Goal: Transaction & Acquisition: Subscribe to service/newsletter

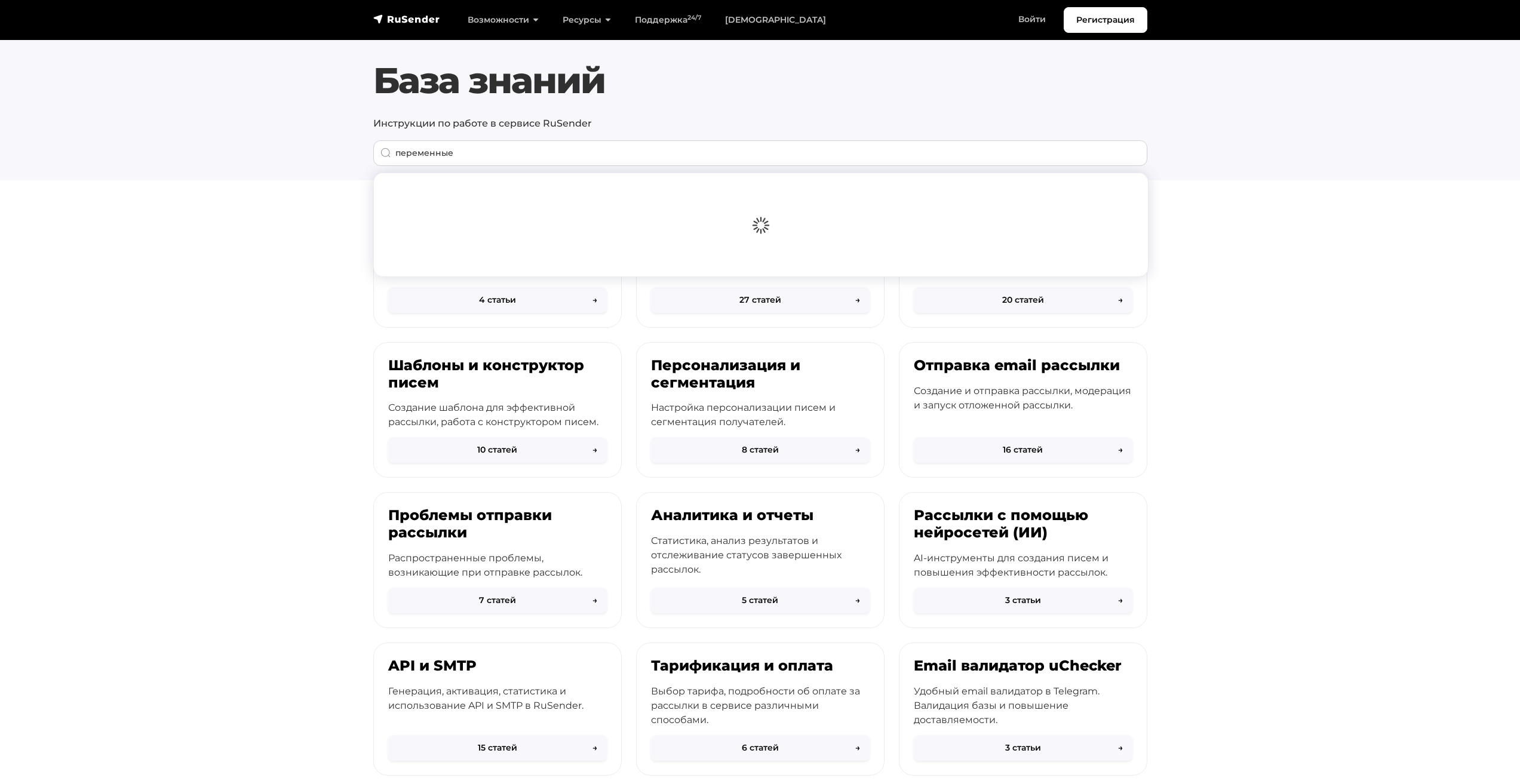
type input "переменные"
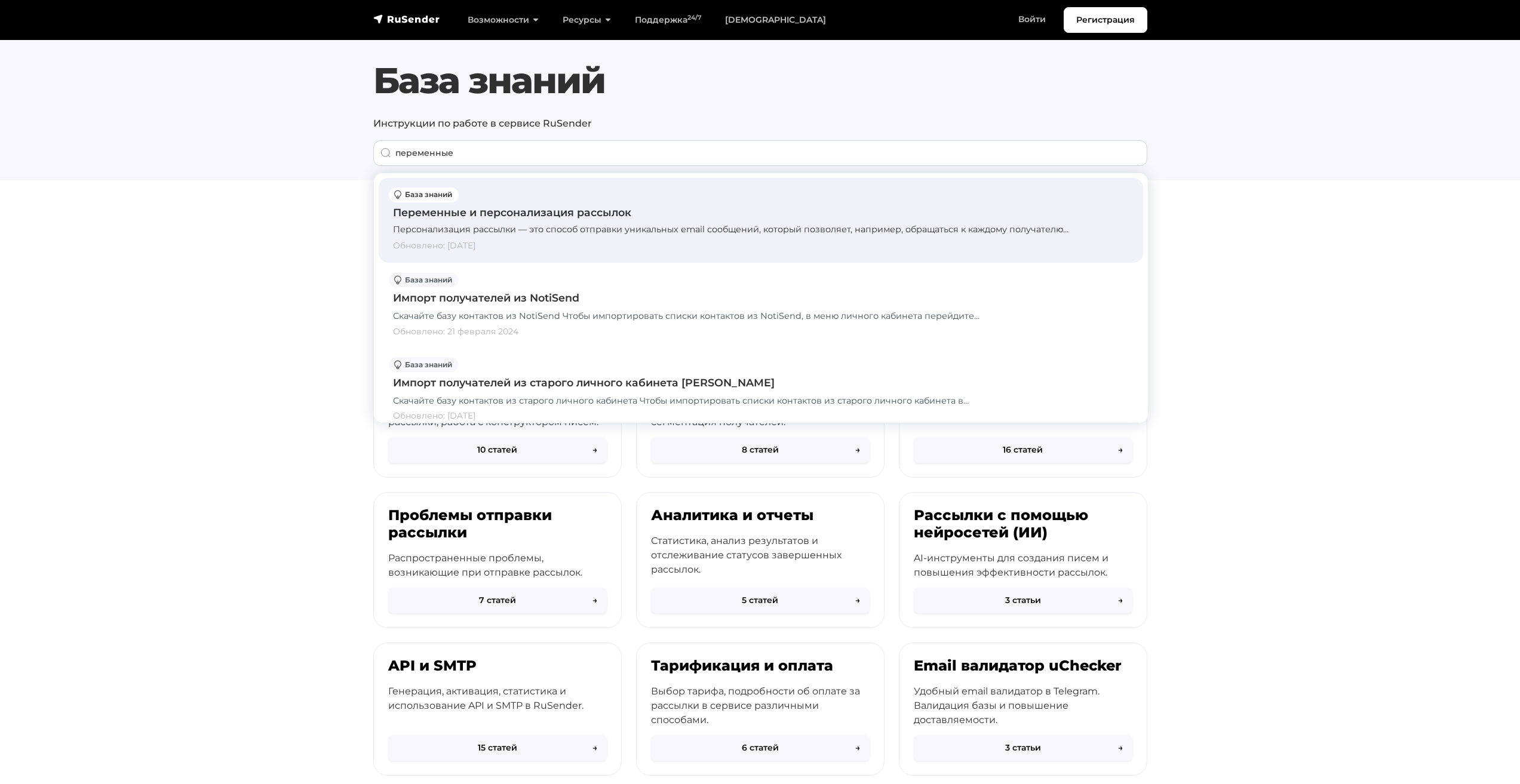
click at [520, 216] on div "Переменные и персонализация рассылок" at bounding box center [761, 212] width 736 height 15
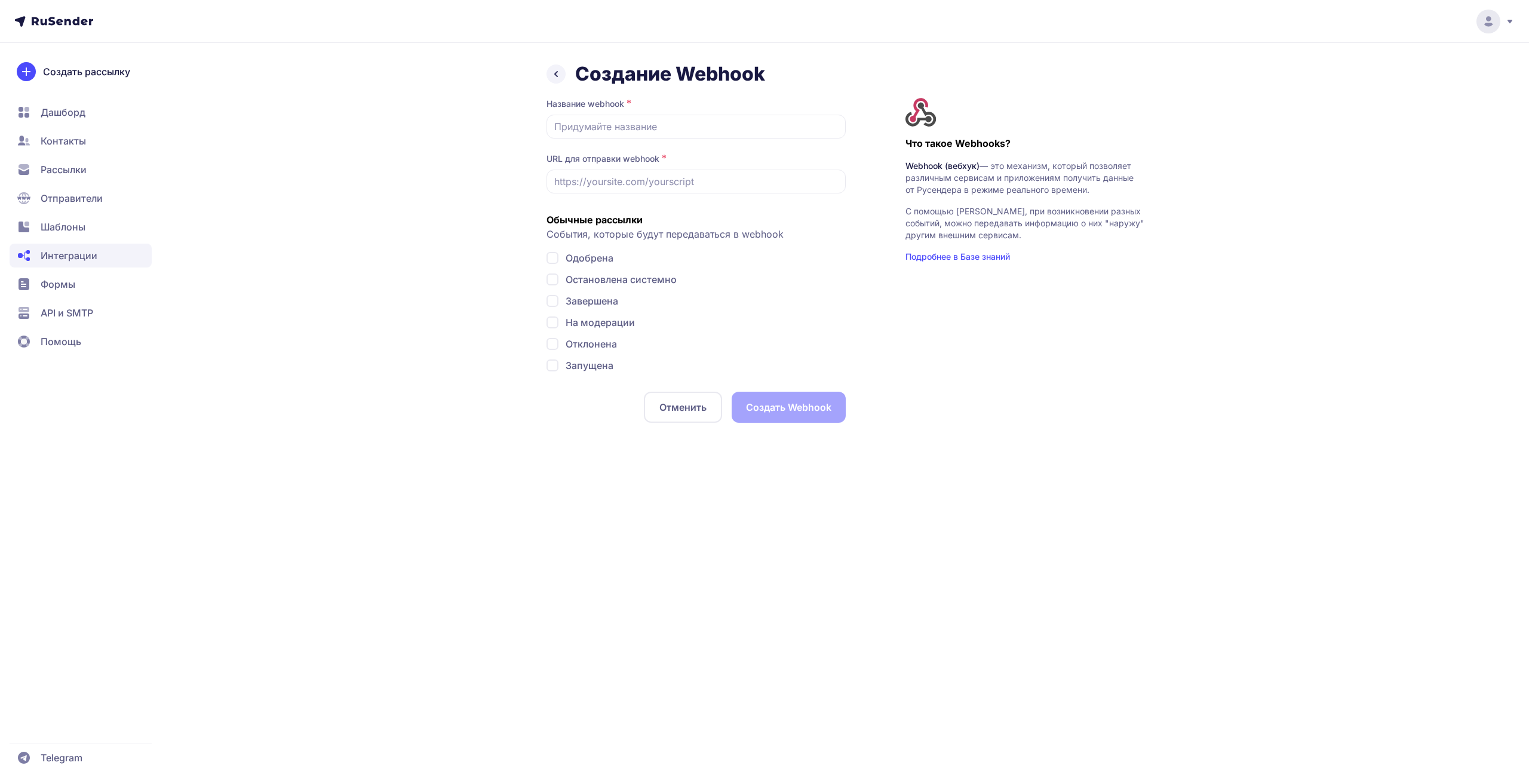
click at [62, 165] on span "Рассылки" at bounding box center [63, 169] width 46 height 14
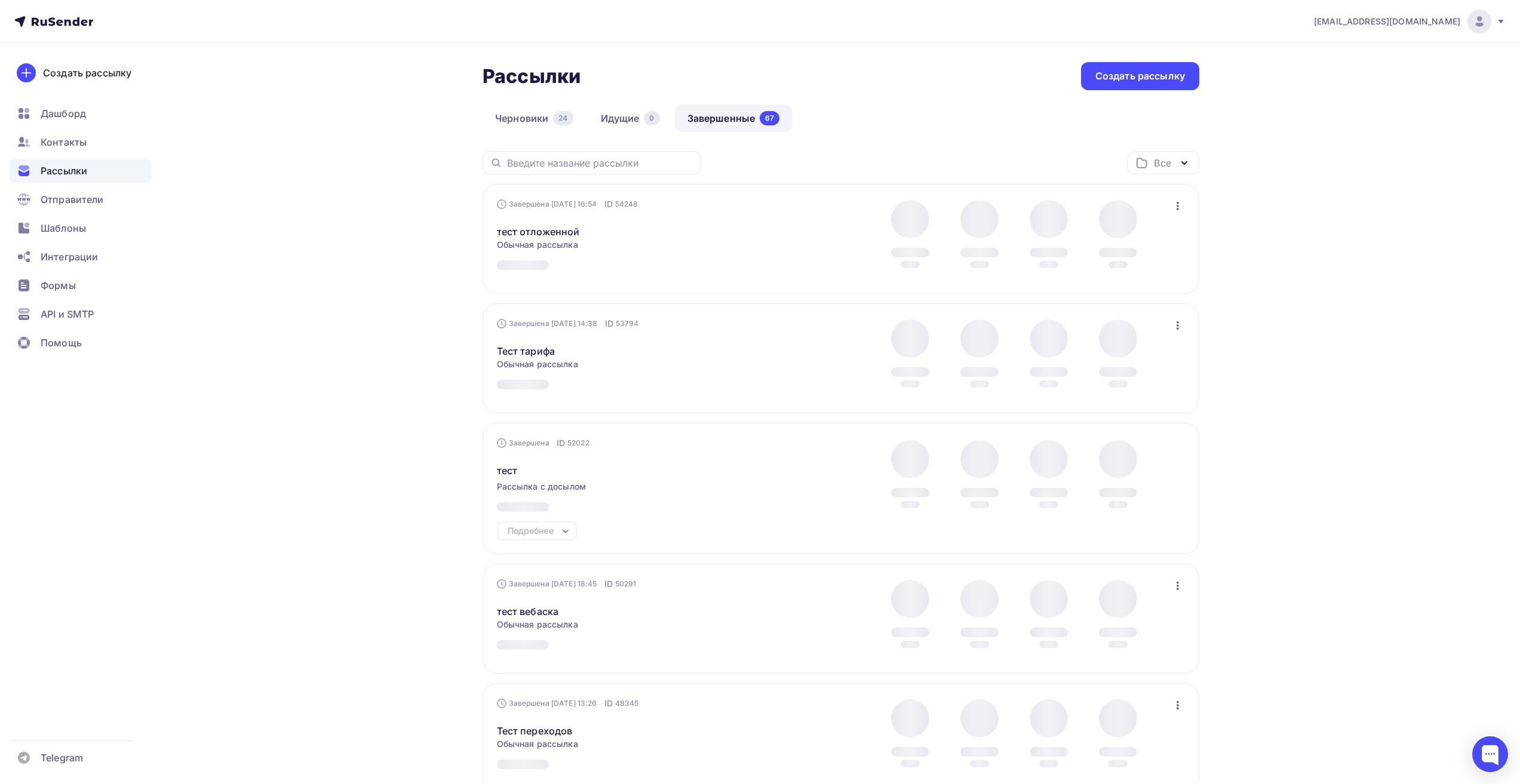
drag, startPoint x: 291, startPoint y: 303, endPoint x: 395, endPoint y: 254, distance: 115.0
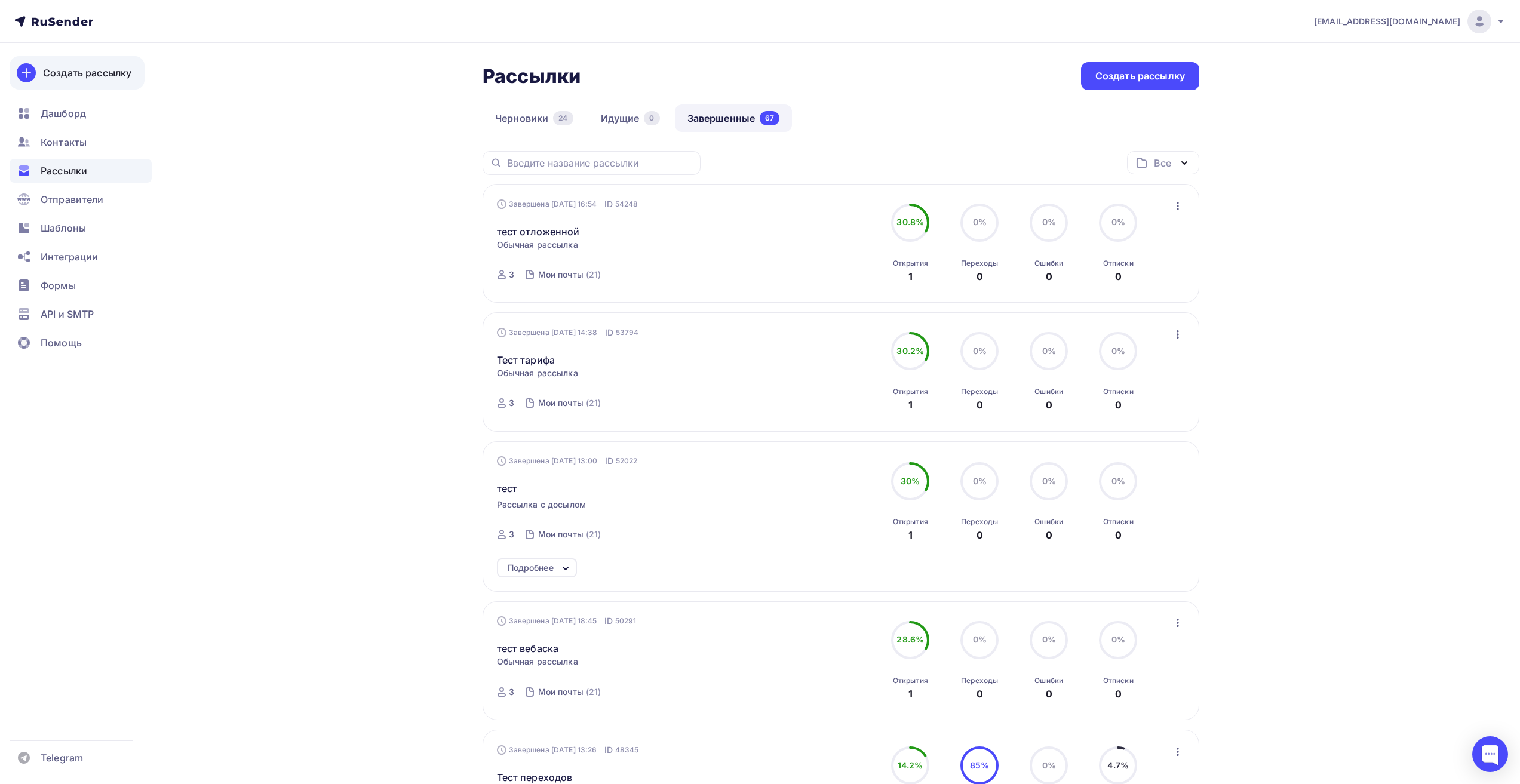
click at [114, 89] on div "Создать рассылку [GEOGRAPHIC_DATA] Контакты Рассылки Отправители Шаблоны Интегр…" at bounding box center [81, 413] width 161 height 741
click at [114, 71] on div "Создать рассылку" at bounding box center [87, 72] width 88 height 14
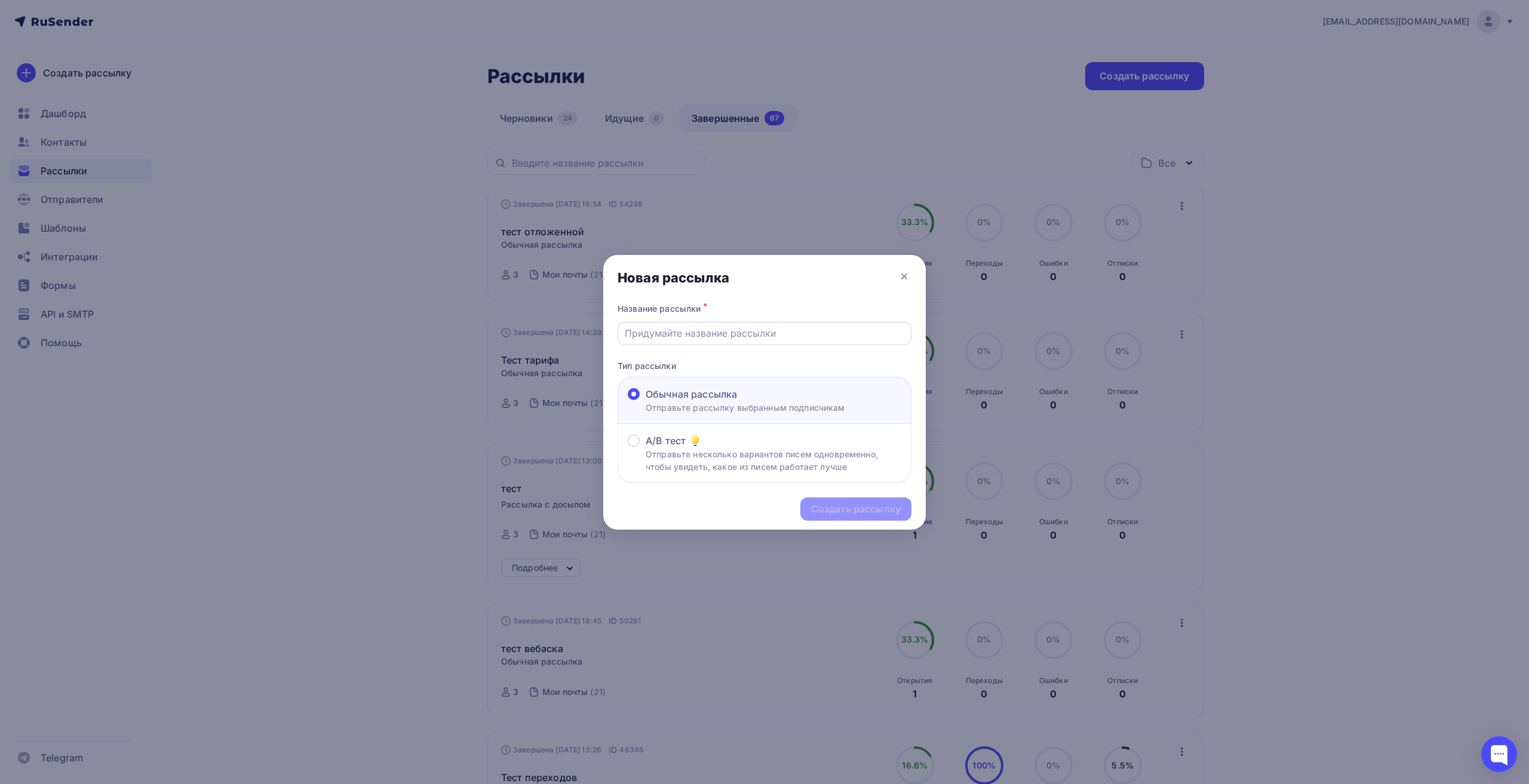
click at [722, 332] on input "text" at bounding box center [765, 332] width 281 height 14
type input "тест ссылок"
click at [885, 495] on div "Создать рассылку" at bounding box center [765, 509] width 323 height 52
click at [890, 511] on div "Создать рассылку" at bounding box center [855, 509] width 89 height 13
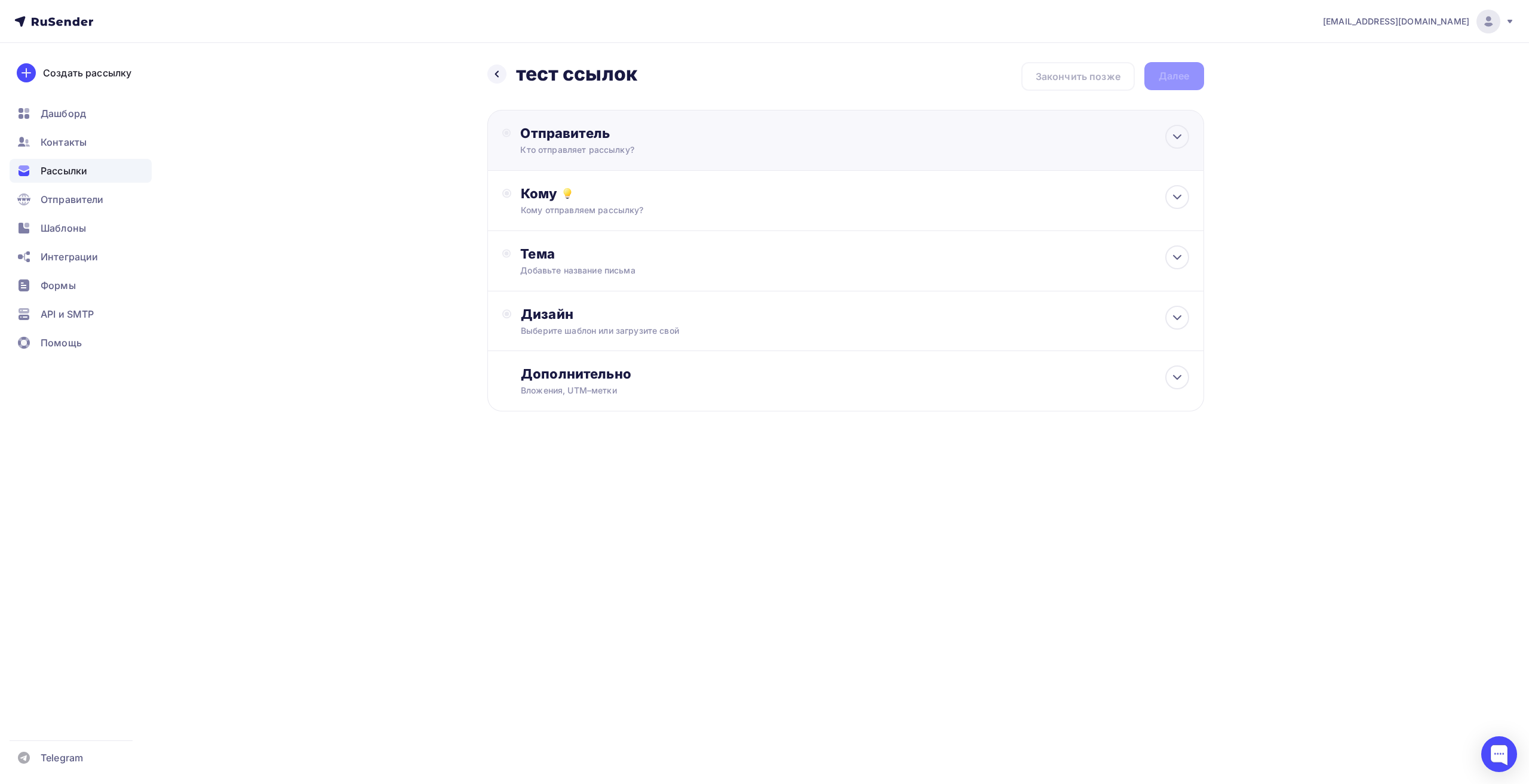
click at [572, 133] on div "Отправитель" at bounding box center [649, 133] width 259 height 16
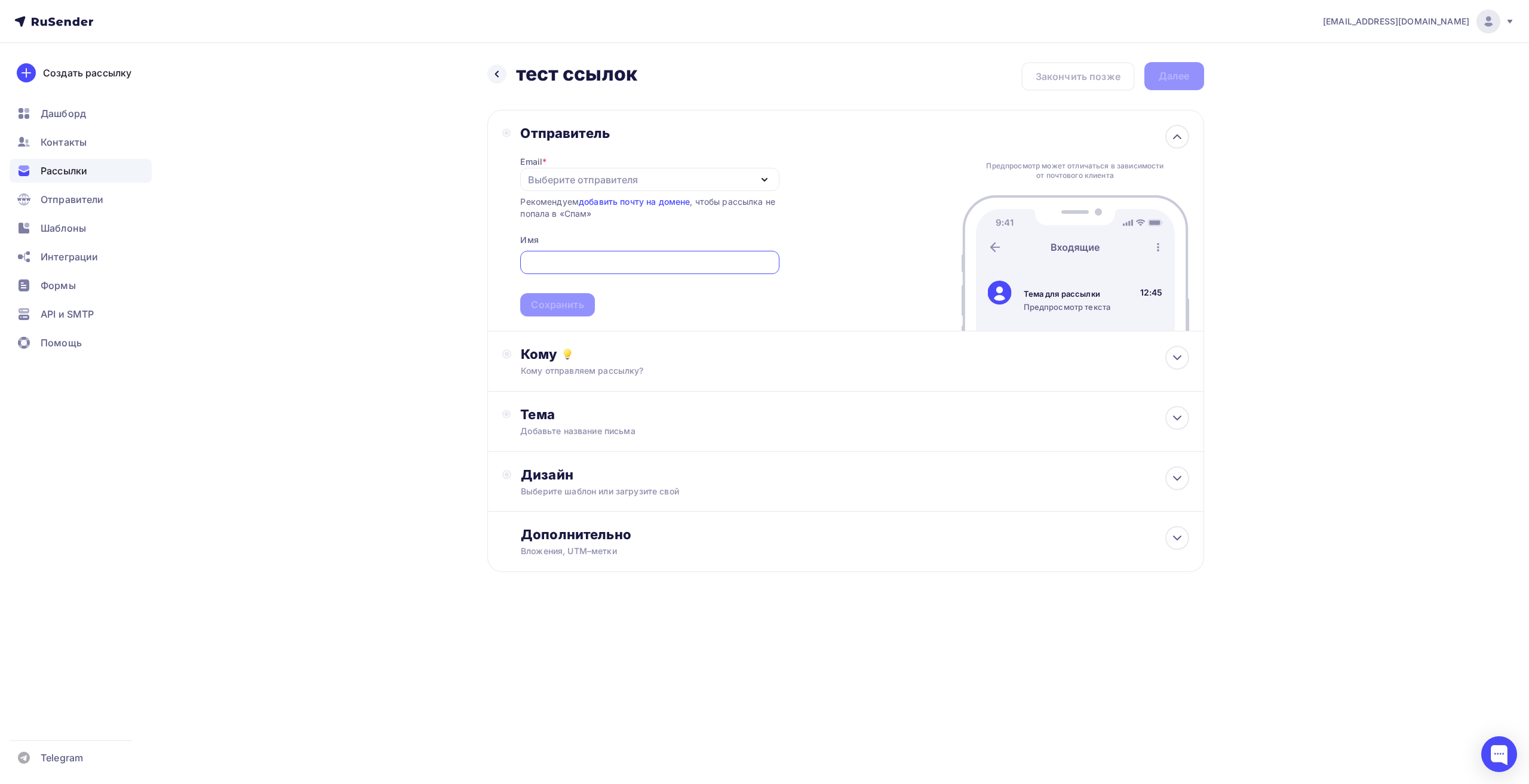
click at [628, 186] on div "Выберите отправителя" at bounding box center [582, 180] width 110 height 14
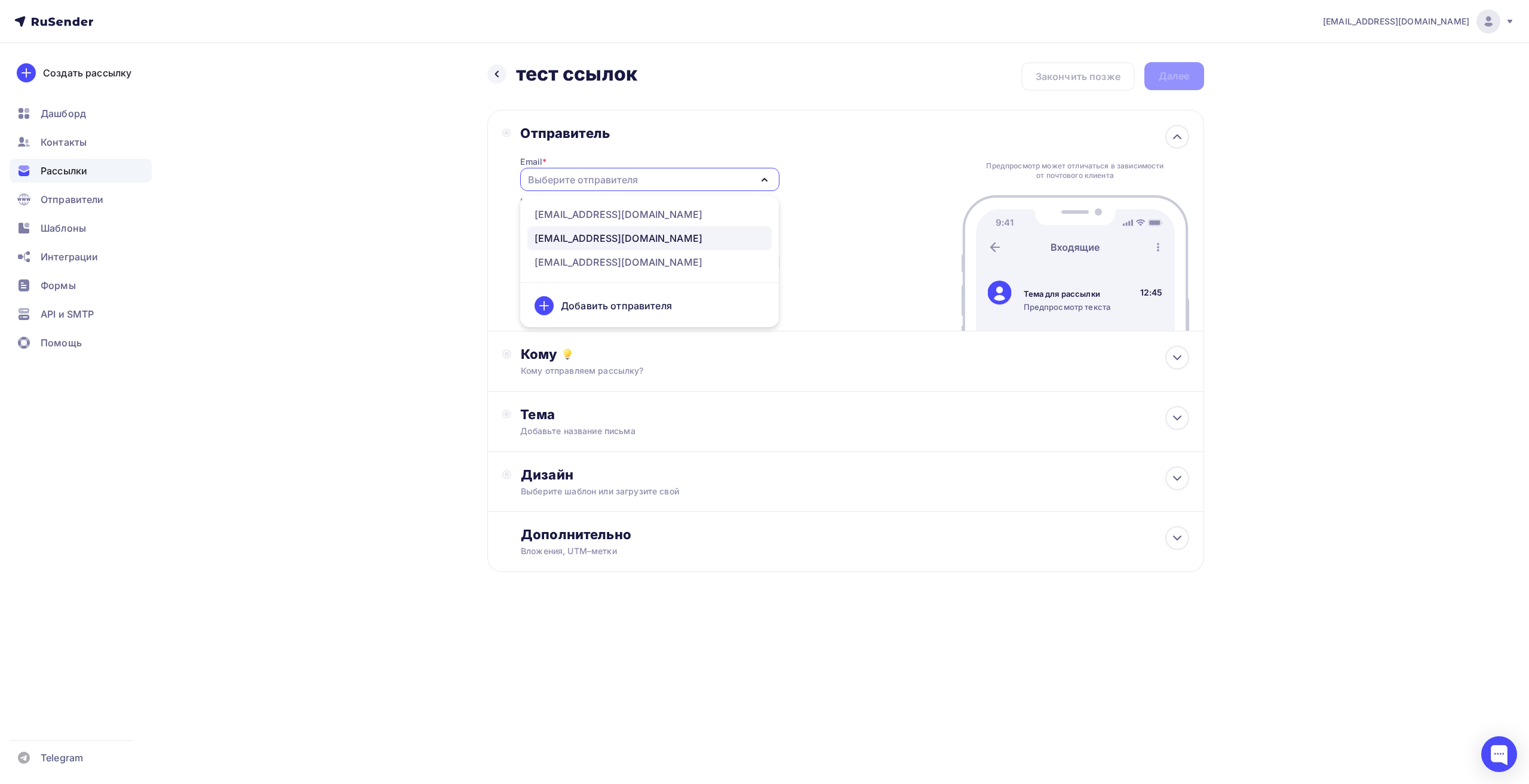
click at [626, 236] on div "[EMAIL_ADDRESS][DOMAIN_NAME]" at bounding box center [649, 238] width 230 height 14
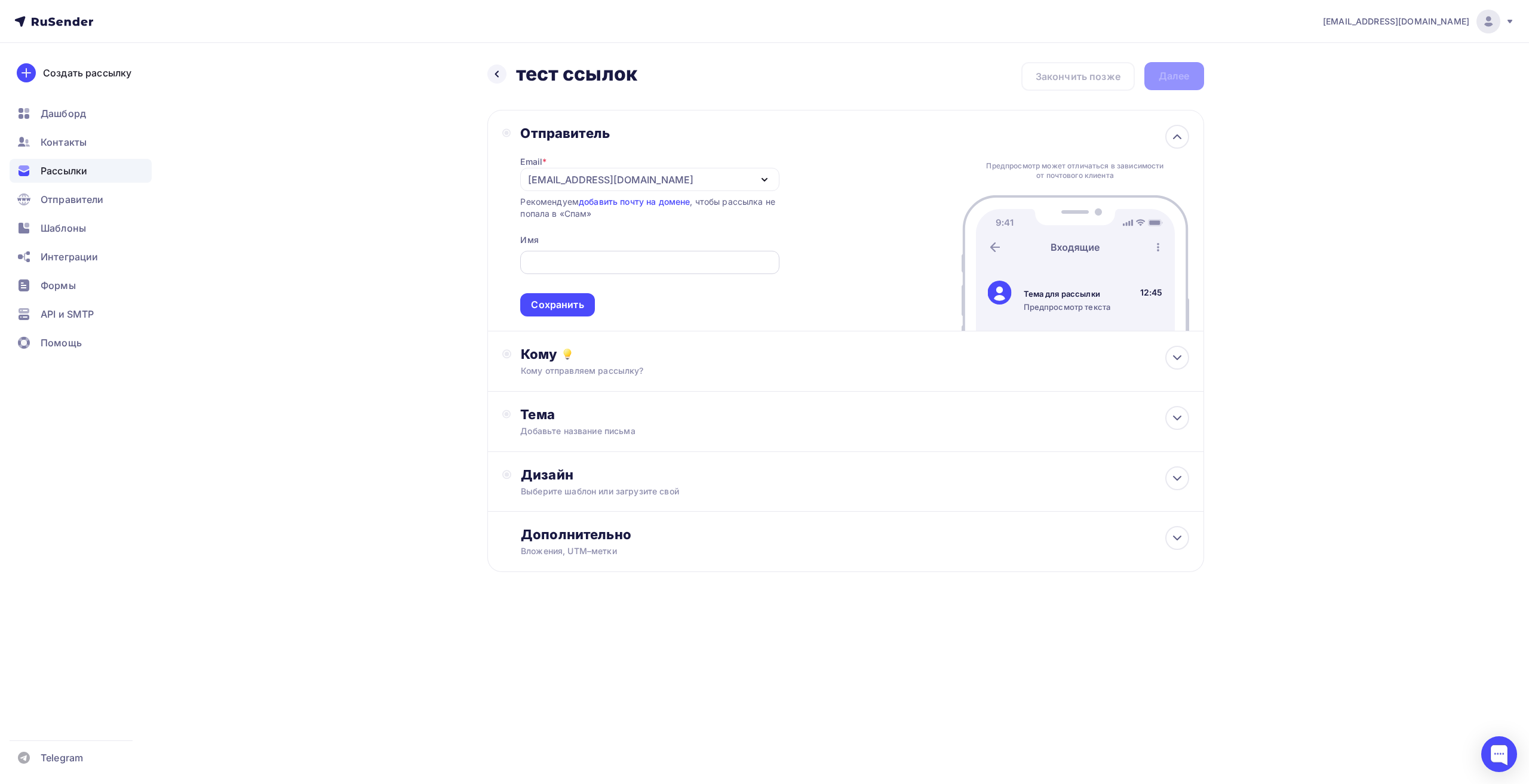
click at [583, 269] on input "text" at bounding box center [650, 262] width 245 height 14
type input "тест ссылок"
click at [566, 301] on div "Сохранить" at bounding box center [557, 305] width 53 height 13
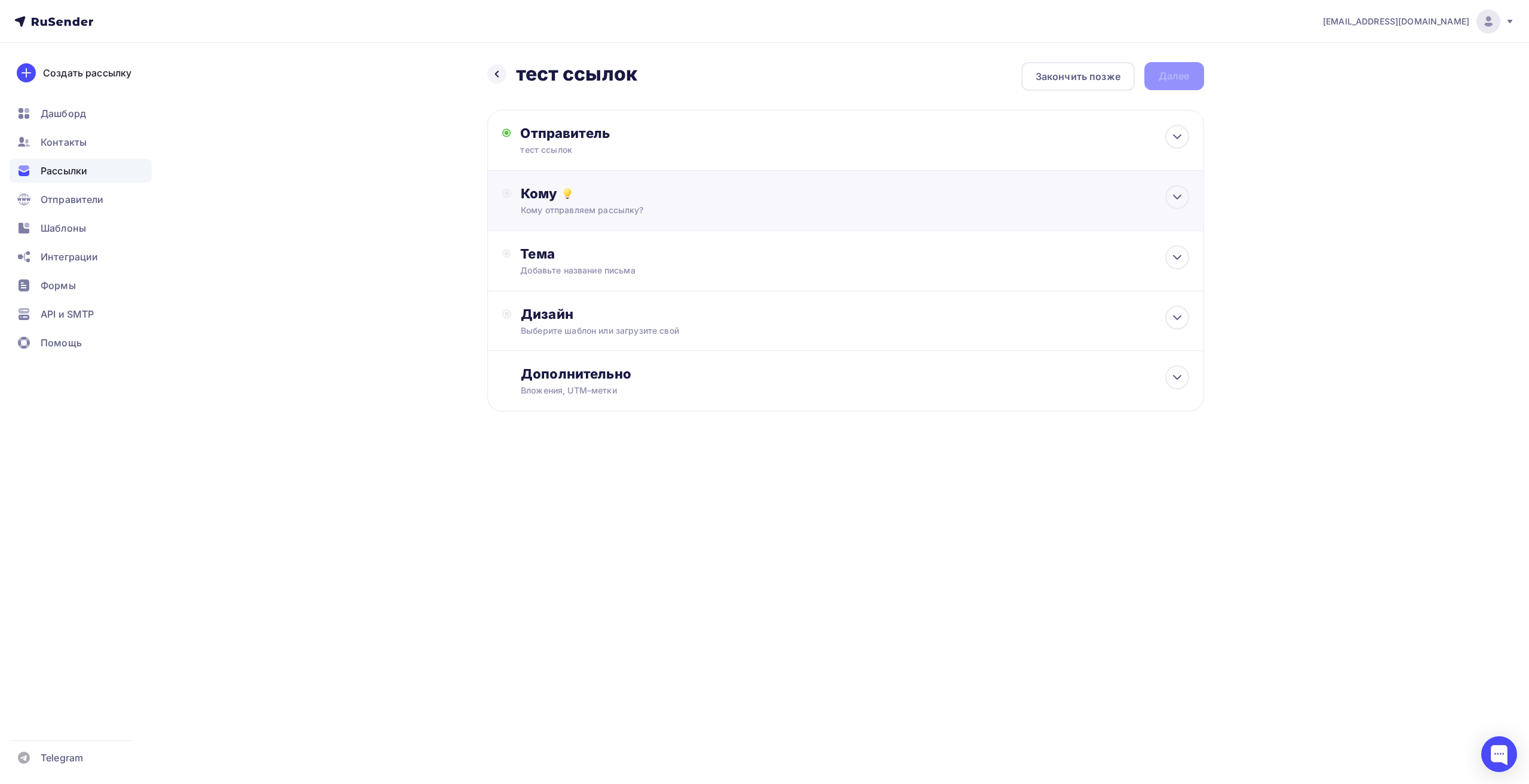
click at [630, 191] on div "Кому" at bounding box center [854, 193] width 668 height 16
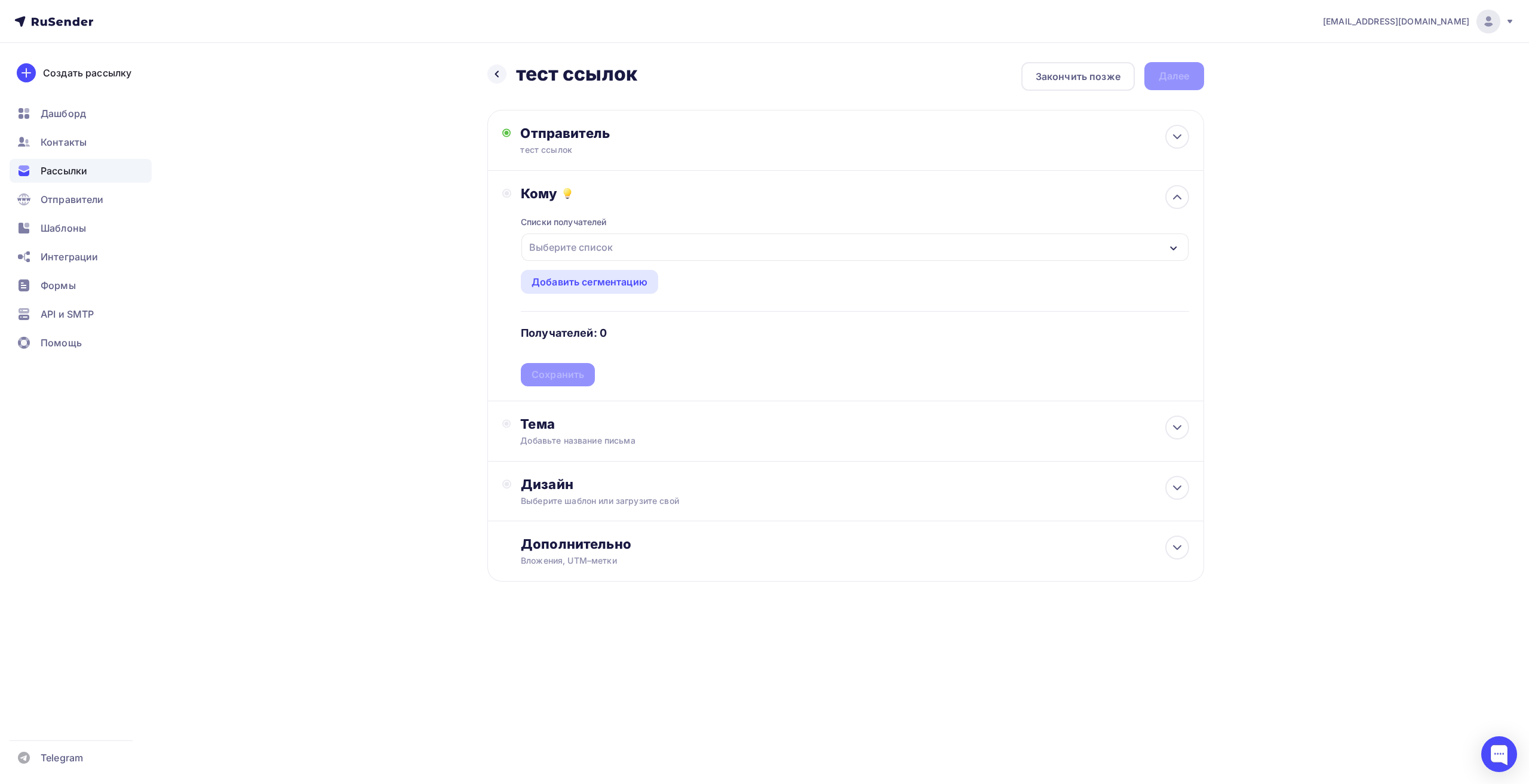
click at [597, 248] on div "Выберите список" at bounding box center [571, 247] width 93 height 21
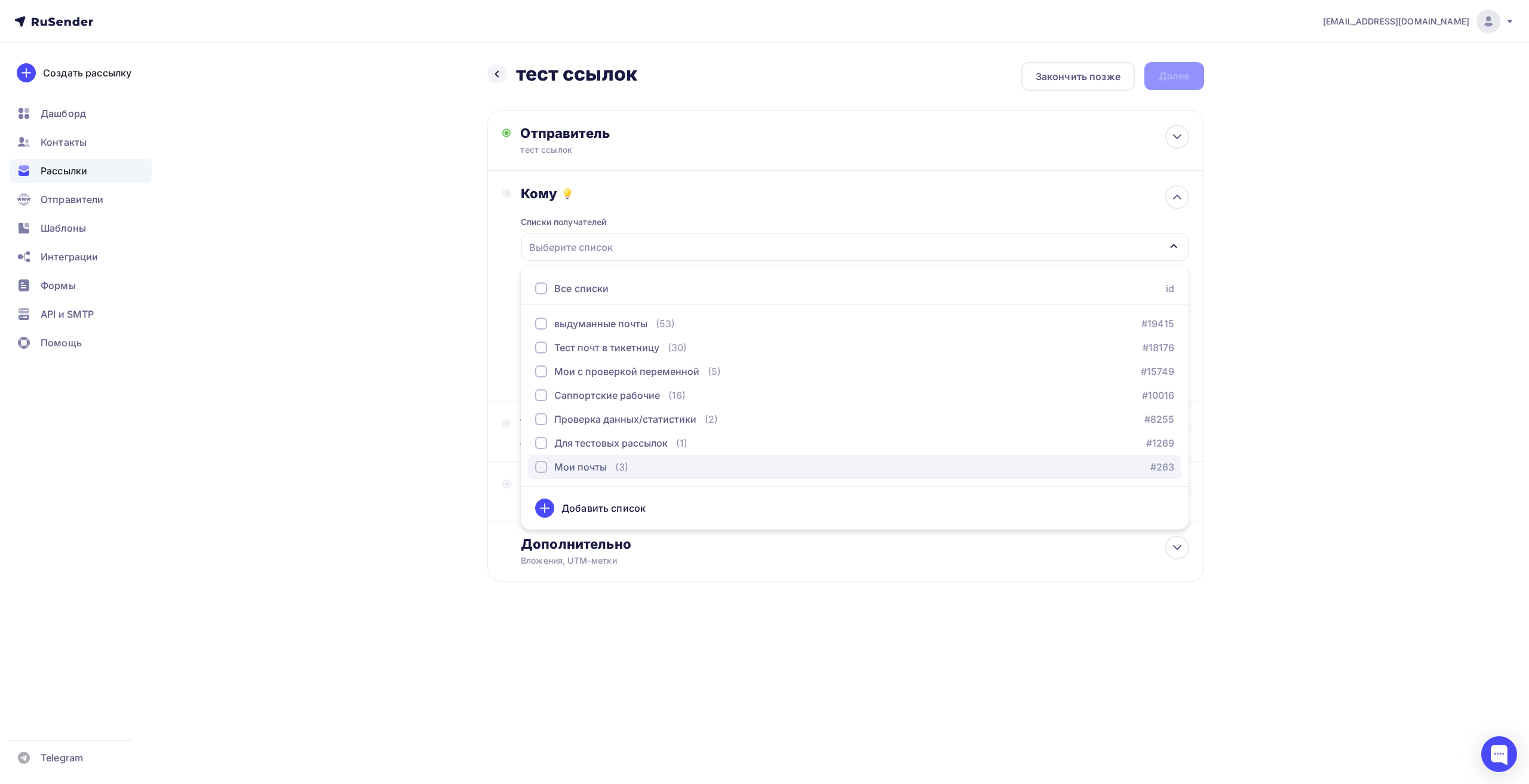
click at [582, 478] on button "Мои почты (3) #263" at bounding box center [854, 467] width 654 height 24
click at [427, 218] on div "Назад тест ссылок тест ссылок Закончить позже Далее Отправитель тест ссылок Ema…" at bounding box center [765, 351] width 979 height 616
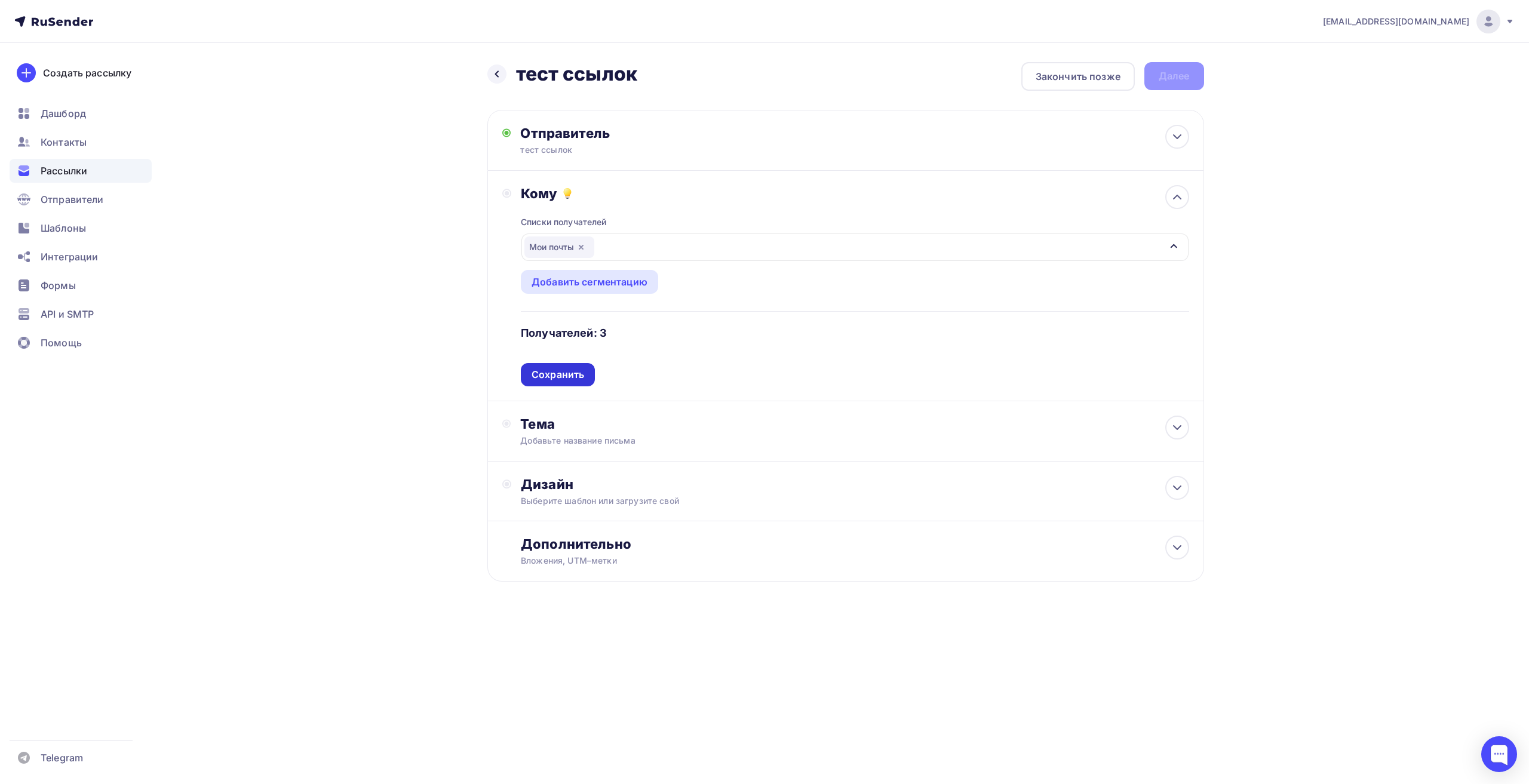
click at [563, 374] on div "Сохранить" at bounding box center [557, 375] width 53 height 13
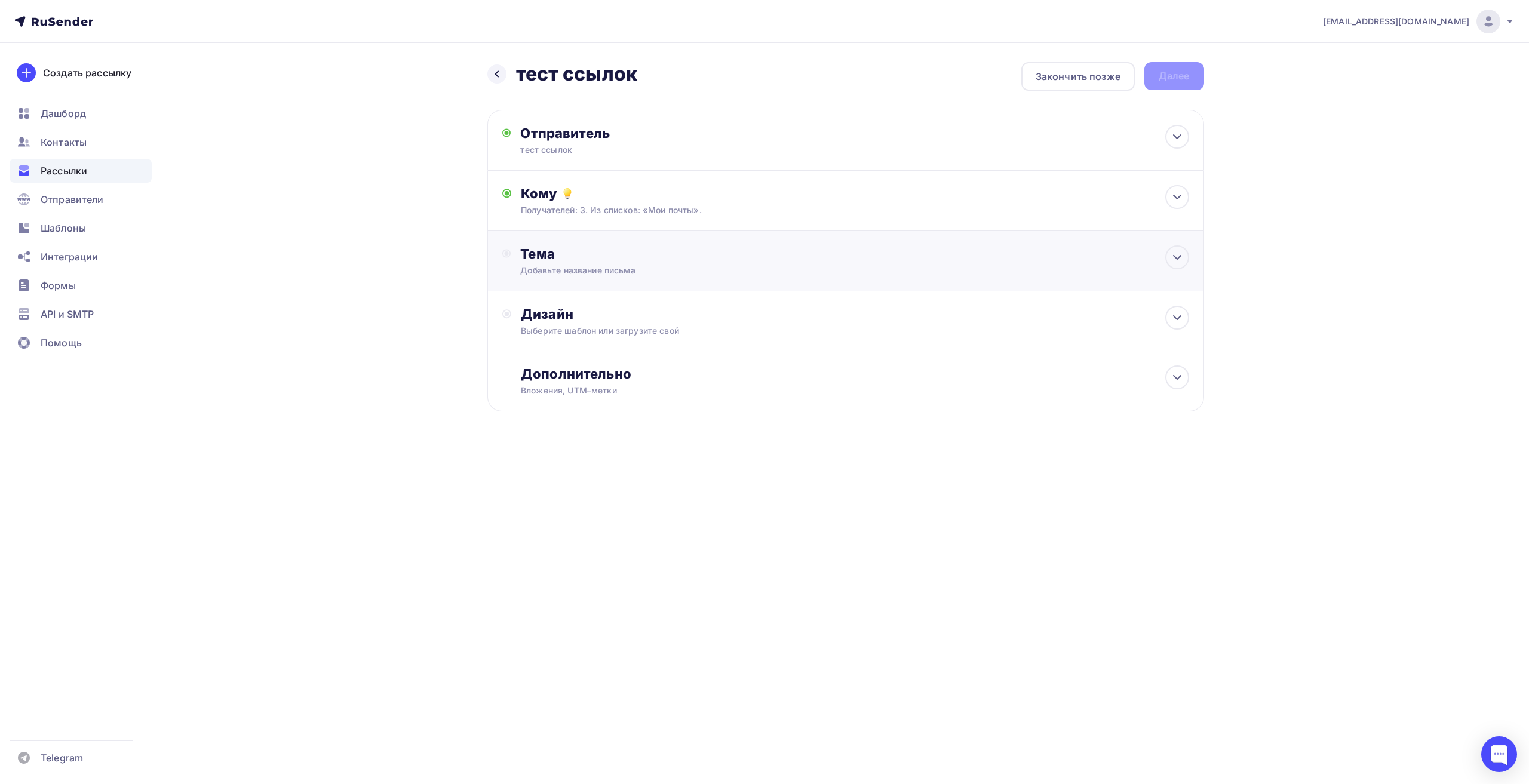
click at [595, 251] on div "Тема" at bounding box center [638, 253] width 236 height 16
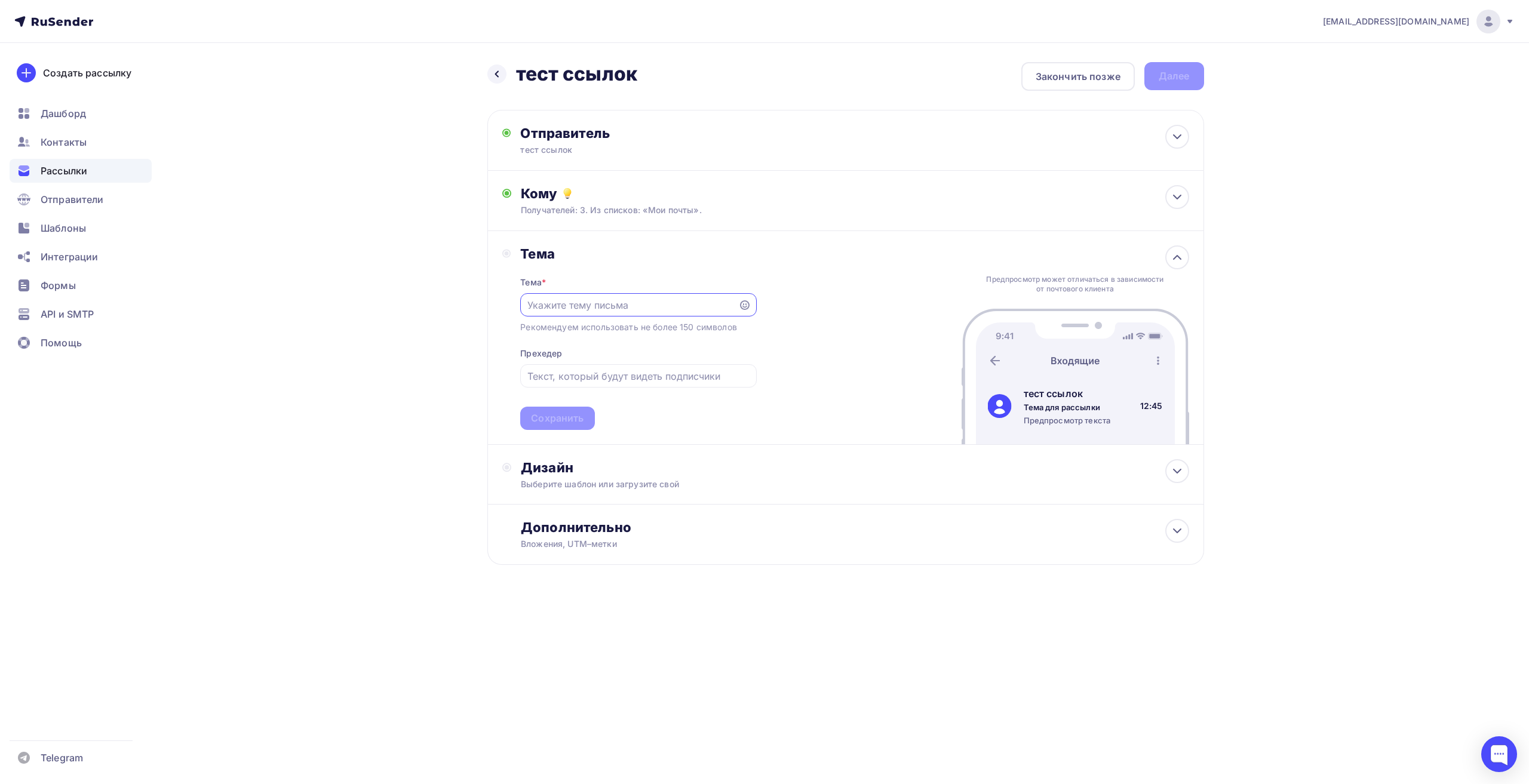
click at [560, 309] on input "text" at bounding box center [629, 305] width 205 height 14
type input "тест ссылок"
click at [572, 408] on div "Сохранить" at bounding box center [556, 418] width 74 height 23
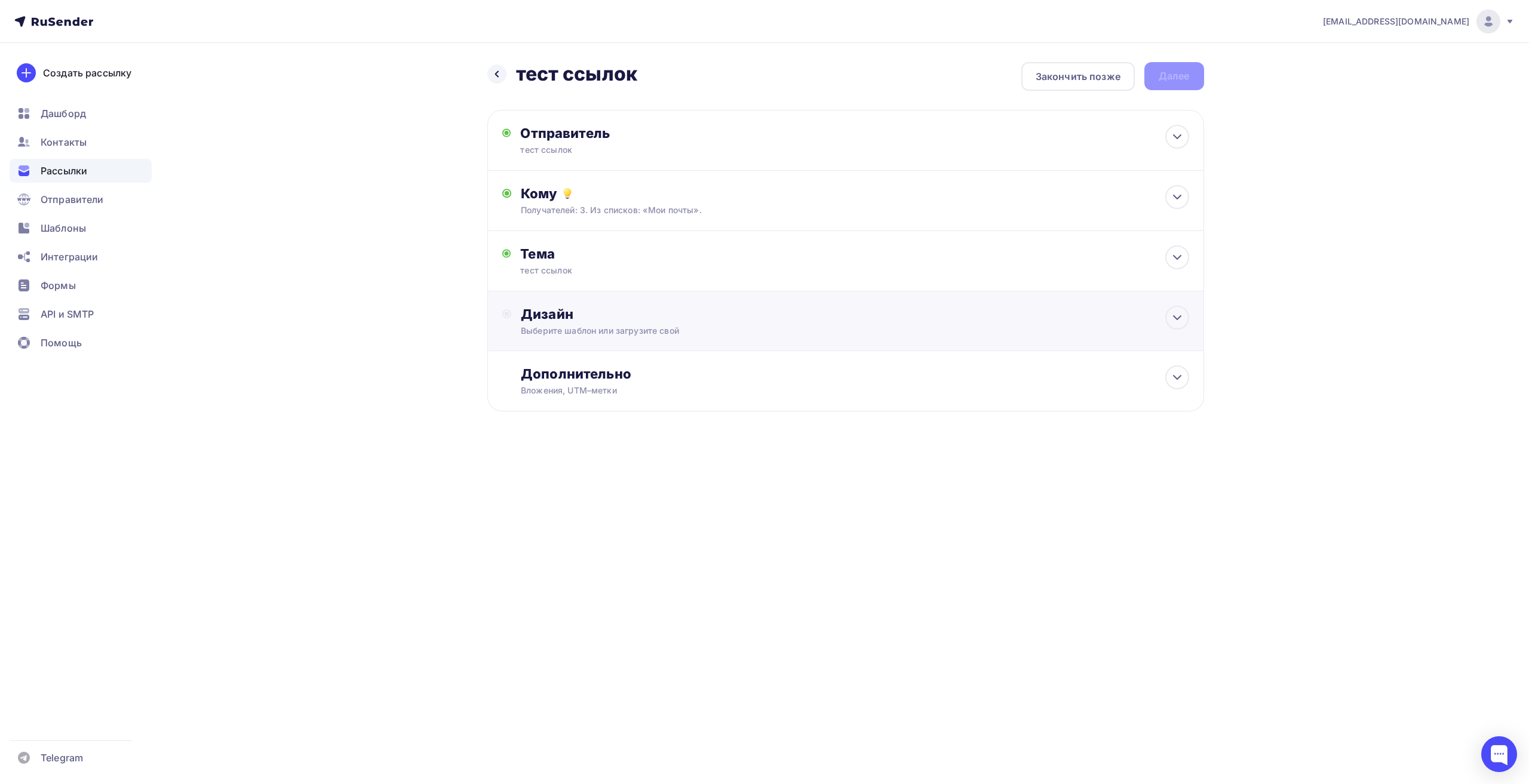
click at [581, 301] on div "Дизайн Выберите шаблон или загрузите свой" at bounding box center [846, 321] width 717 height 60
click at [602, 357] on div "Выбрать шаблон" at bounding box center [573, 362] width 83 height 13
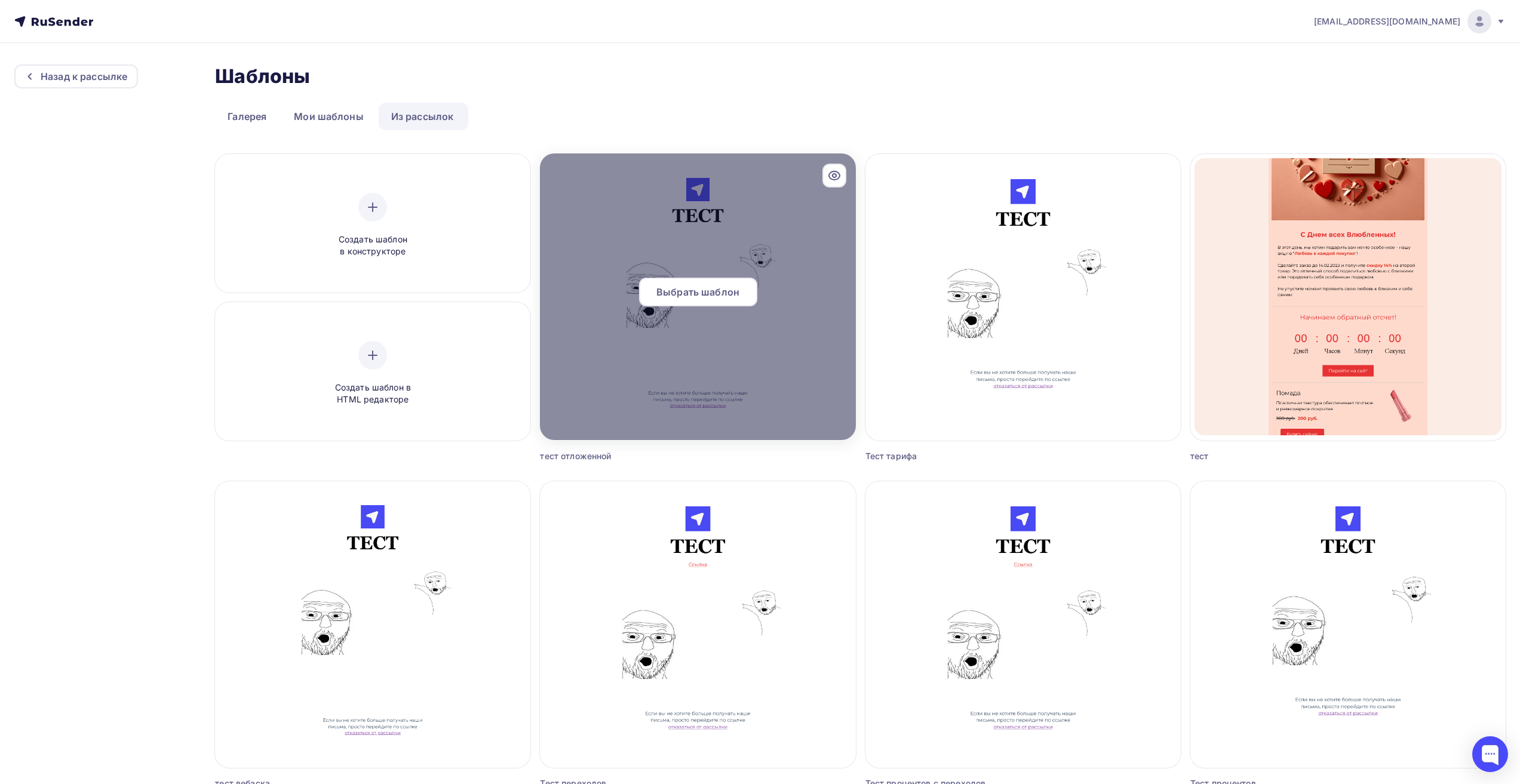
click at [716, 291] on span "Выбрать шаблон" at bounding box center [698, 291] width 83 height 14
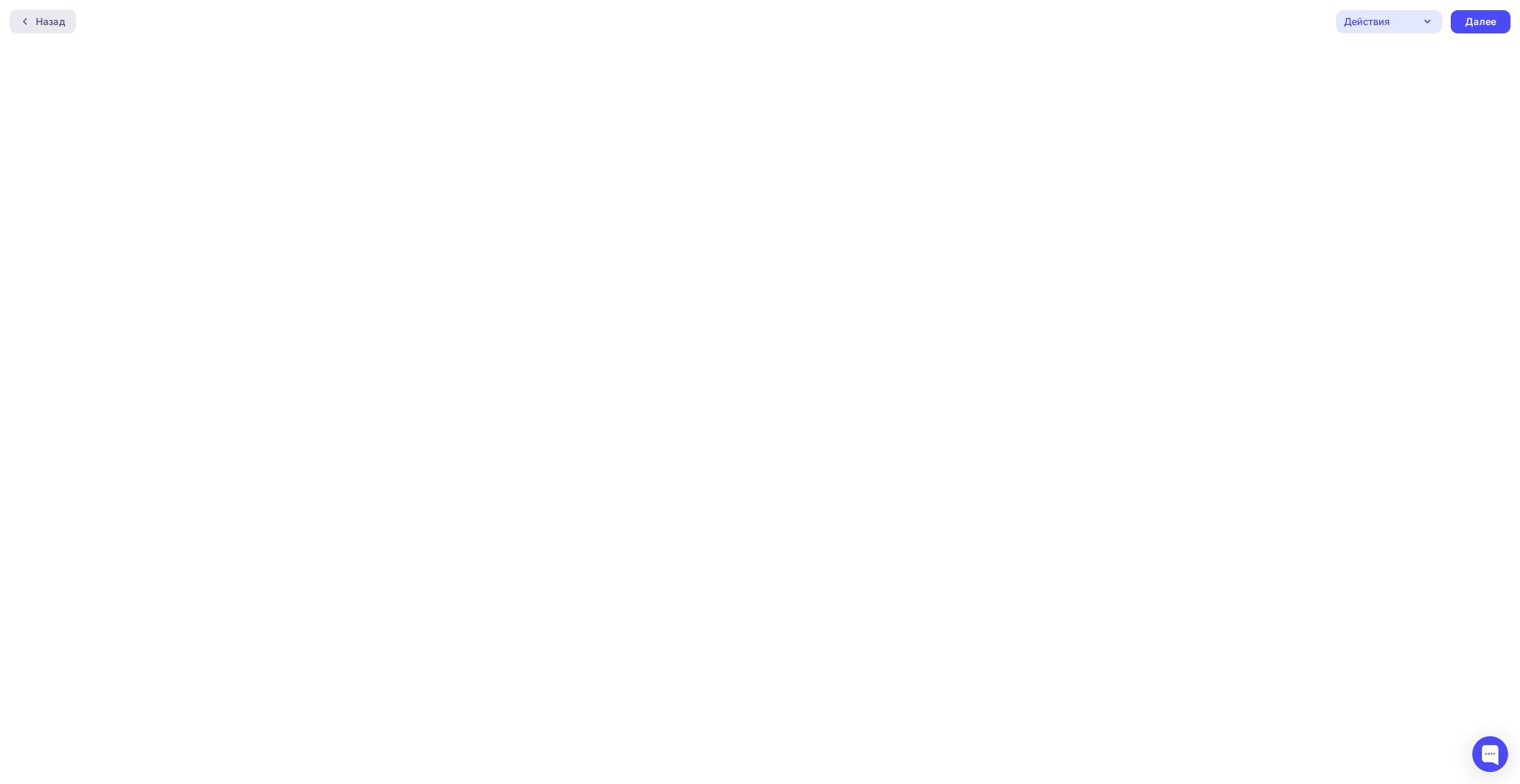
click at [64, 21] on div "Назад" at bounding box center [50, 21] width 29 height 14
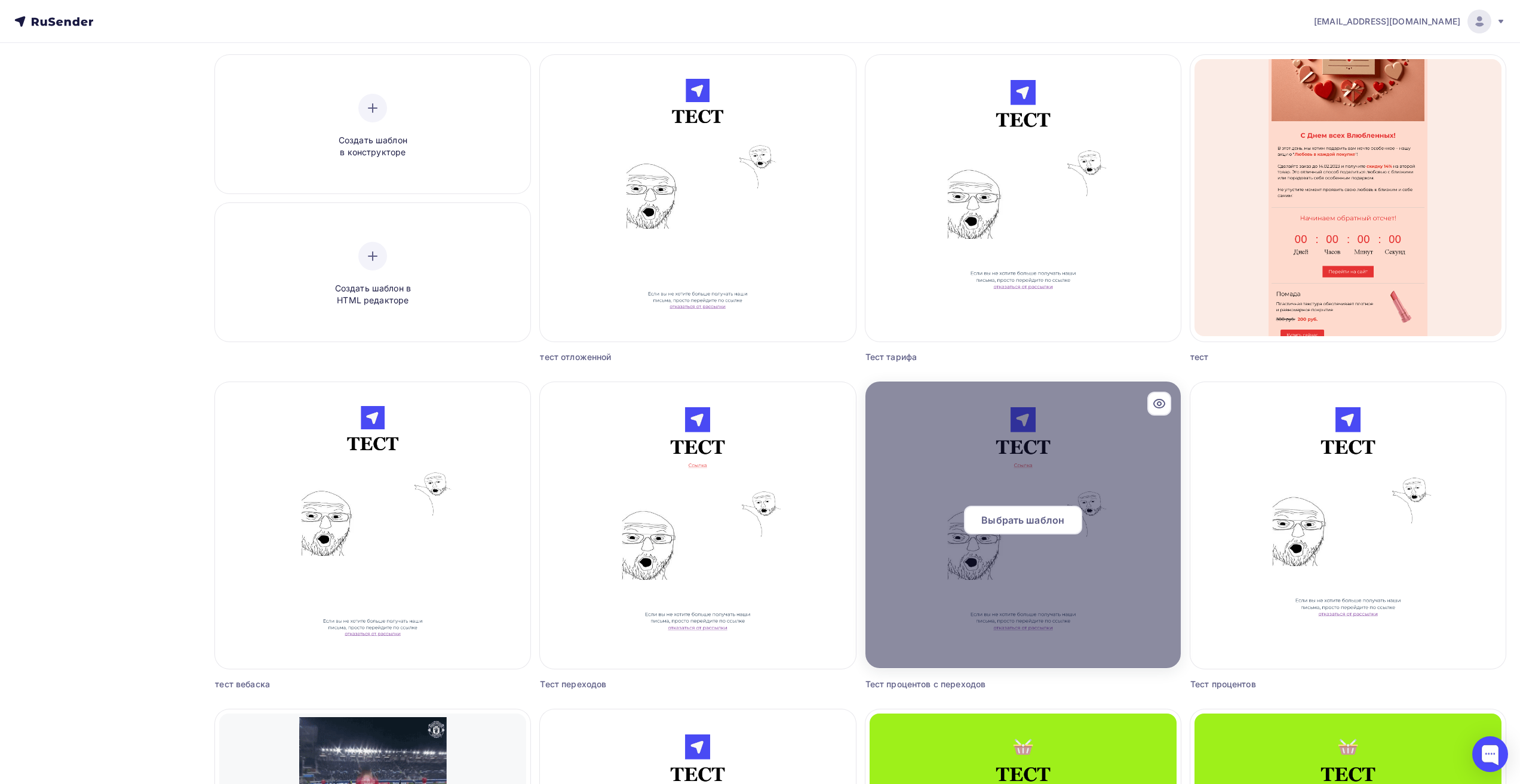
scroll to position [119, 0]
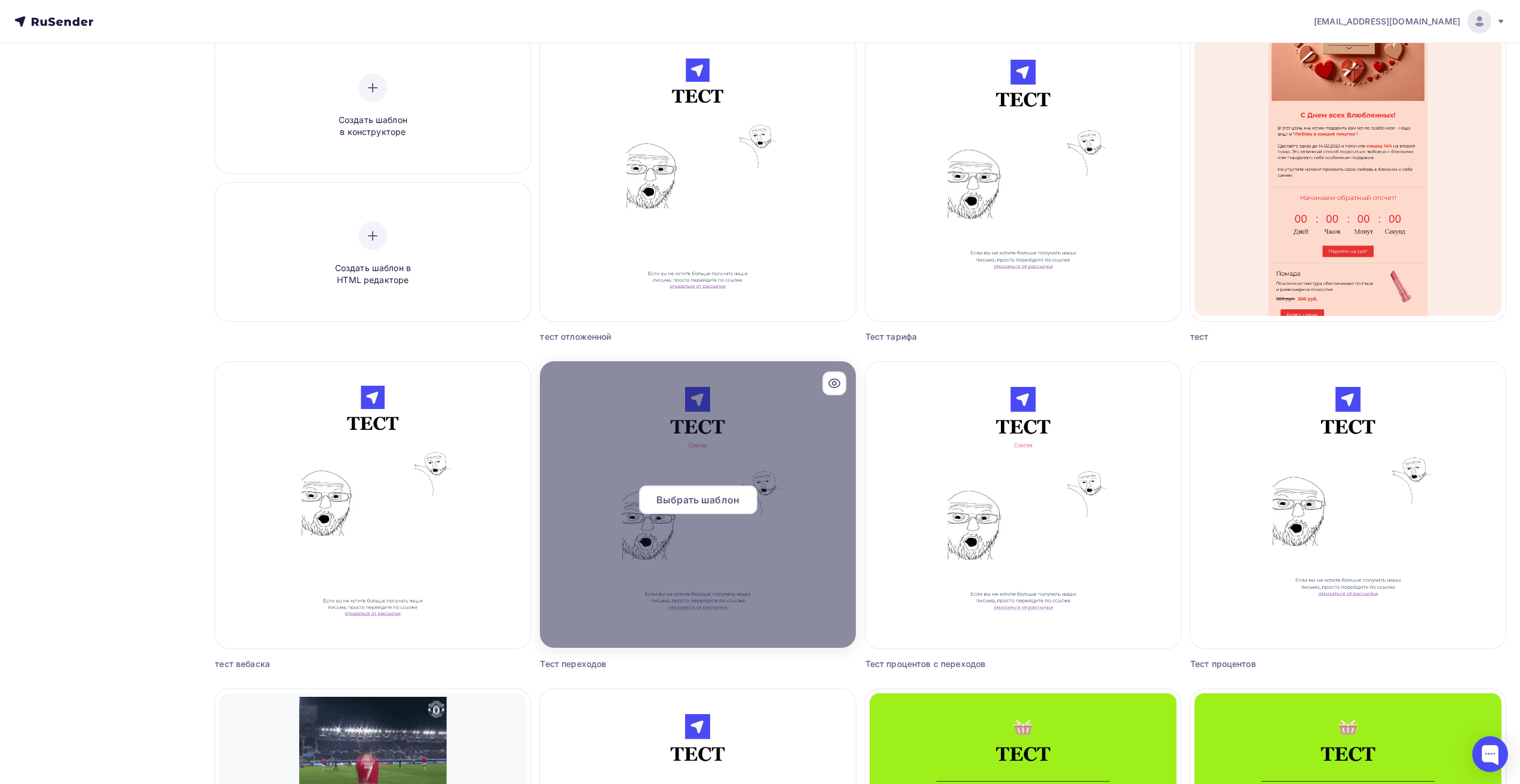
click at [724, 502] on span "Выбрать шаблон" at bounding box center [698, 500] width 83 height 14
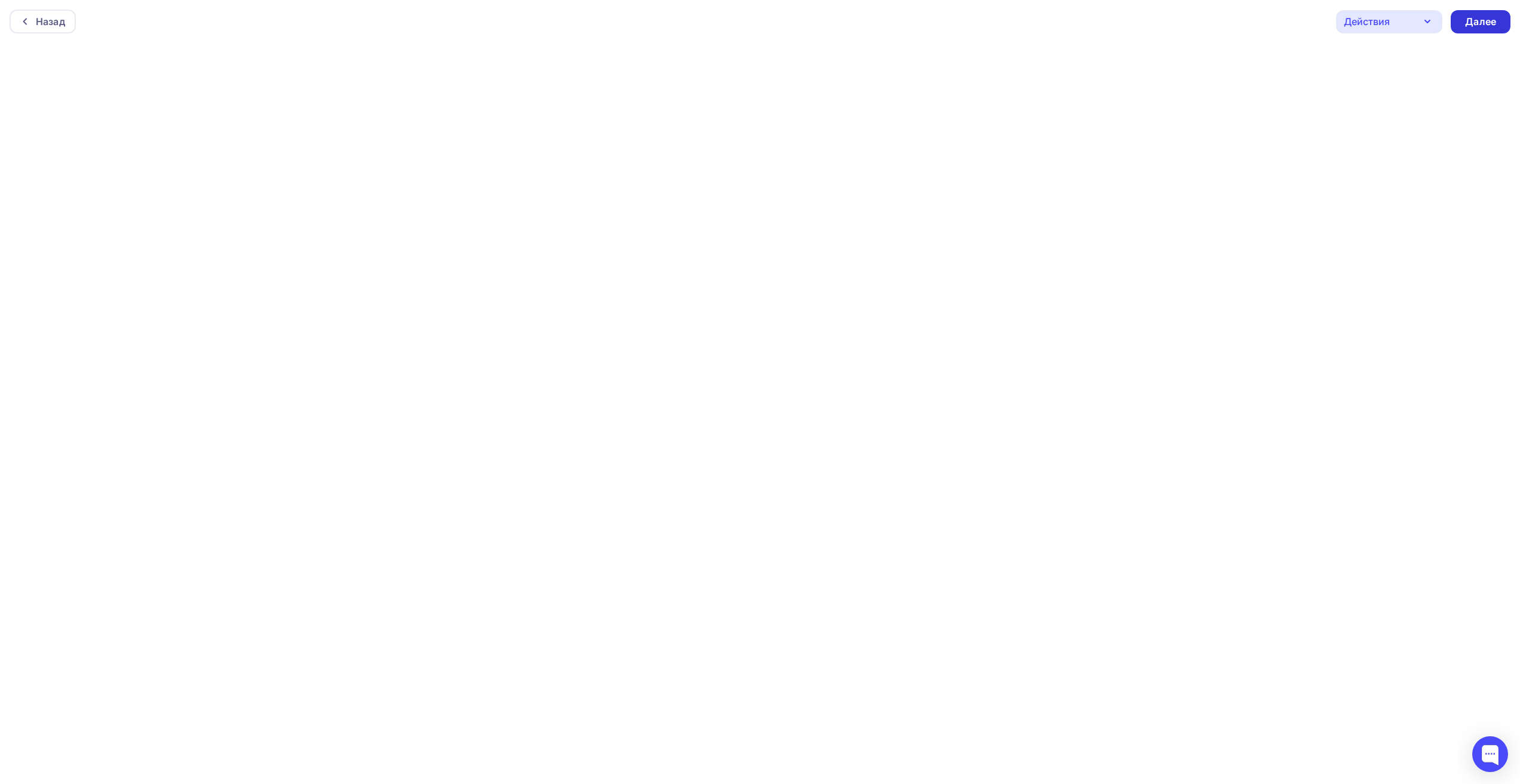
click at [1486, 28] on div "Далее" at bounding box center [1481, 22] width 31 height 13
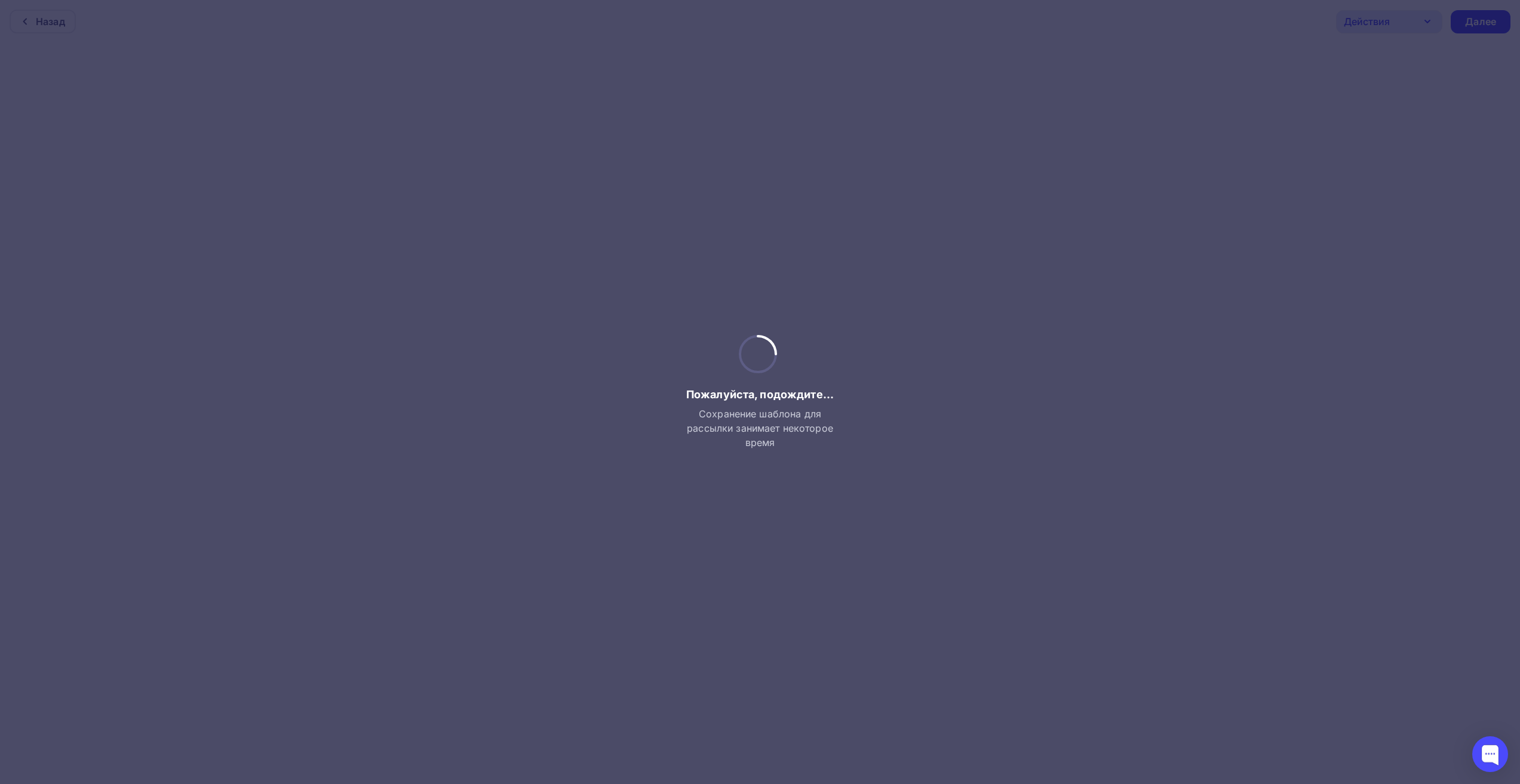
click at [828, 247] on div at bounding box center [760, 392] width 1520 height 784
click at [1109, 122] on div at bounding box center [760, 392] width 1520 height 784
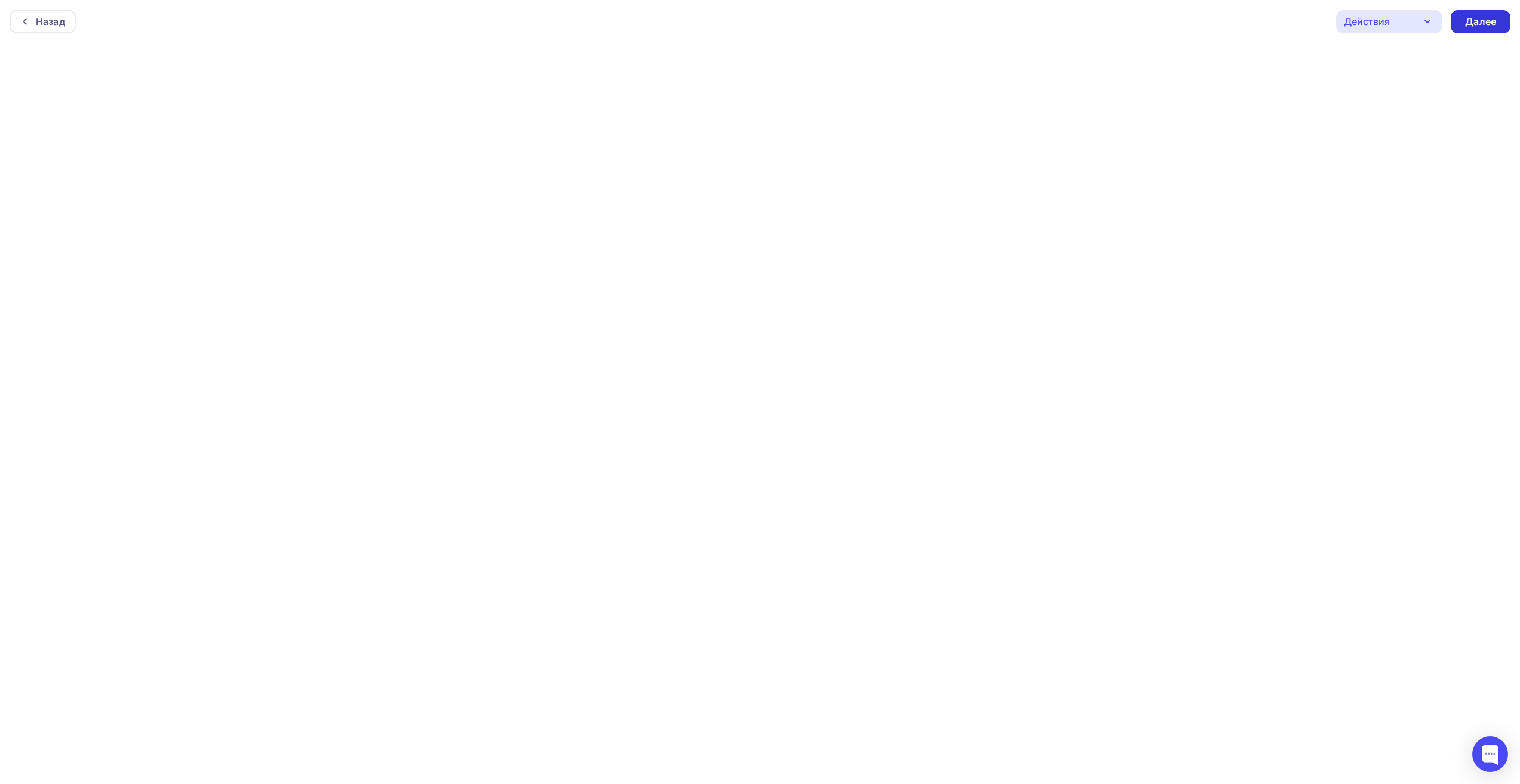
click at [1485, 28] on div "Далее" at bounding box center [1481, 22] width 60 height 23
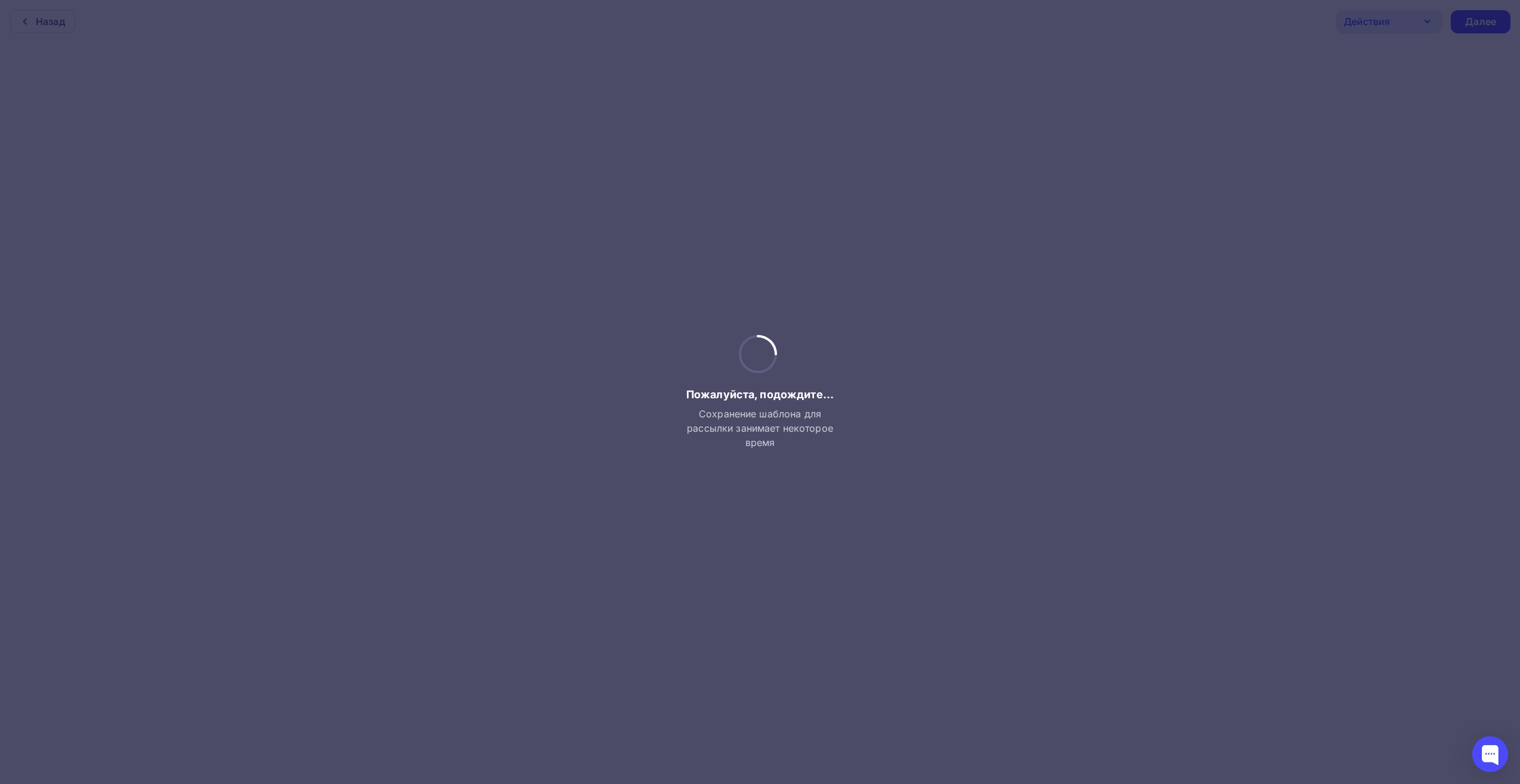
click at [908, 158] on div at bounding box center [760, 392] width 1520 height 784
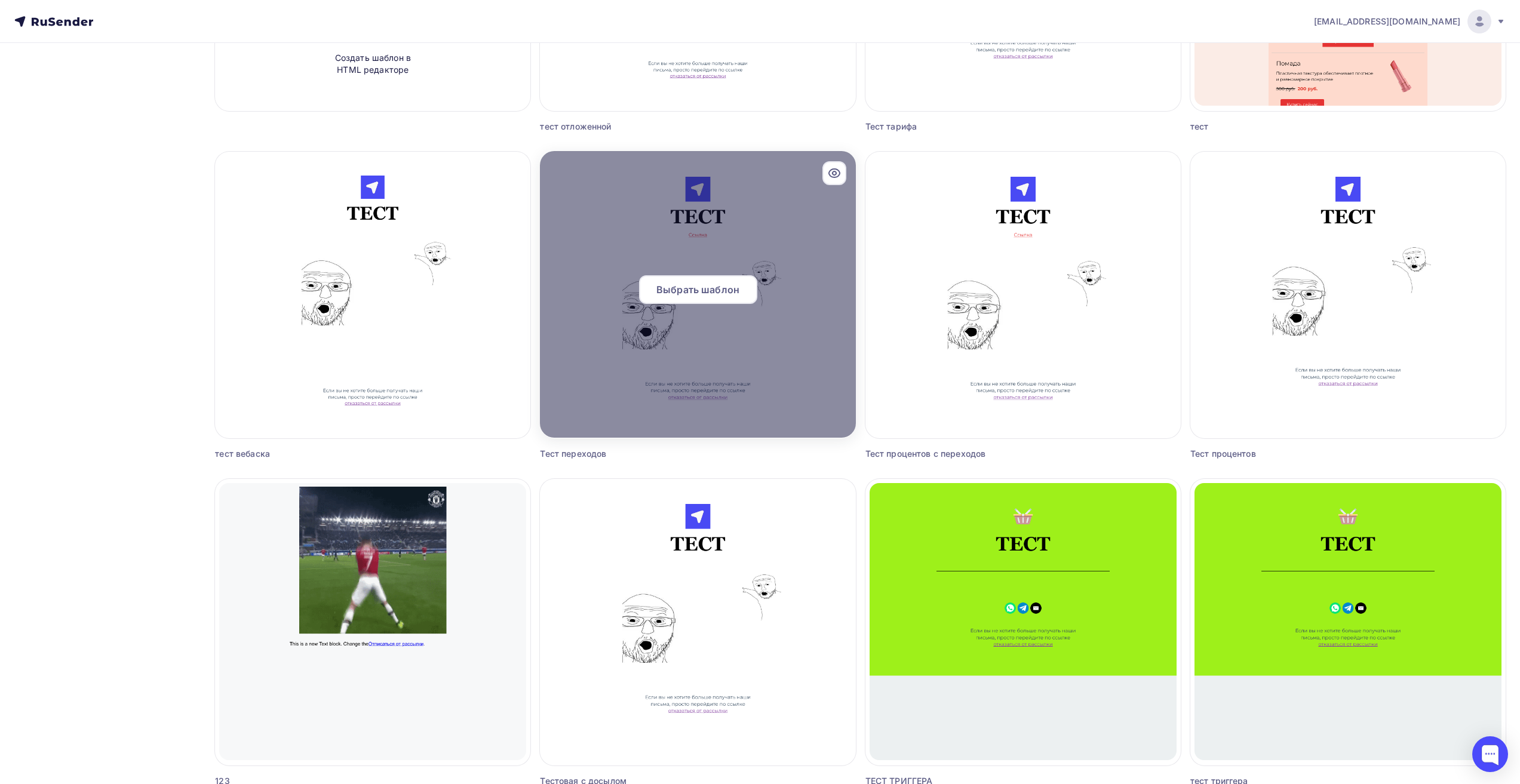
scroll to position [358, 0]
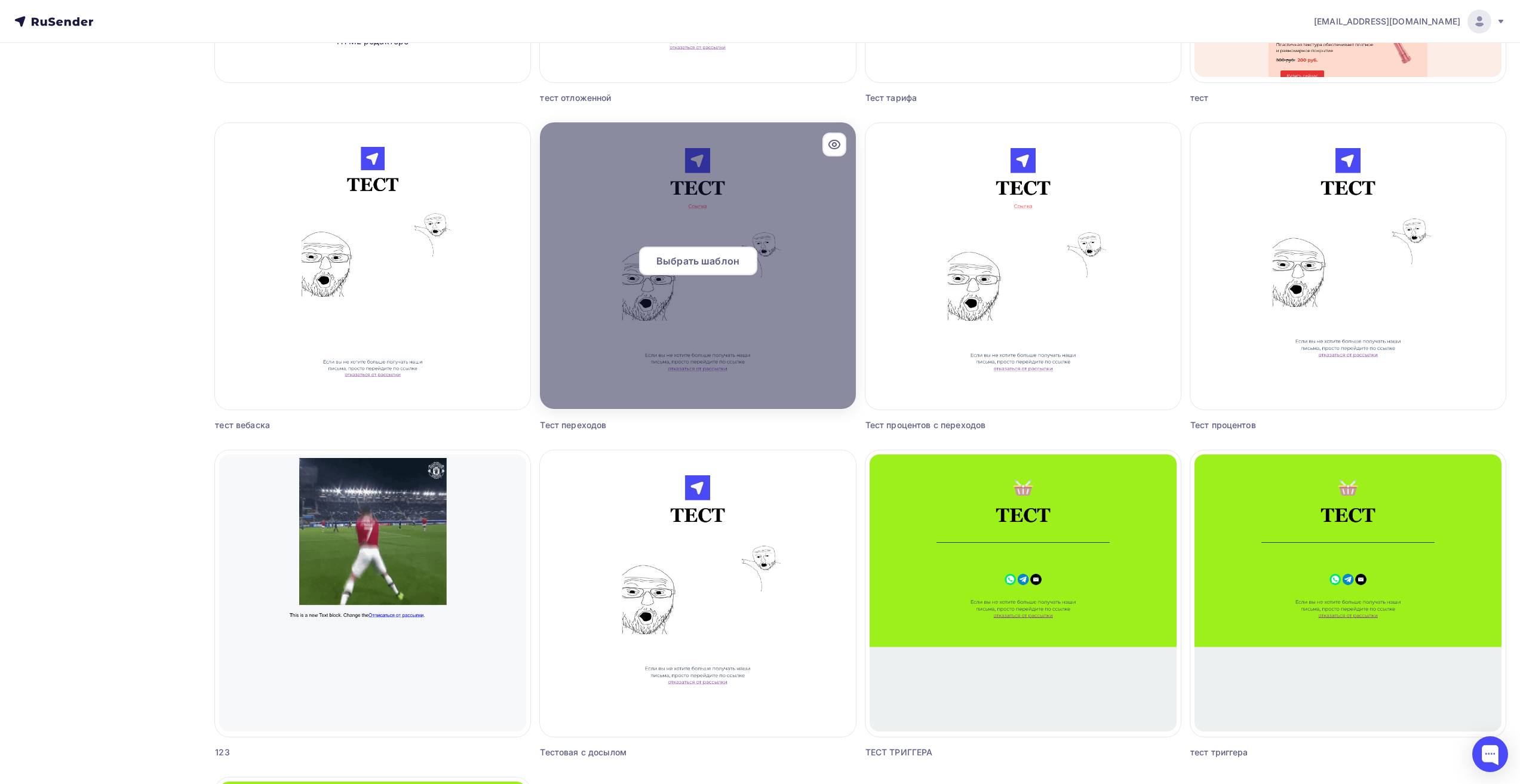
click at [708, 265] on span "Выбрать шаблон" at bounding box center [698, 260] width 83 height 14
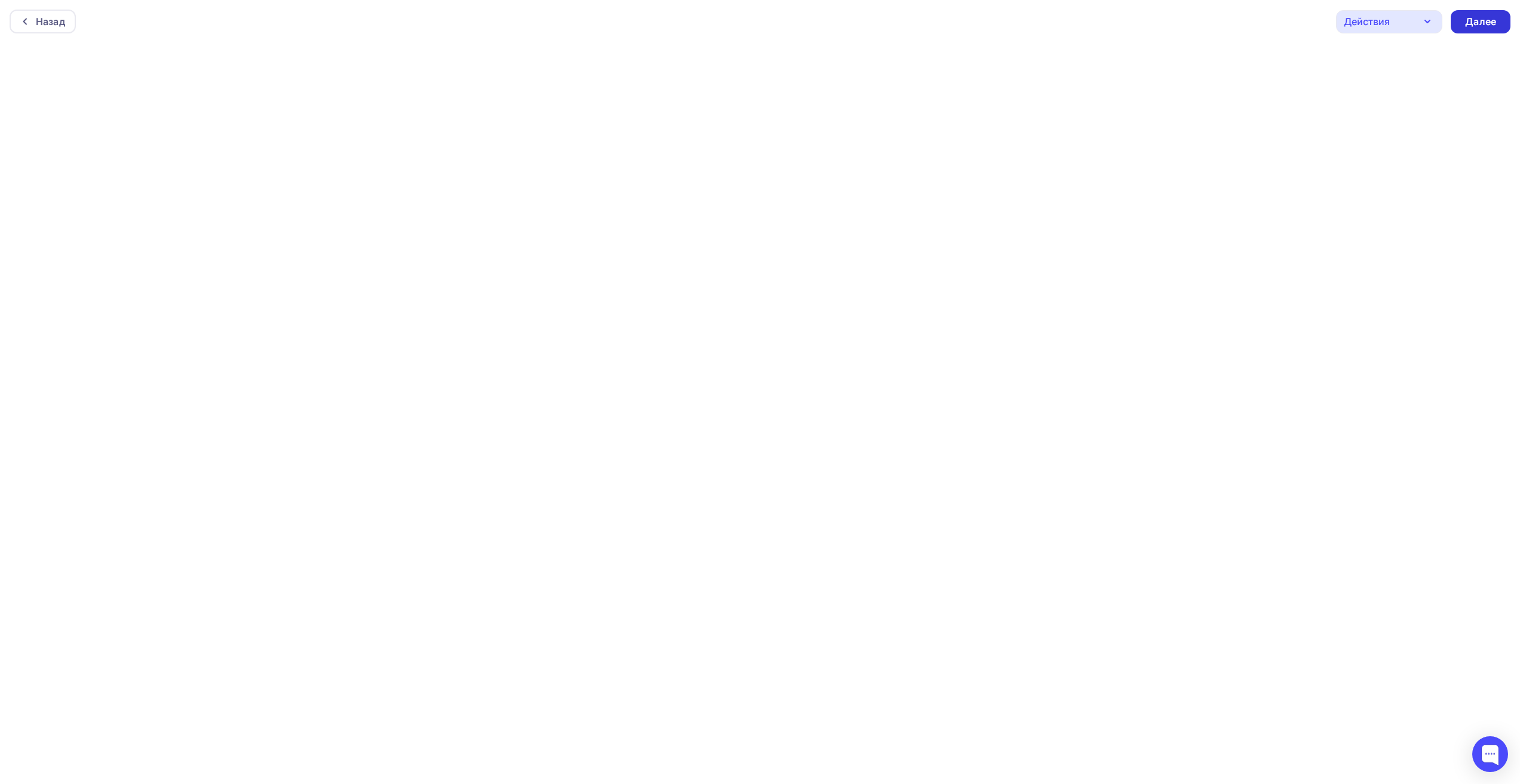
click at [1489, 19] on div "Далее" at bounding box center [1481, 22] width 31 height 13
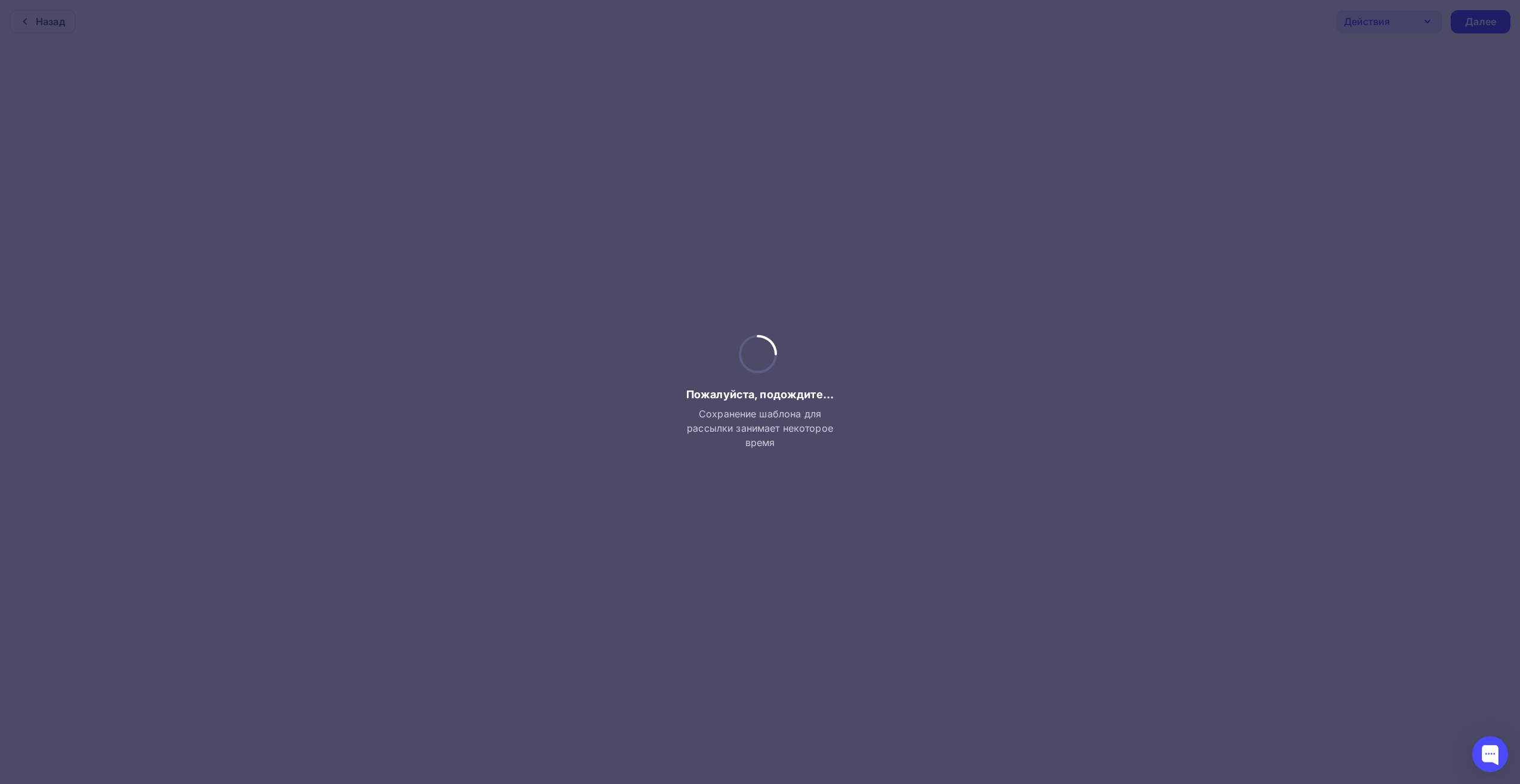
drag, startPoint x: 284, startPoint y: 214, endPoint x: 240, endPoint y: 159, distance: 70.4
click at [284, 214] on div at bounding box center [760, 392] width 1520 height 784
click at [59, 29] on div at bounding box center [760, 392] width 1520 height 784
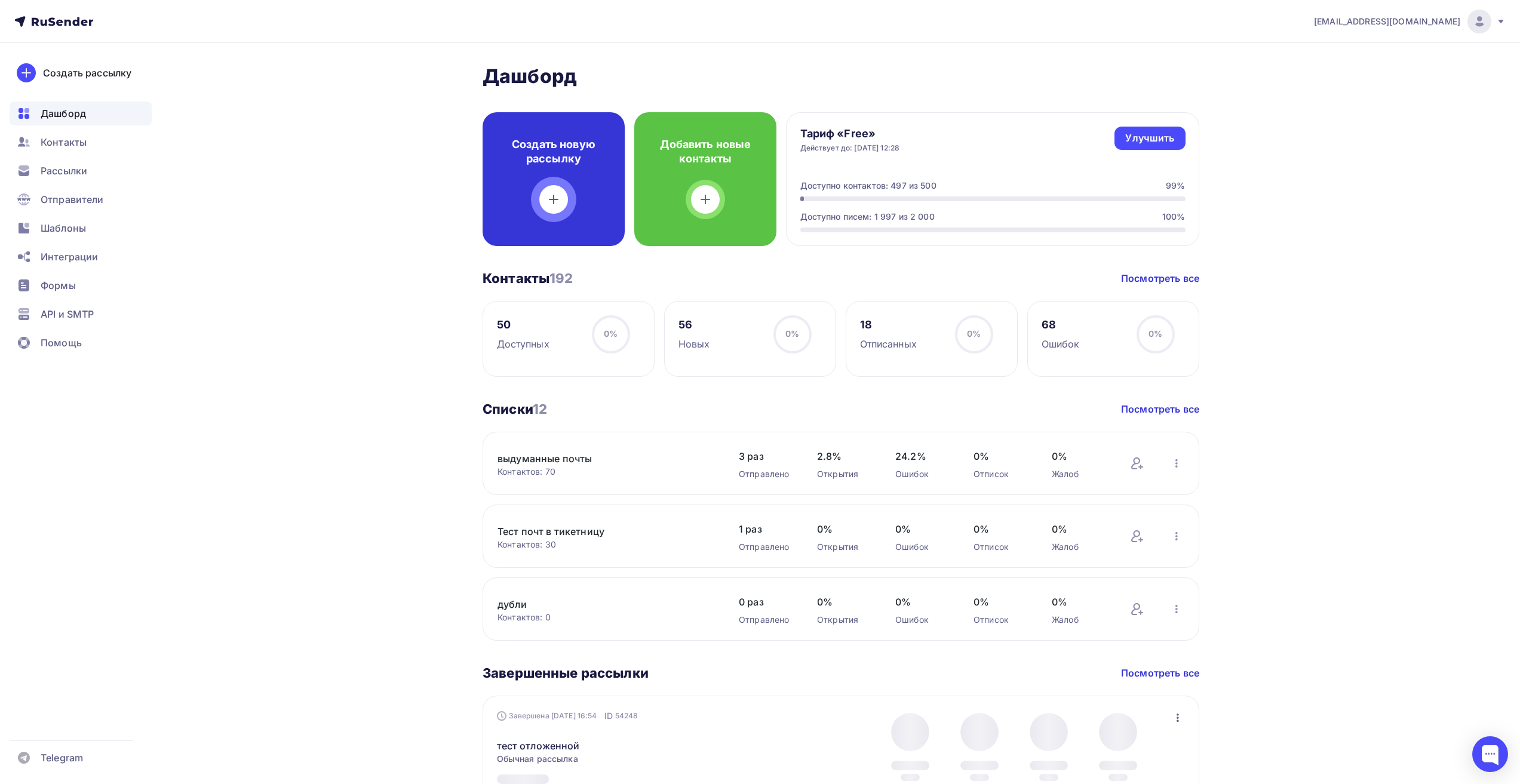
click at [570, 189] on div "Создать новую рассылку" at bounding box center [553, 179] width 142 height 134
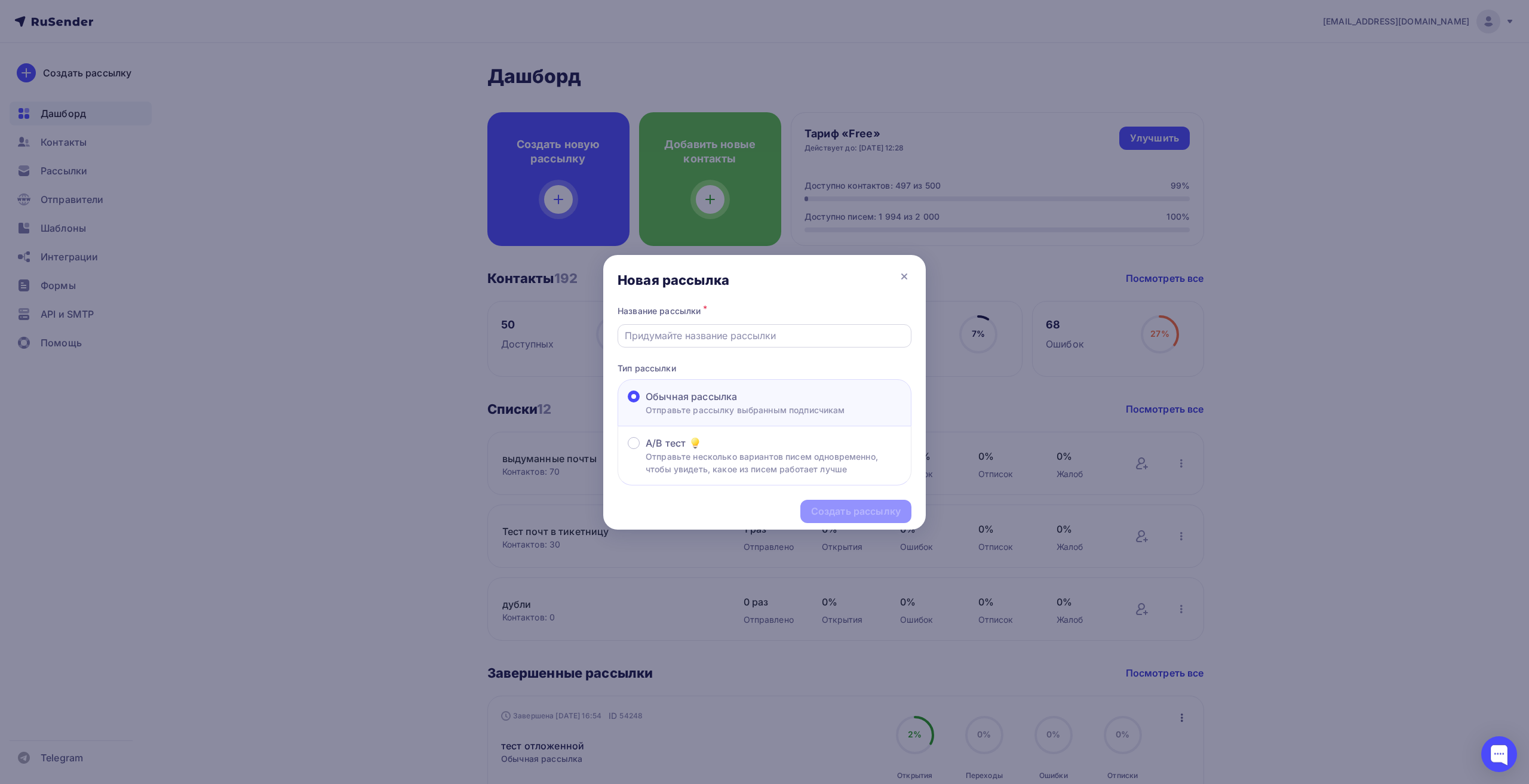
click at [714, 329] on input "text" at bounding box center [765, 335] width 281 height 14
type input "тест ссылки"
click at [863, 514] on div "Создать рассылку" at bounding box center [855, 511] width 89 height 13
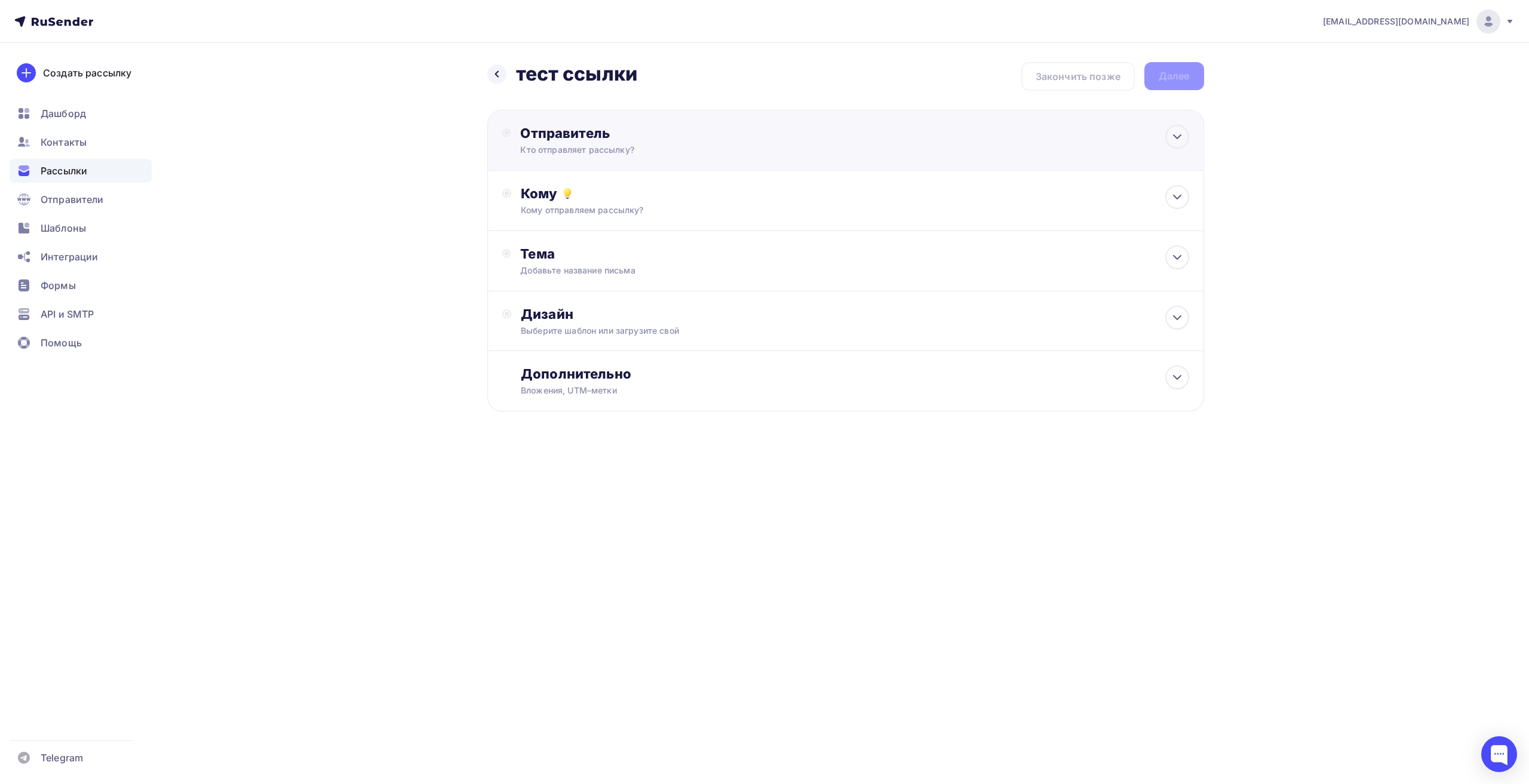
click at [516, 138] on div "Отправитель Кто отправляет рассылку? Email * Выберите отправителя shytni4ok@yan…" at bounding box center [641, 140] width 277 height 31
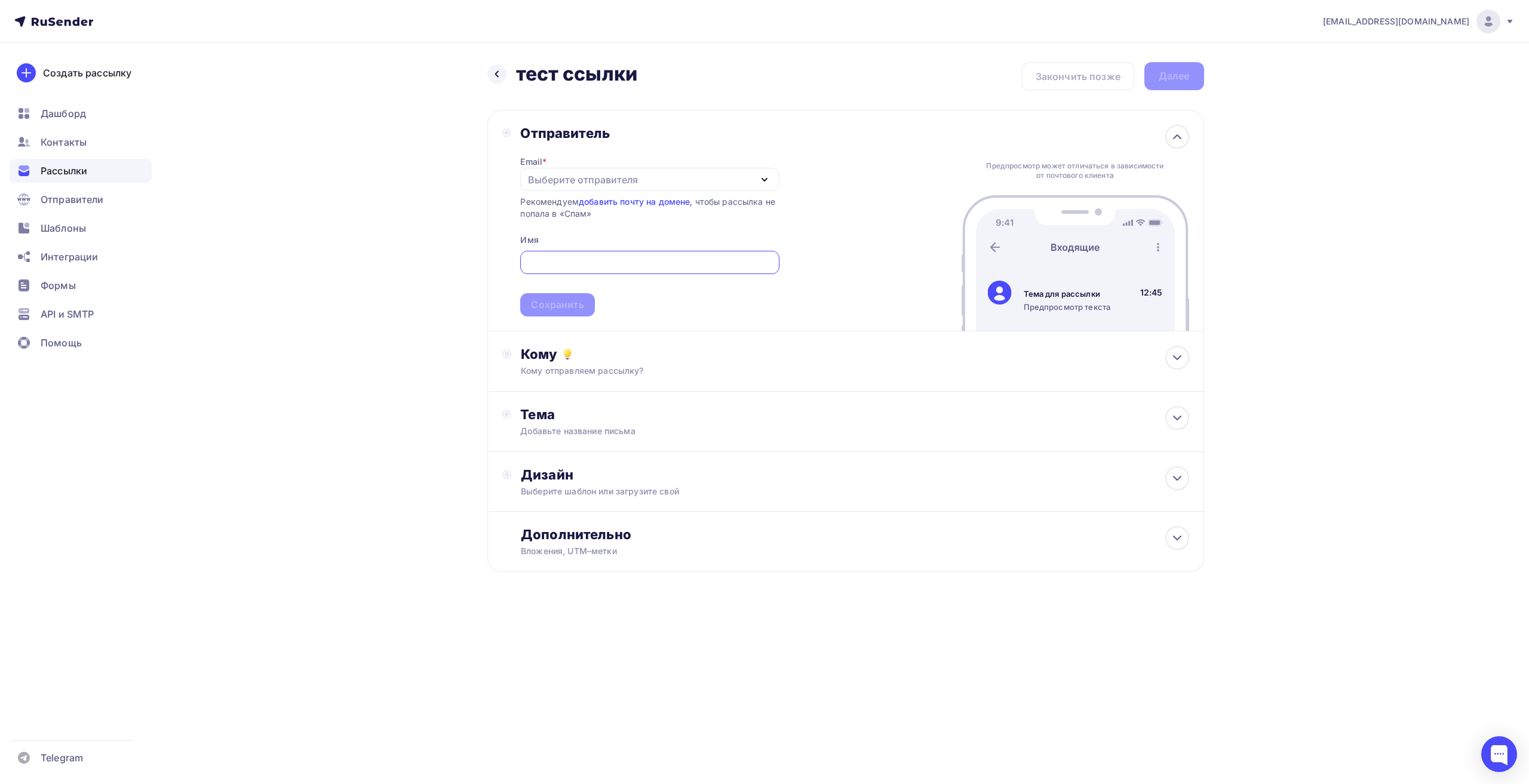
click at [626, 182] on div "Выберите отправителя" at bounding box center [582, 180] width 110 height 14
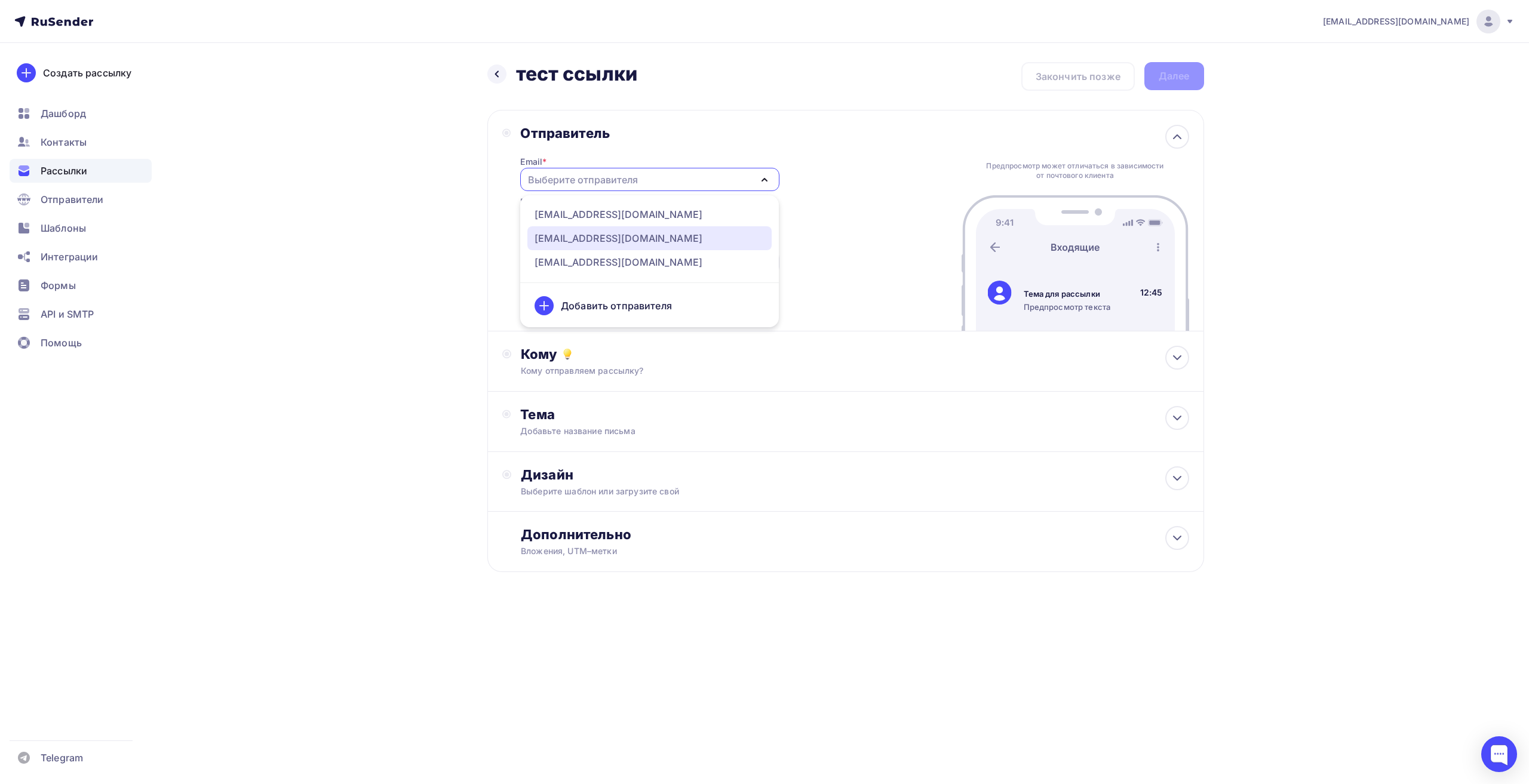
drag, startPoint x: 609, startPoint y: 242, endPoint x: 614, endPoint y: 247, distance: 7.1
click at [609, 241] on div "[EMAIL_ADDRESS][DOMAIN_NAME]" at bounding box center [618, 238] width 168 height 14
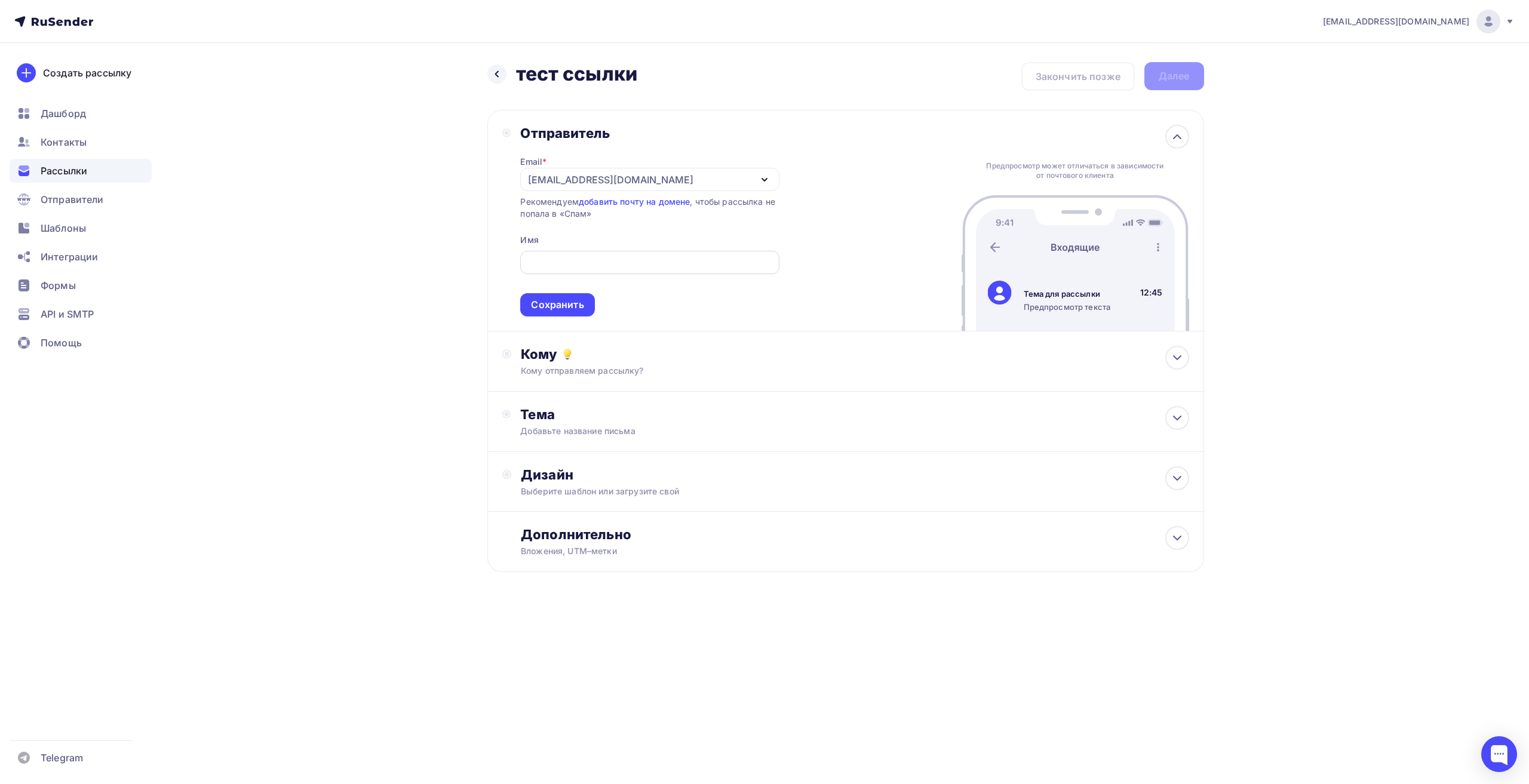
click at [624, 259] on input "text" at bounding box center [650, 262] width 245 height 14
paste input "тест ссылки"
type input "тест ссылки"
click at [571, 303] on div "Сохранить" at bounding box center [557, 305] width 53 height 13
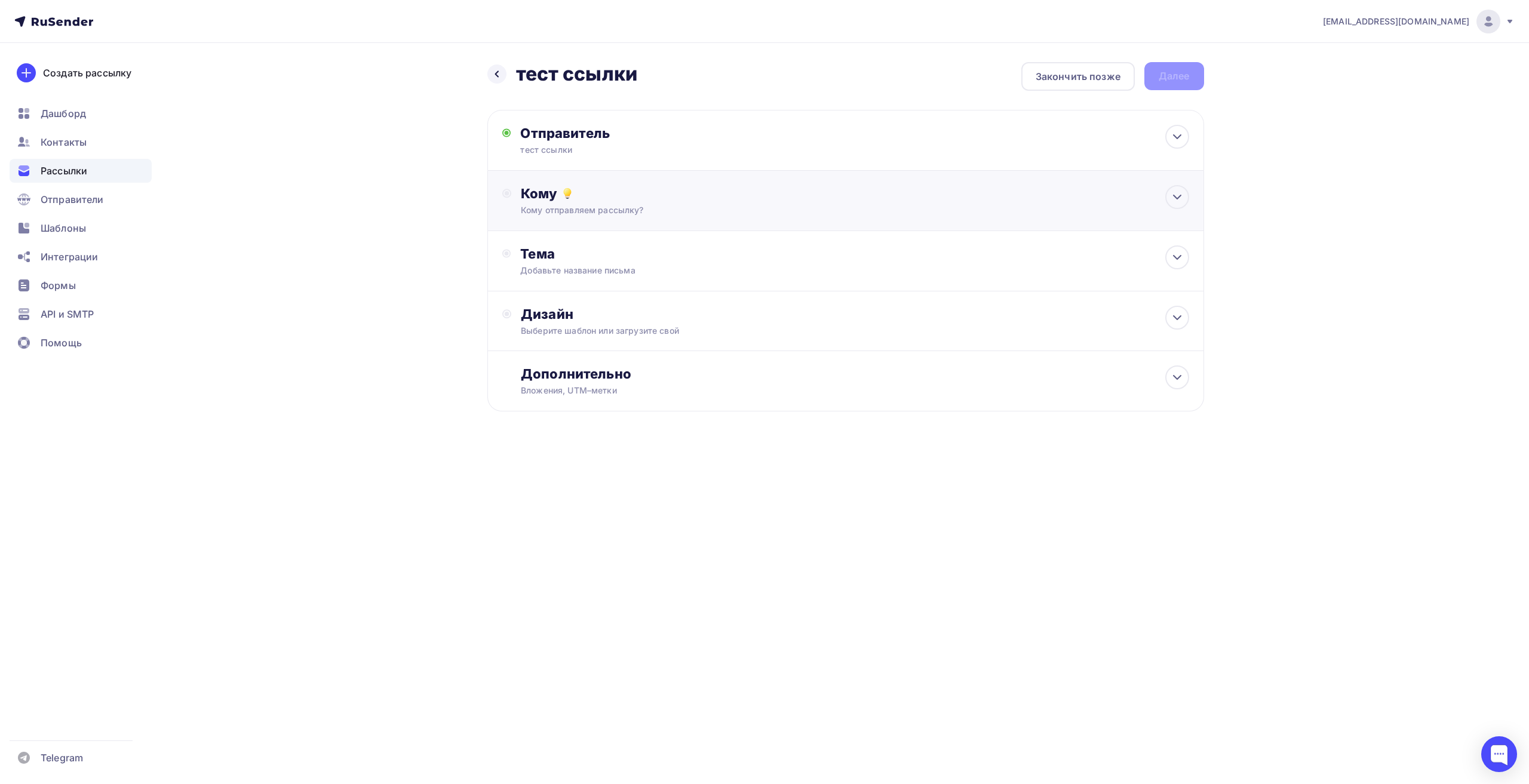
click at [606, 223] on div "Кому Кому отправляем рассылку? Списки получателей Выберите список Все списки id…" at bounding box center [846, 201] width 717 height 61
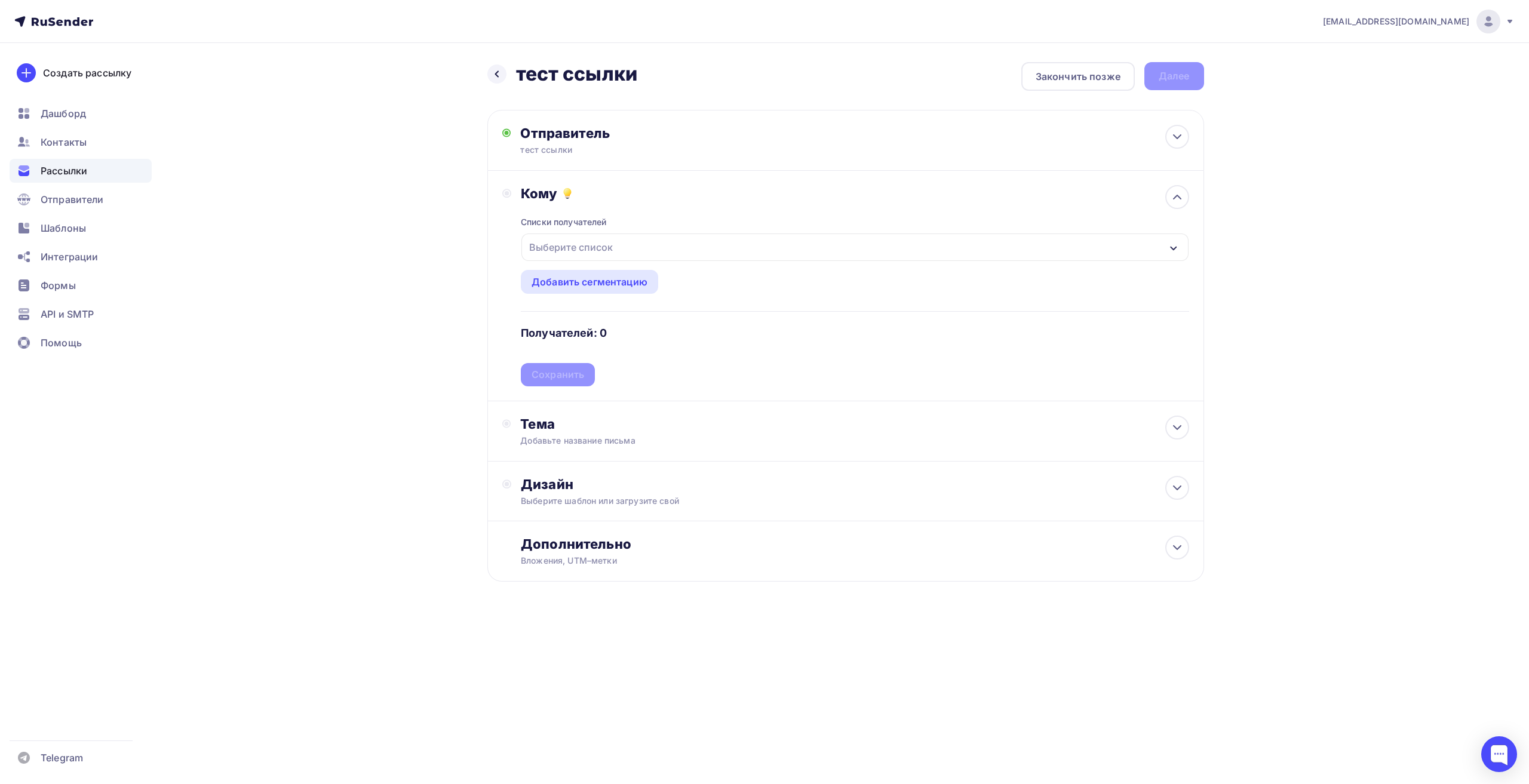
click at [588, 237] on div "Выберите список" at bounding box center [571, 247] width 93 height 21
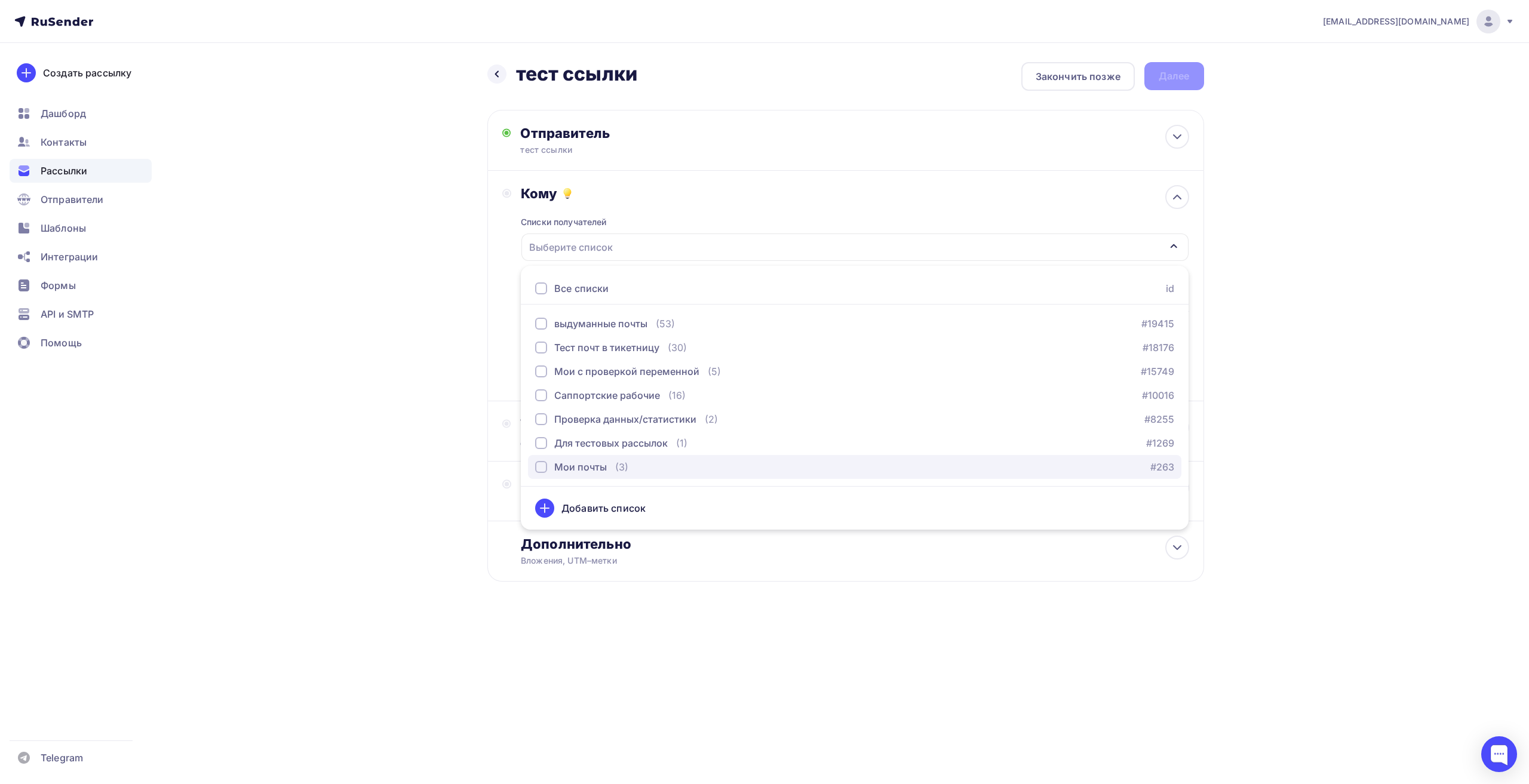
click at [587, 463] on div "Мои почты" at bounding box center [580, 467] width 53 height 14
click at [384, 323] on div "Назад тест ссылки тест ссылки Закончить позже Далее Отправитель тест ссылки Ema…" at bounding box center [765, 351] width 979 height 616
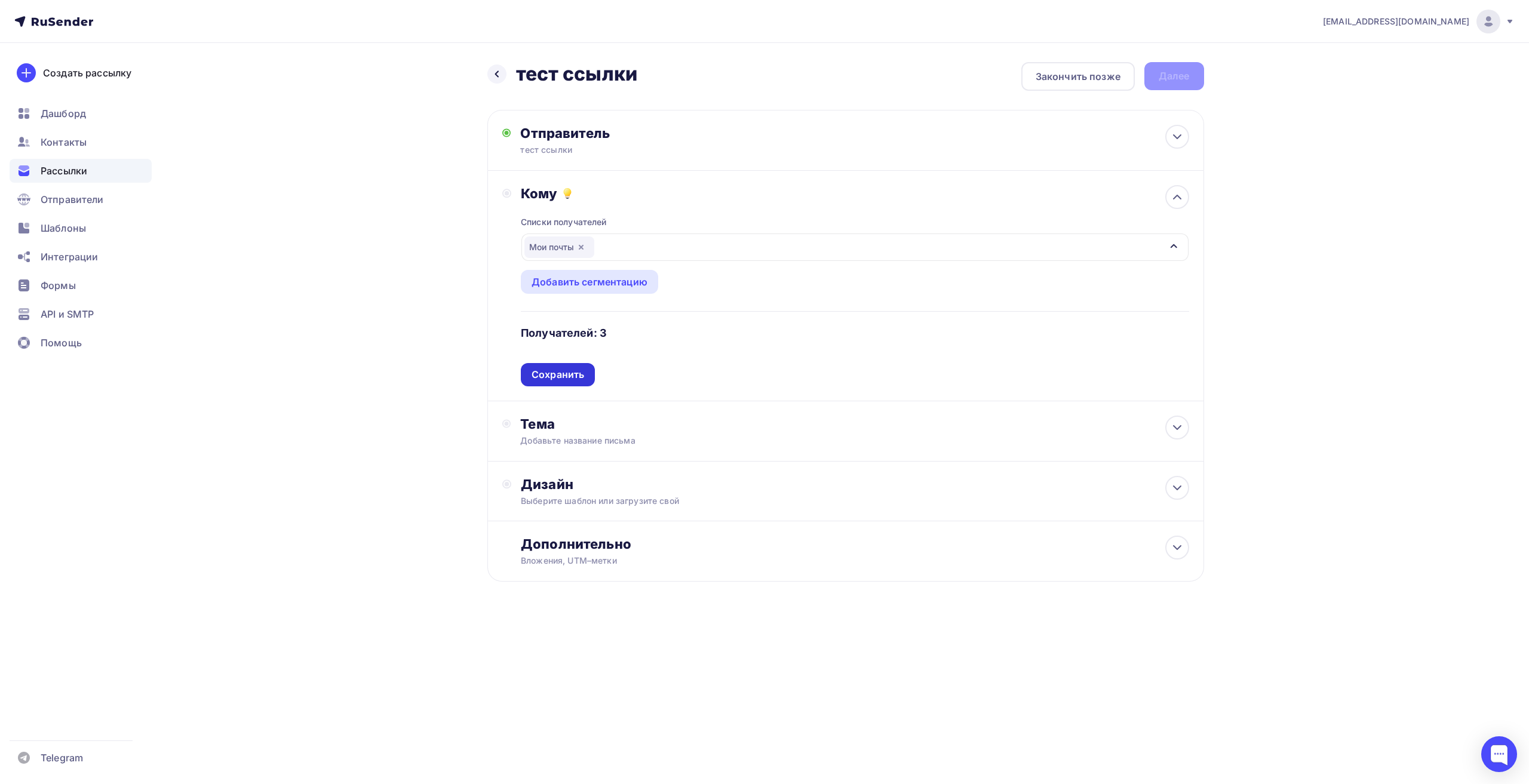
click at [564, 380] on div "Сохранить" at bounding box center [557, 375] width 53 height 13
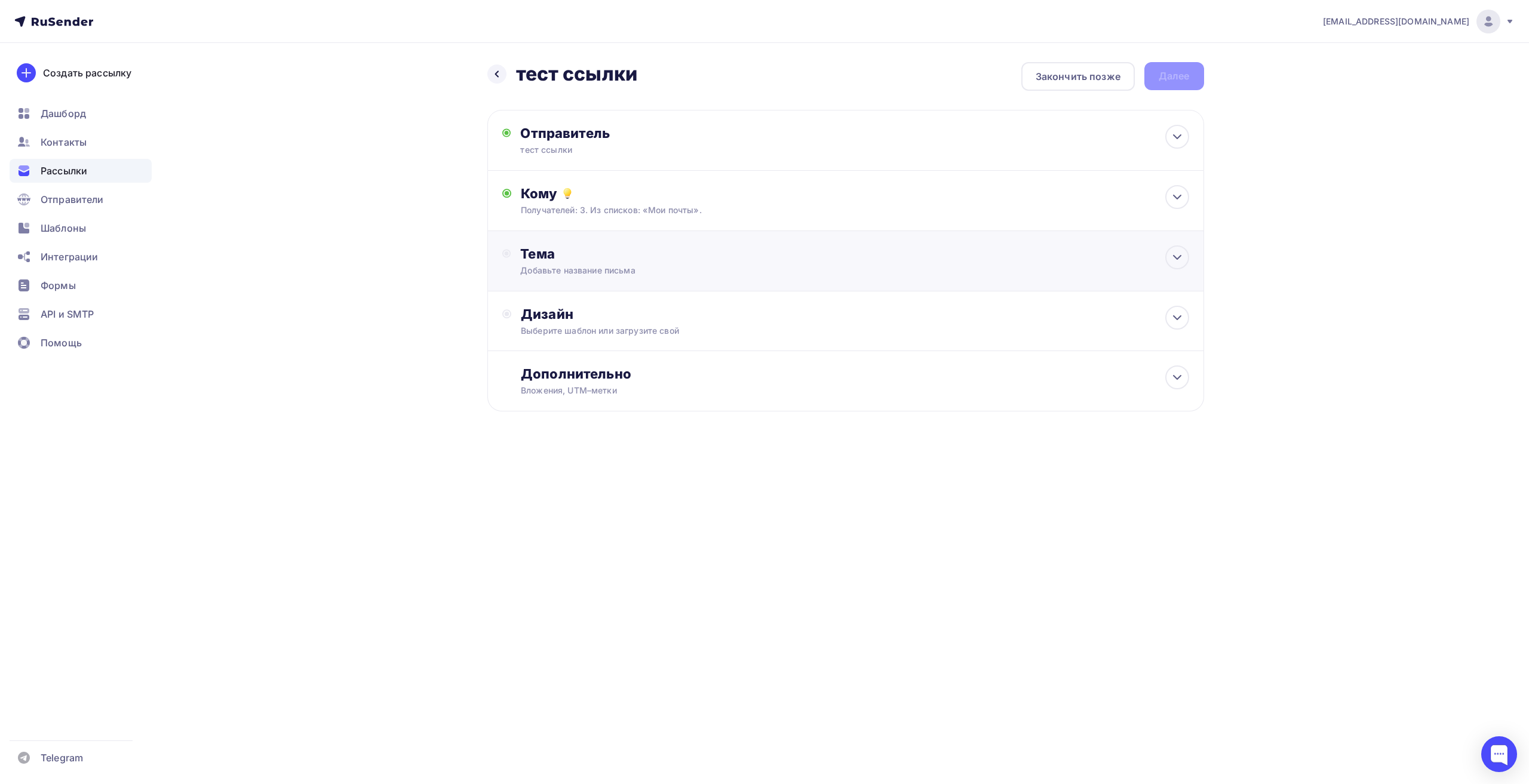
click at [550, 274] on div "Добавьте название письма" at bounding box center [626, 270] width 212 height 12
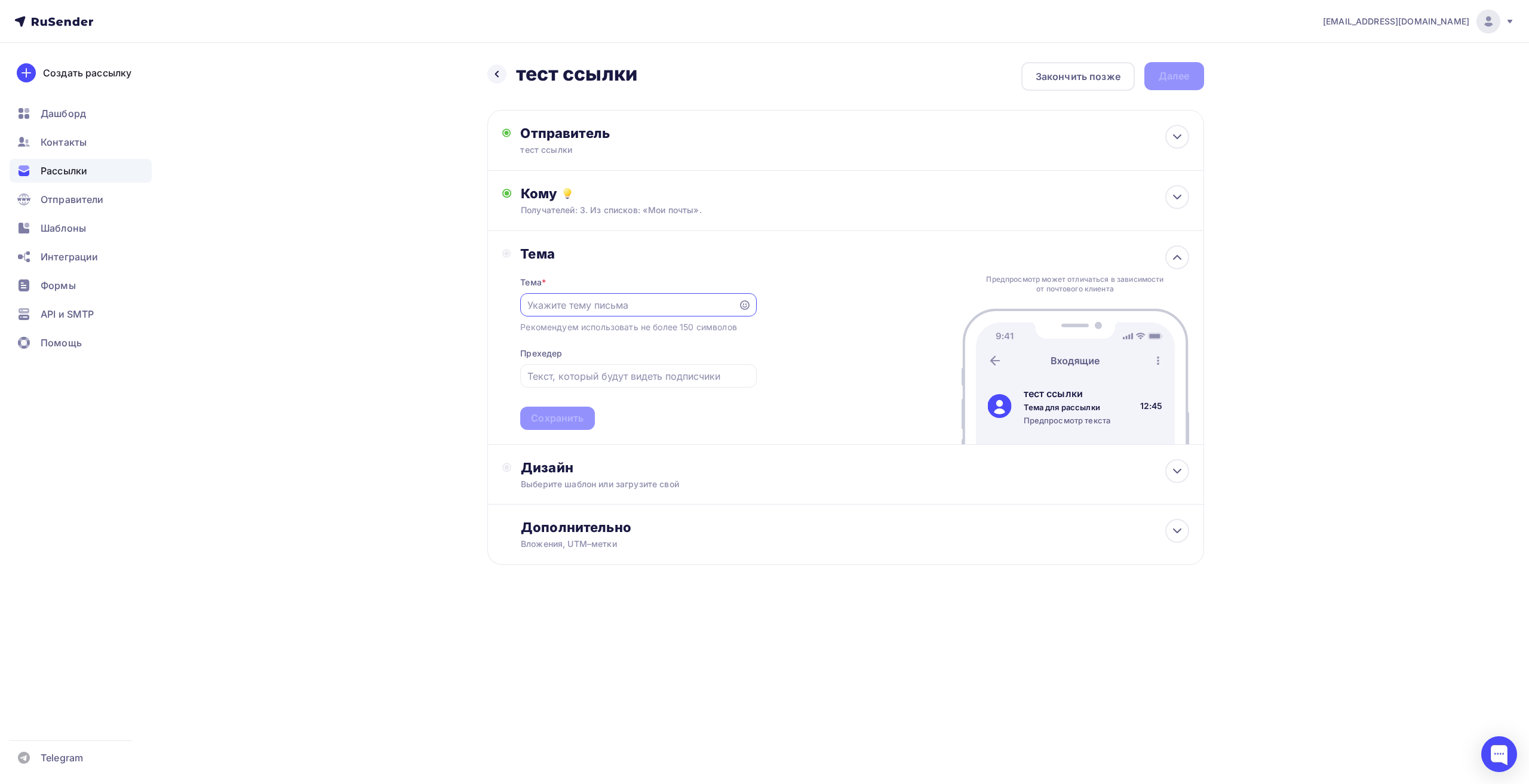
click at [576, 306] on input "text" at bounding box center [629, 305] width 205 height 14
paste input "тест ссылки"
type input "тест ссылки"
click at [553, 424] on div "Сохранить" at bounding box center [557, 418] width 53 height 13
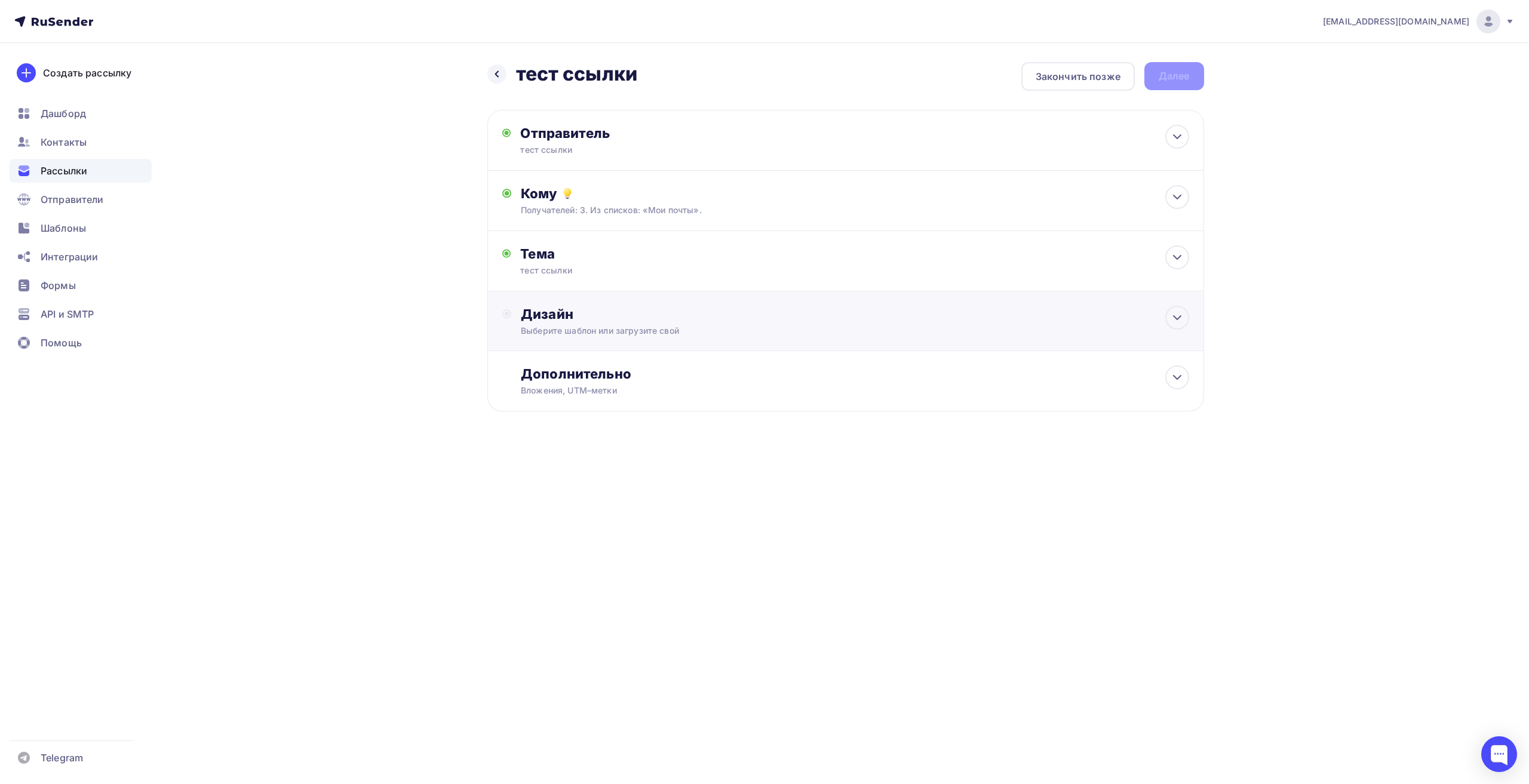
click at [569, 311] on div "Дизайн" at bounding box center [854, 313] width 668 height 16
click at [585, 373] on div "Выбрать шаблон" at bounding box center [573, 362] width 105 height 23
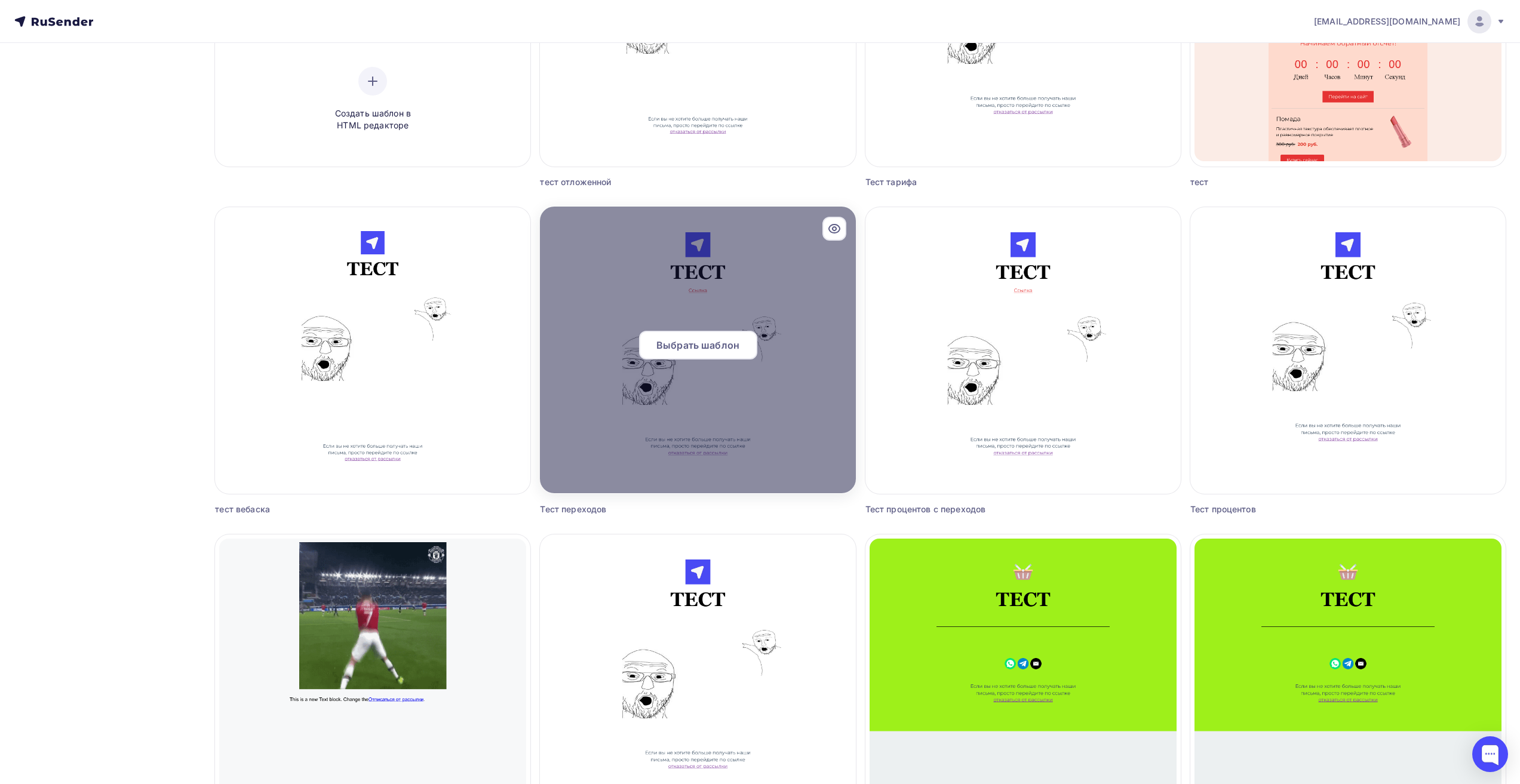
scroll to position [418, 0]
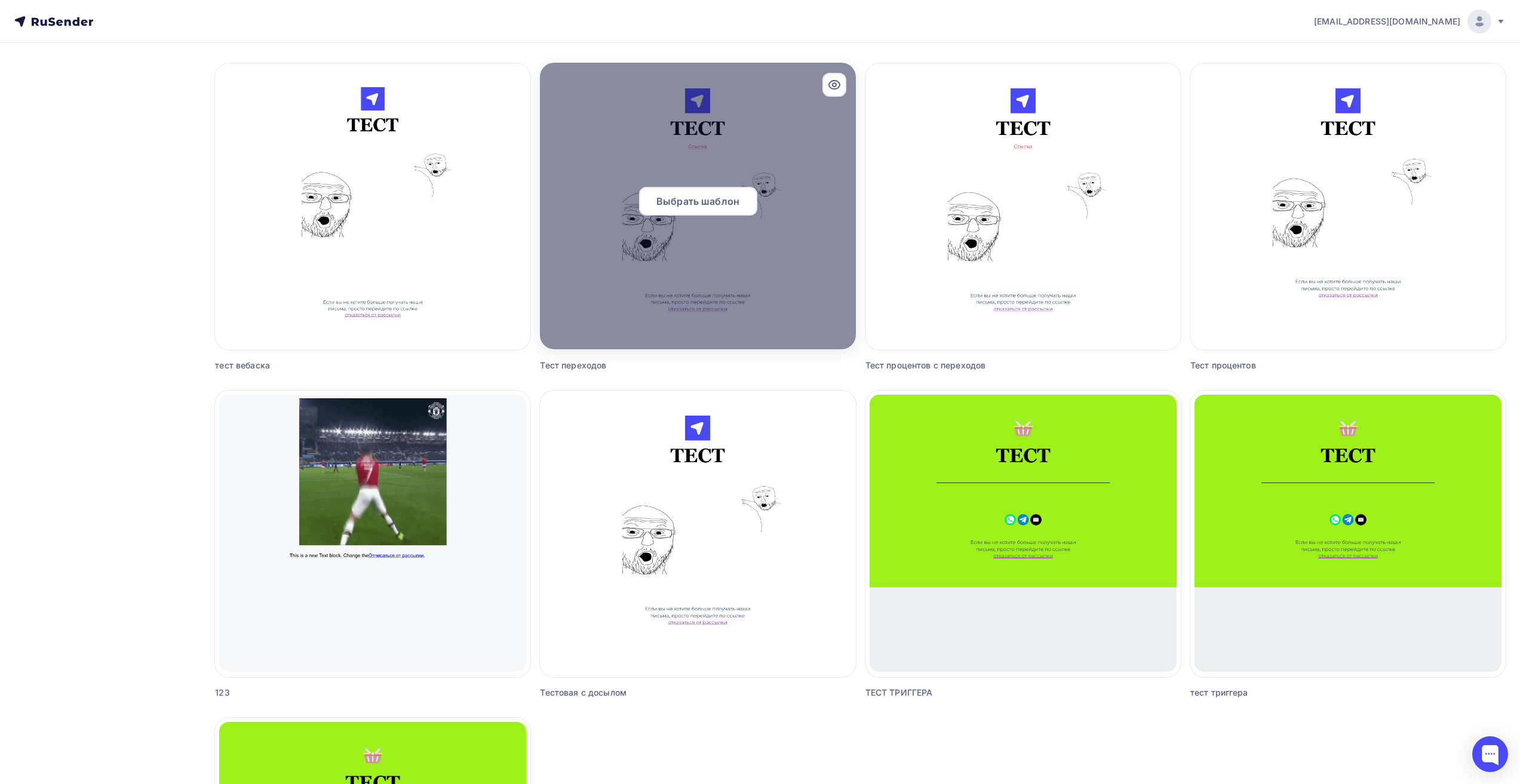
click at [709, 209] on div "Выбрать шаблон" at bounding box center [698, 202] width 118 height 29
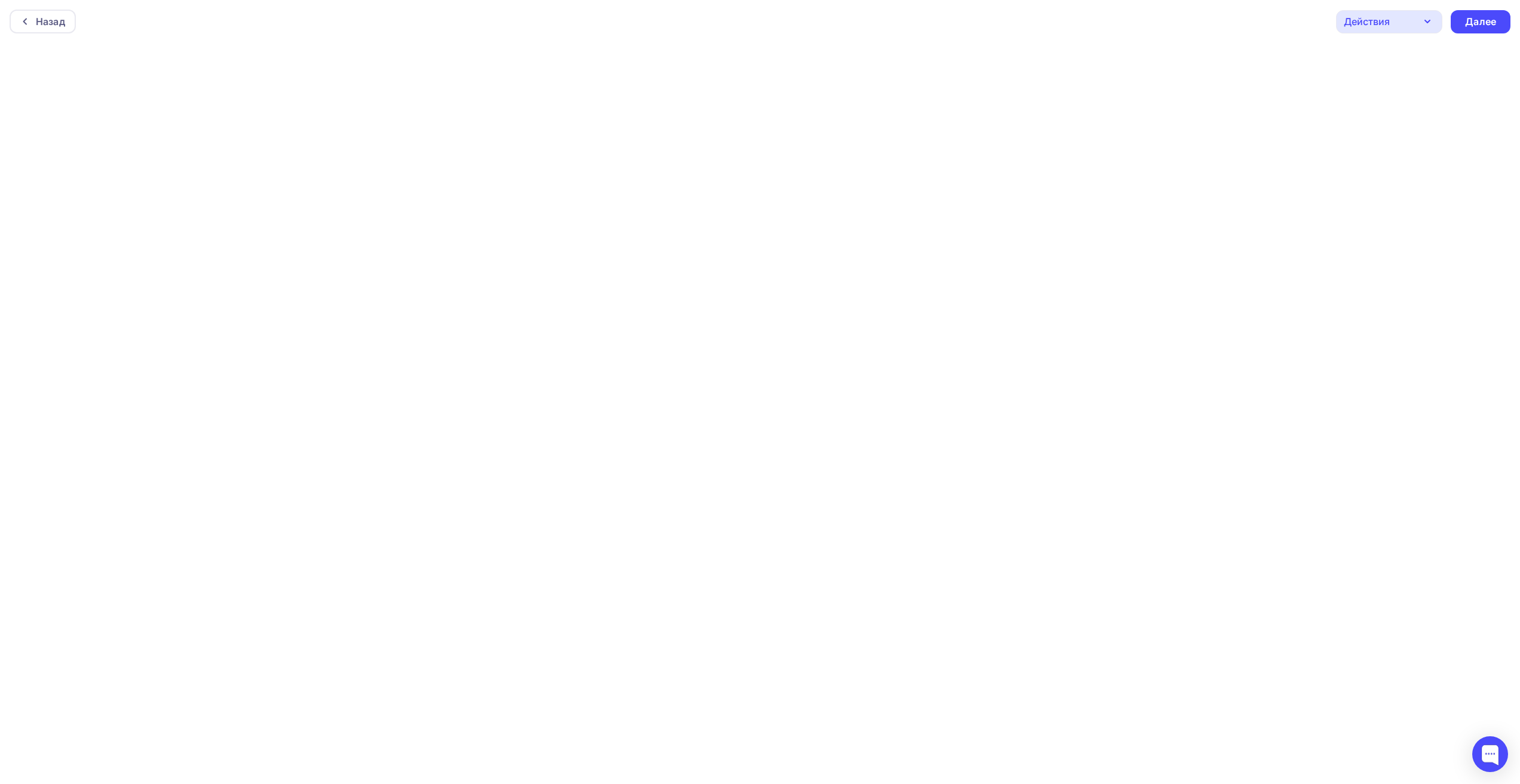
scroll to position [3, 0]
click at [1495, 758] on div at bounding box center [1489, 753] width 36 height 36
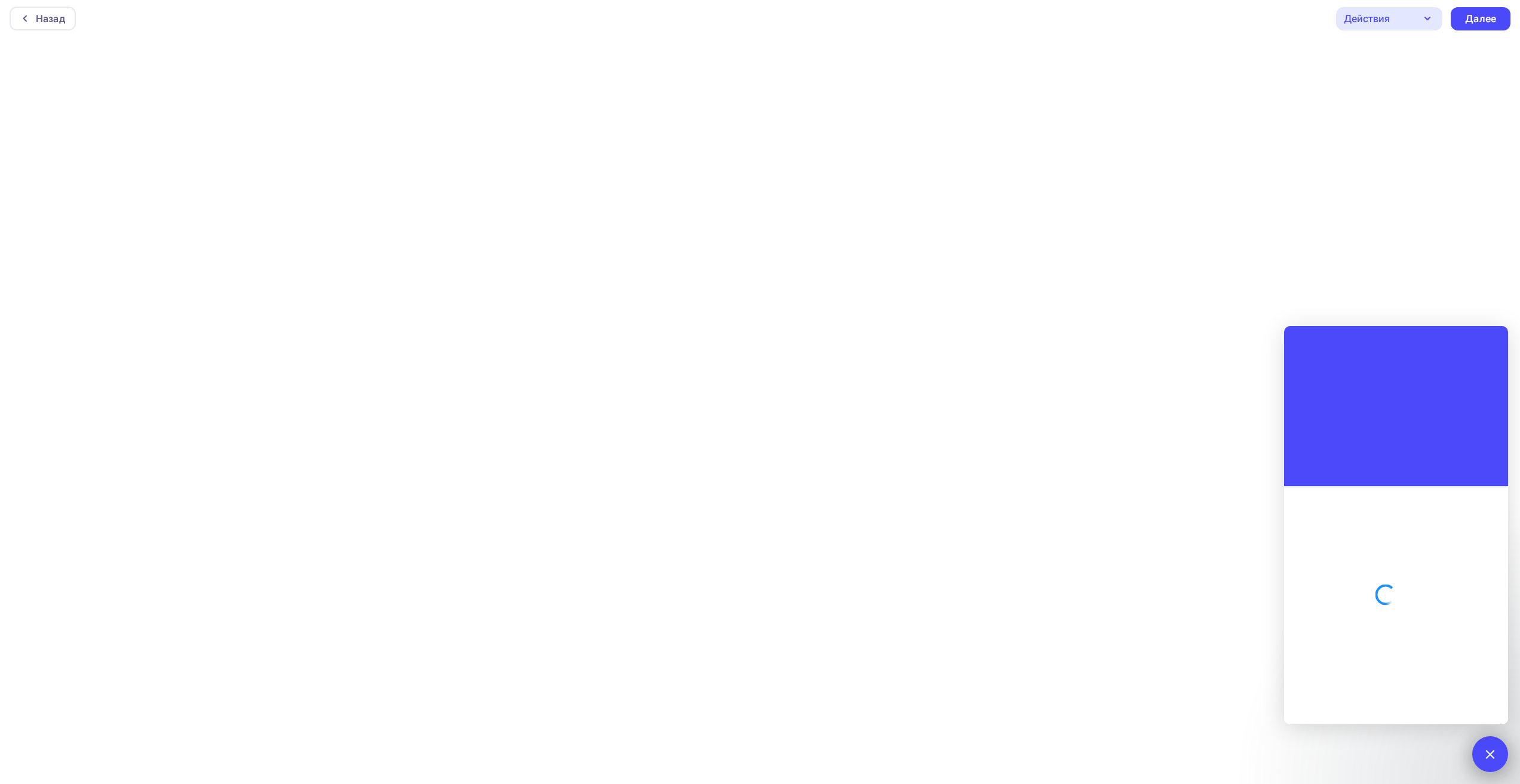
click at [1492, 753] on div at bounding box center [1489, 753] width 16 height 16
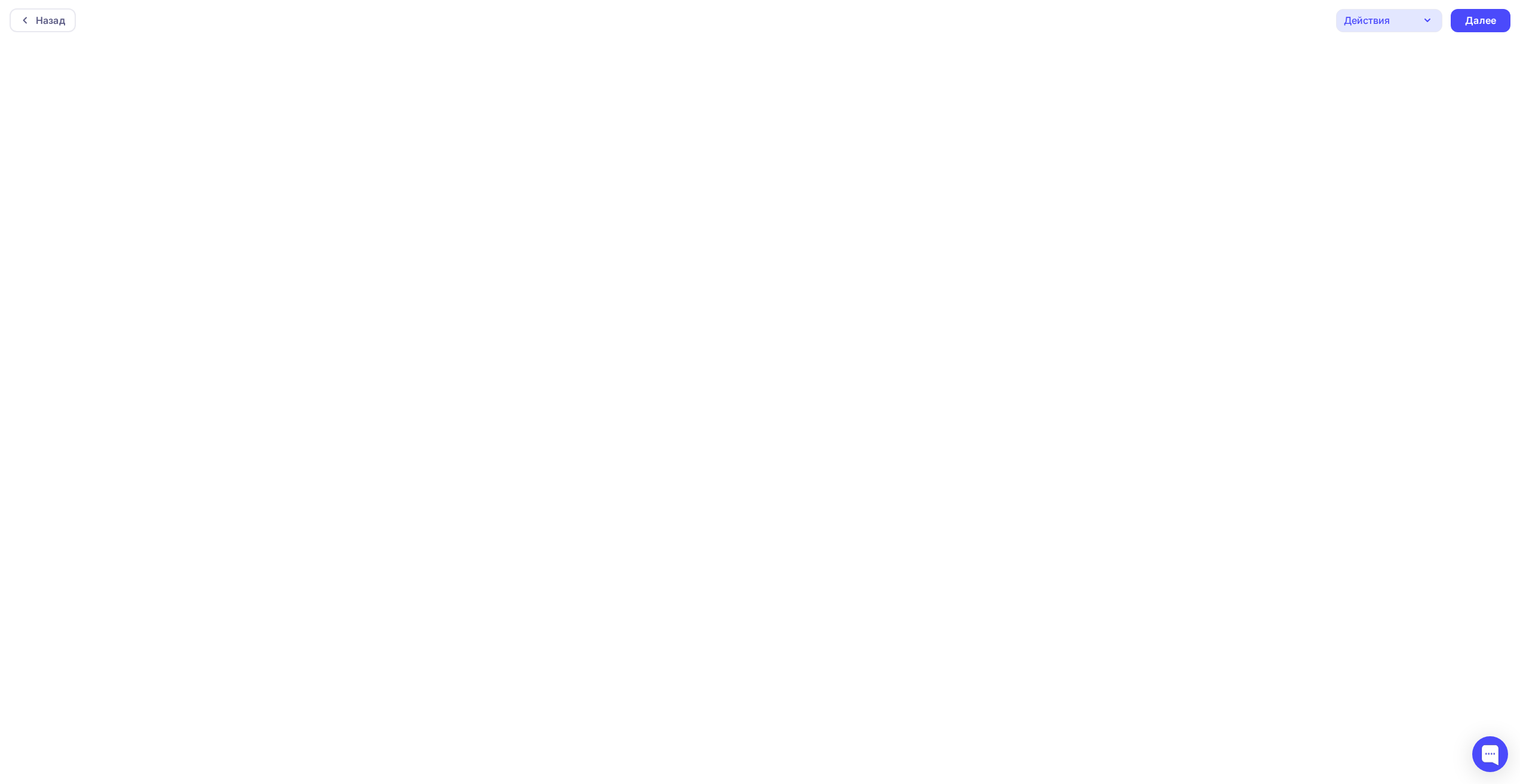
scroll to position [0, 0]
click at [1407, 34] on div "Назад Действия Отправить тестовое письмо Предпросмотр Сохранить в Мои шаблоны В…" at bounding box center [760, 21] width 1520 height 43
click at [1411, 24] on div "Действия" at bounding box center [1388, 22] width 107 height 23
click at [1409, 57] on div "Отправить тестовое письмо" at bounding box center [1437, 57] width 137 height 14
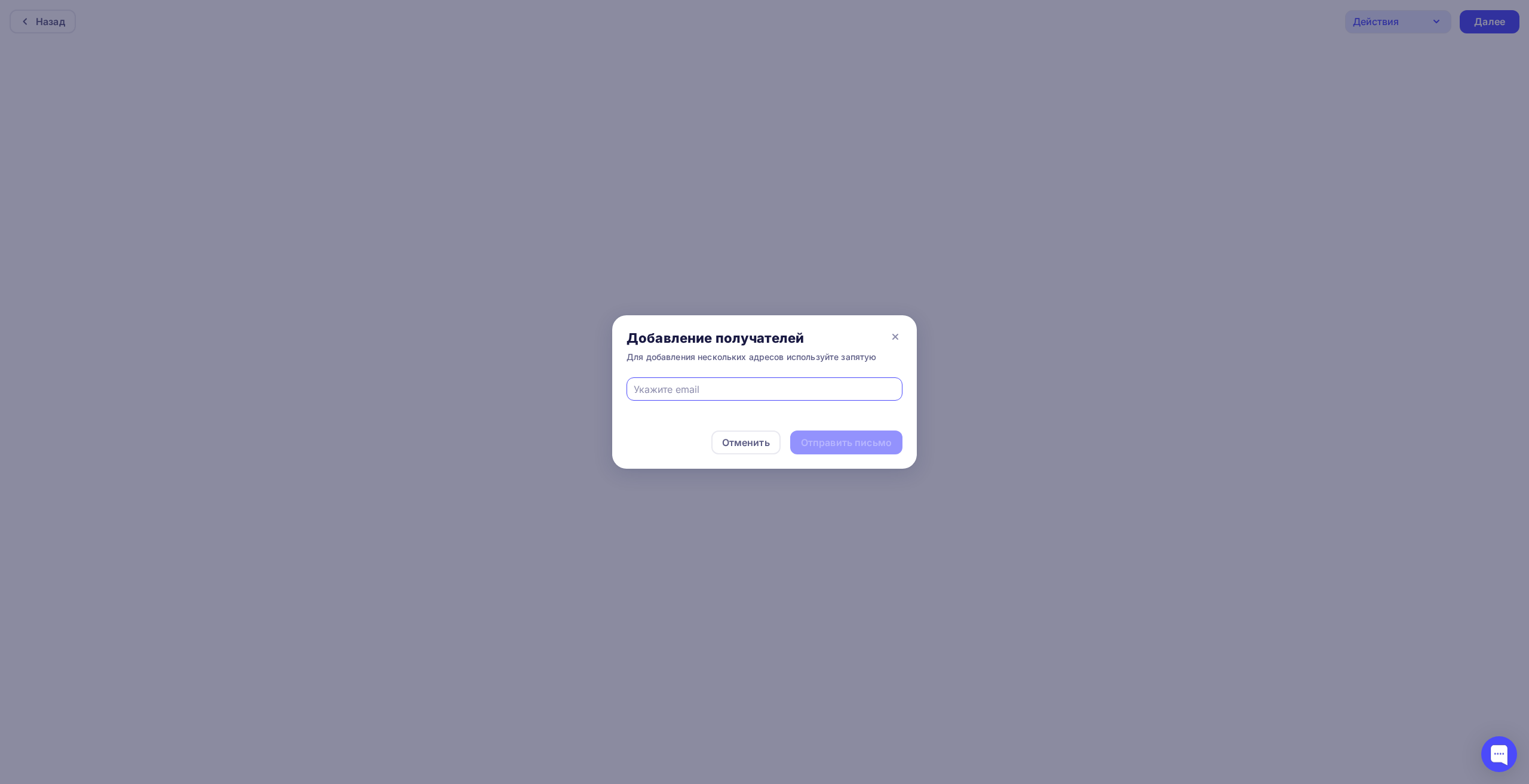
click at [751, 400] on div at bounding box center [764, 389] width 276 height 23
click at [787, 382] on input "text" at bounding box center [764, 389] width 262 height 14
type input "я"
type input "[EMAIL_ADDRESS][DOMAIN_NAME]"
click at [849, 436] on div "Отправить письмо" at bounding box center [847, 443] width 90 height 13
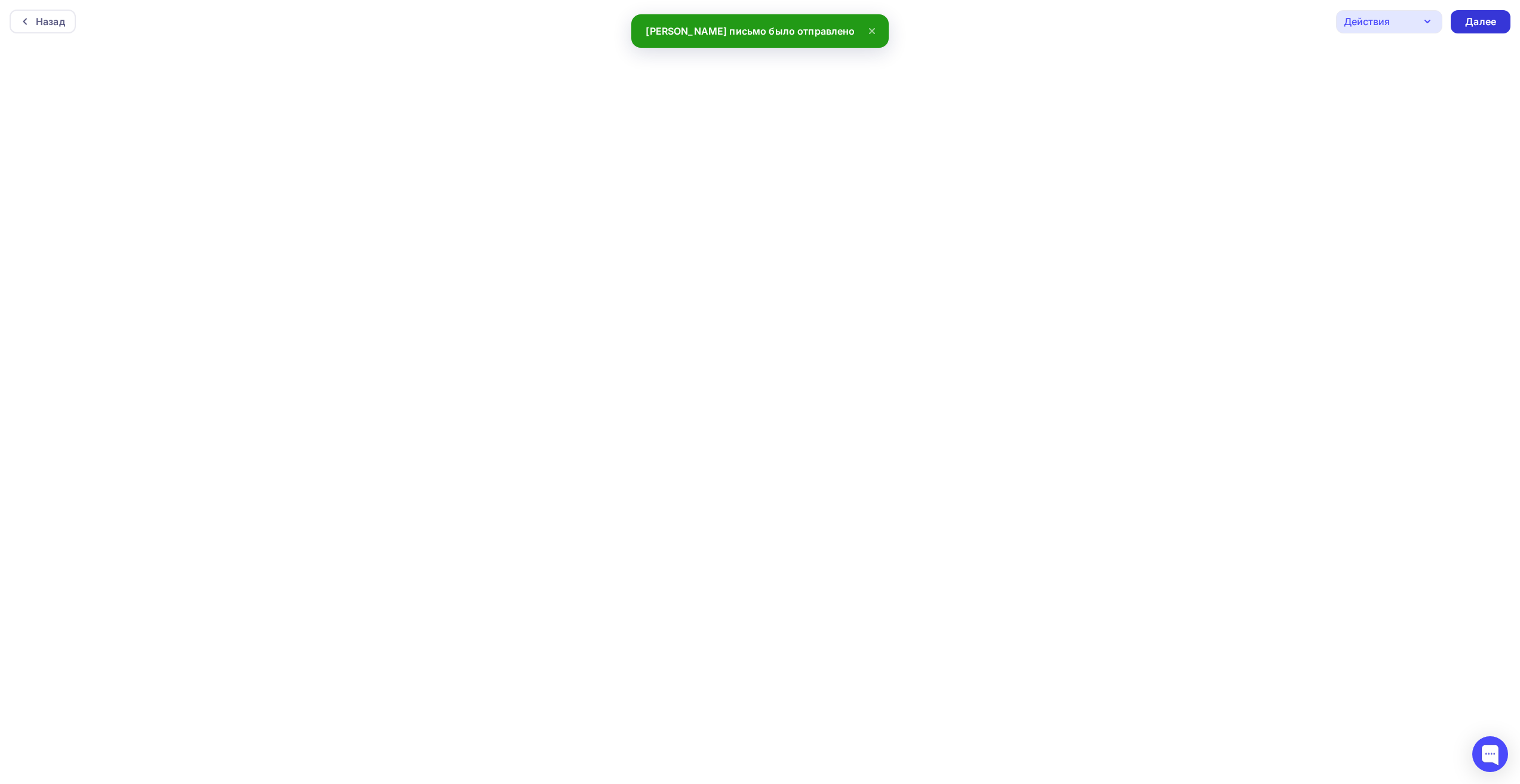
click at [1494, 28] on div "Далее" at bounding box center [1481, 22] width 31 height 13
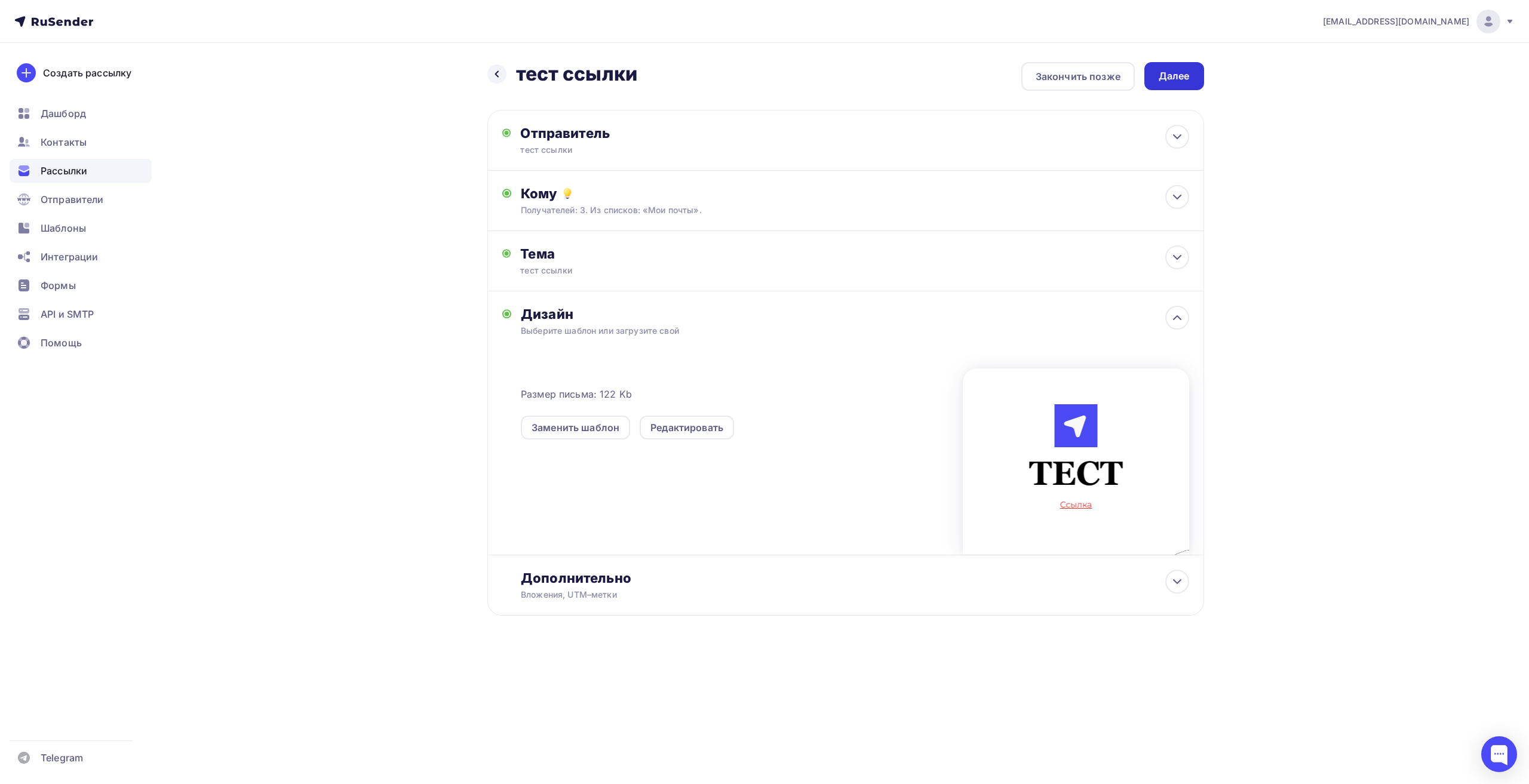
click at [1173, 75] on div "Далее" at bounding box center [1174, 76] width 31 height 13
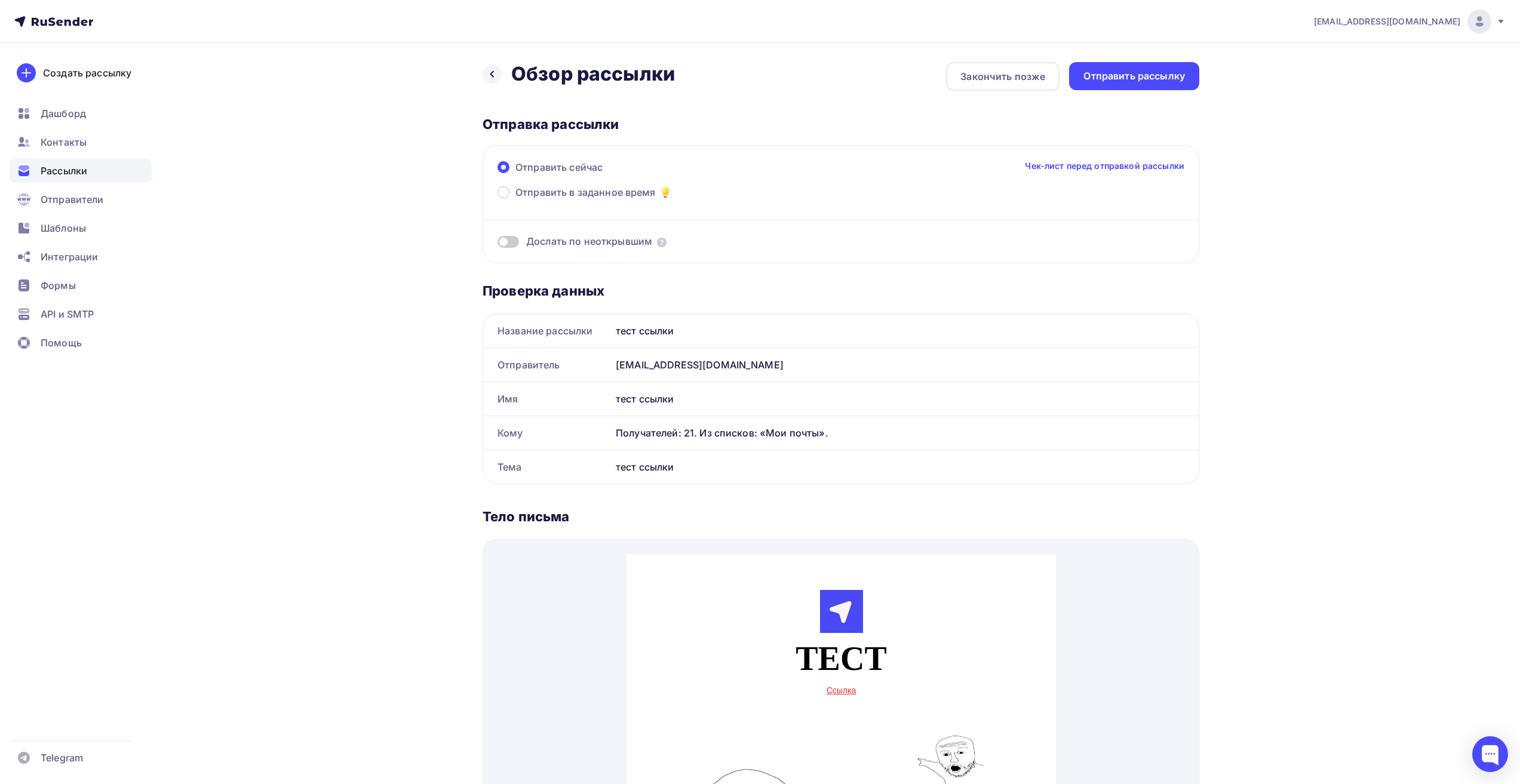
click at [1145, 60] on div "Назад Обзор рассылки Обзор рассылки Закончить позже Отправить рассылку Отправка…" at bounding box center [760, 664] width 979 height 1242
click at [1144, 65] on div "Отправить рассылку" at bounding box center [1135, 76] width 131 height 28
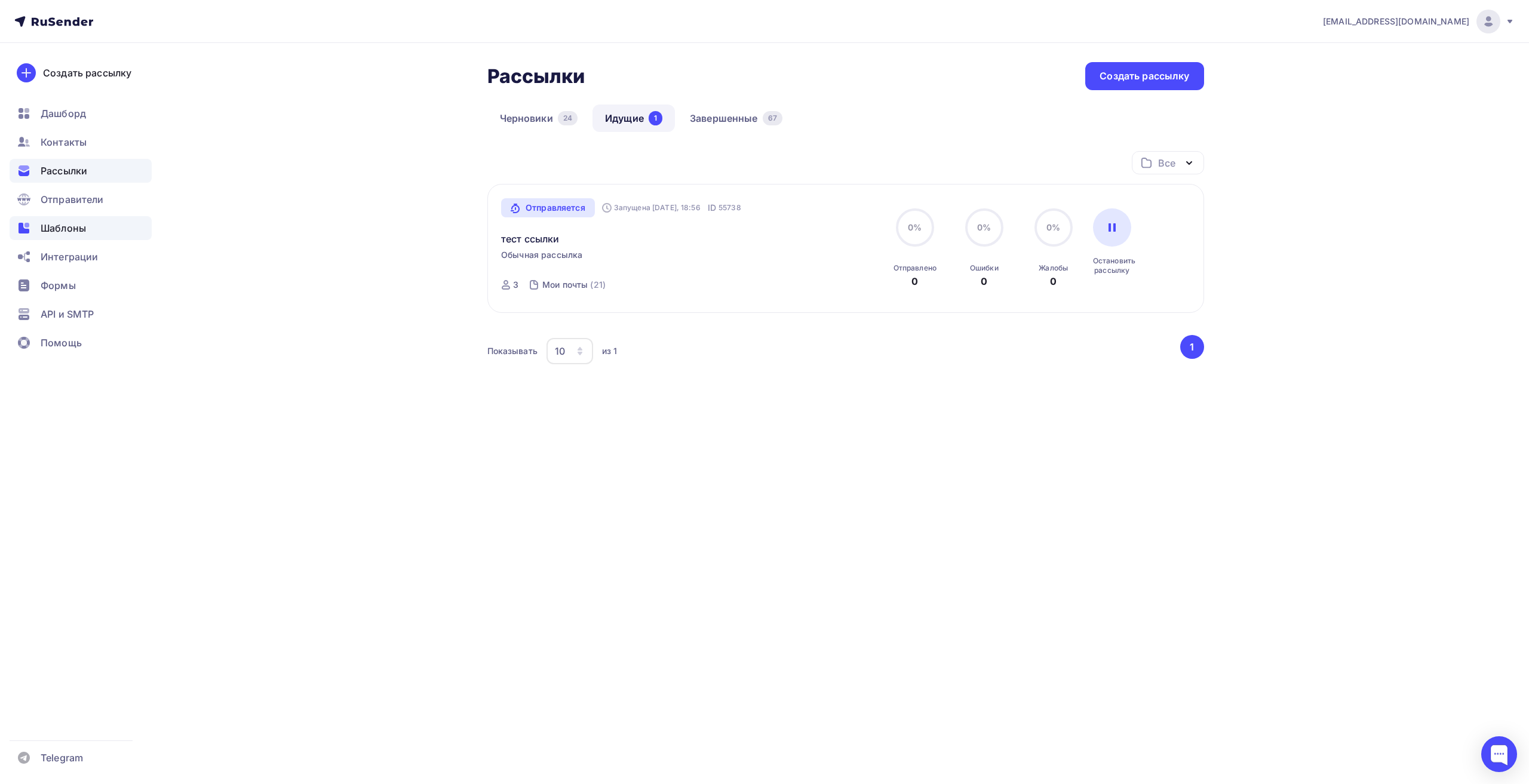
click at [62, 228] on span "Шаблоны" at bounding box center [62, 228] width 45 height 14
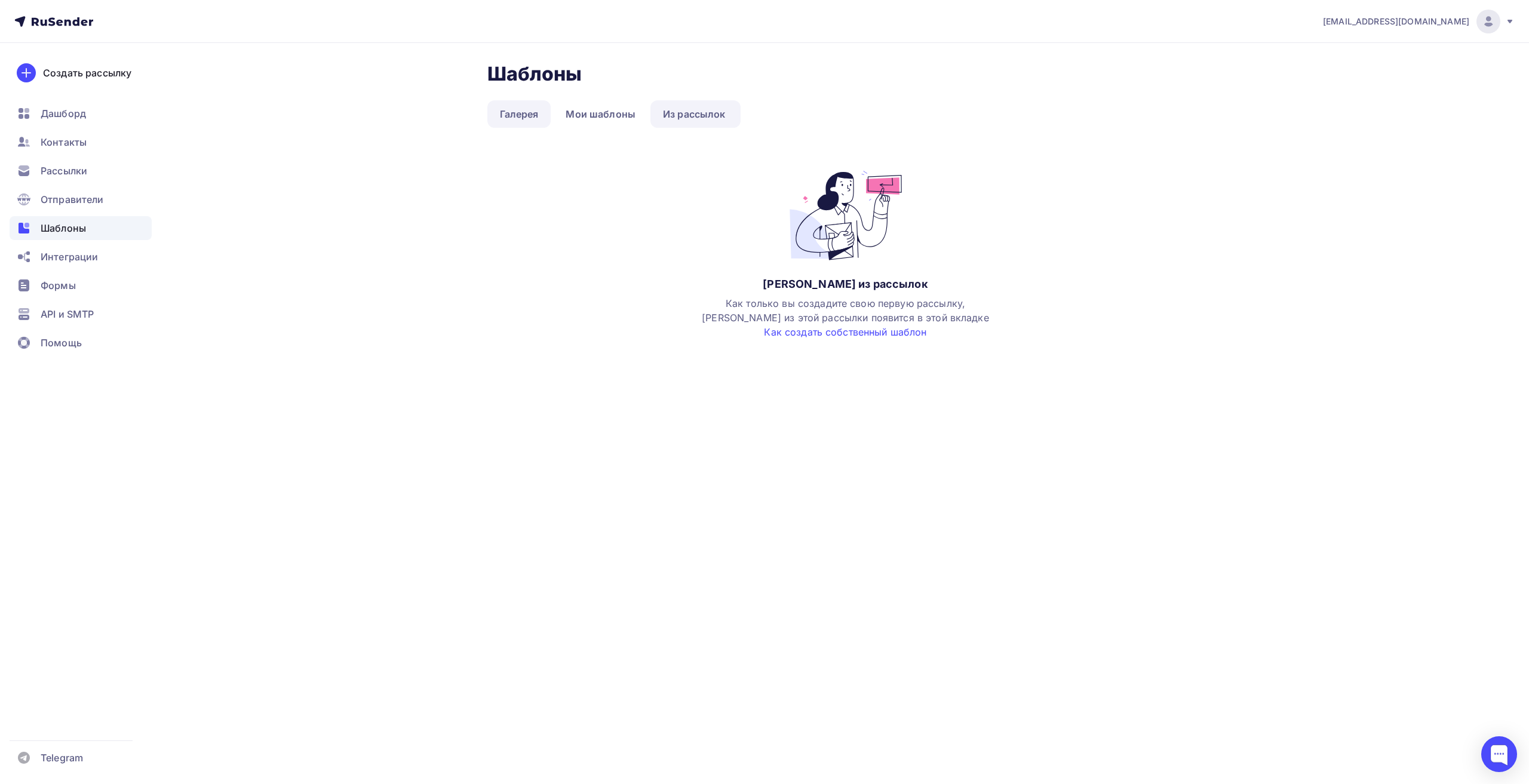
click at [530, 115] on link "Галерея" at bounding box center [519, 113] width 64 height 28
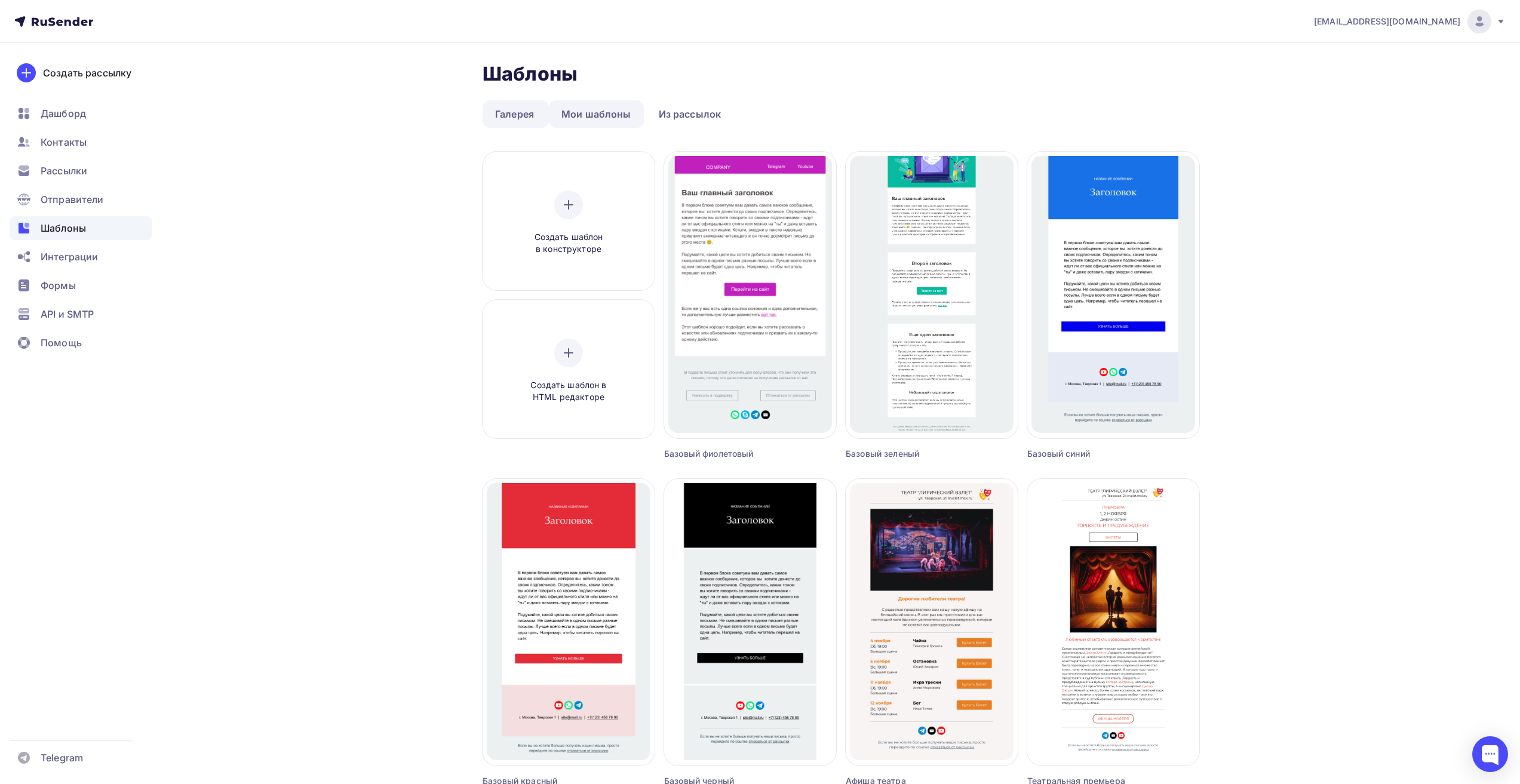
click at [567, 116] on link "Мои шаблоны" at bounding box center [596, 113] width 95 height 28
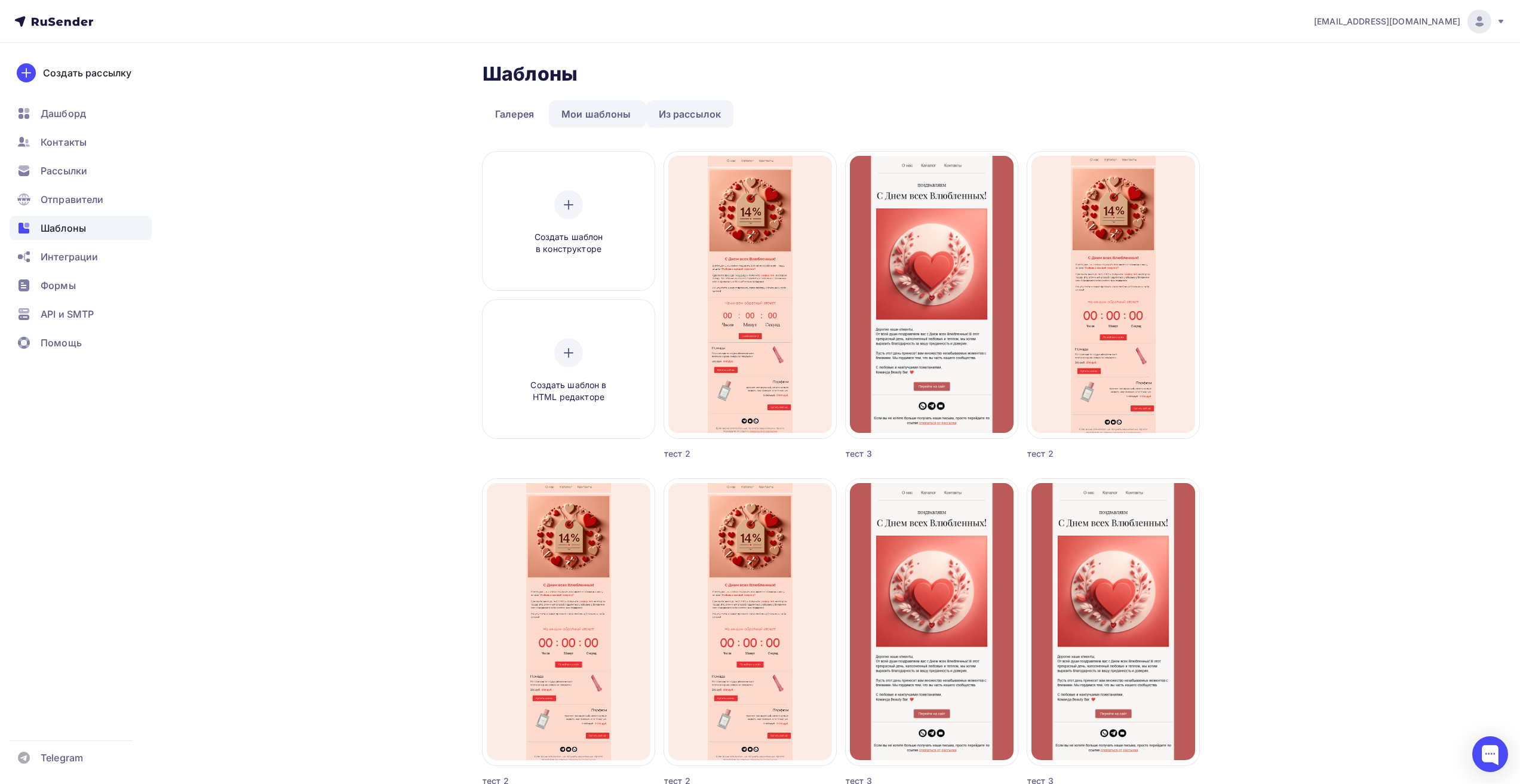
click at [681, 104] on link "Из рассылок" at bounding box center [690, 113] width 87 height 28
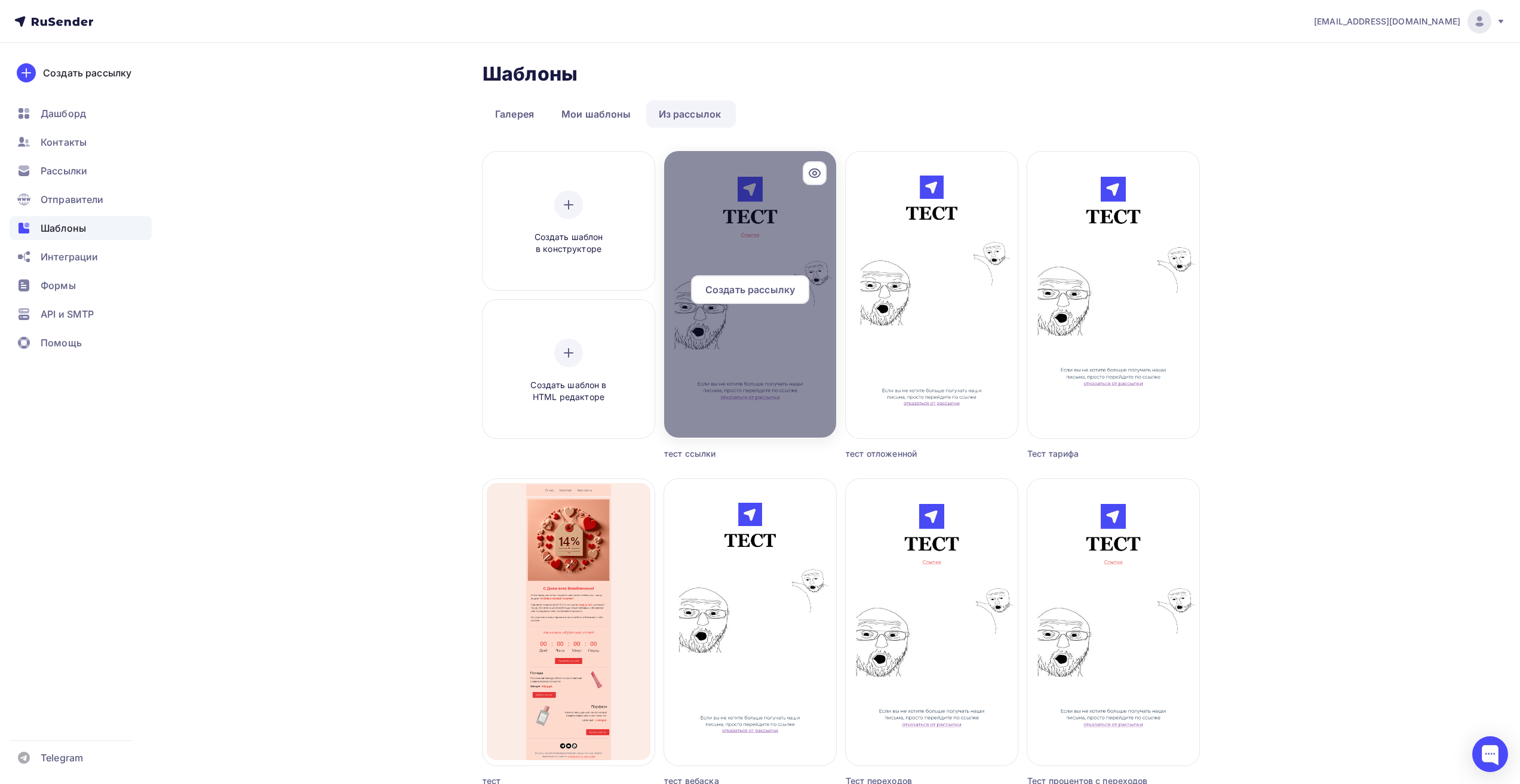
click at [763, 282] on span "Создать рассылку" at bounding box center [749, 289] width 89 height 14
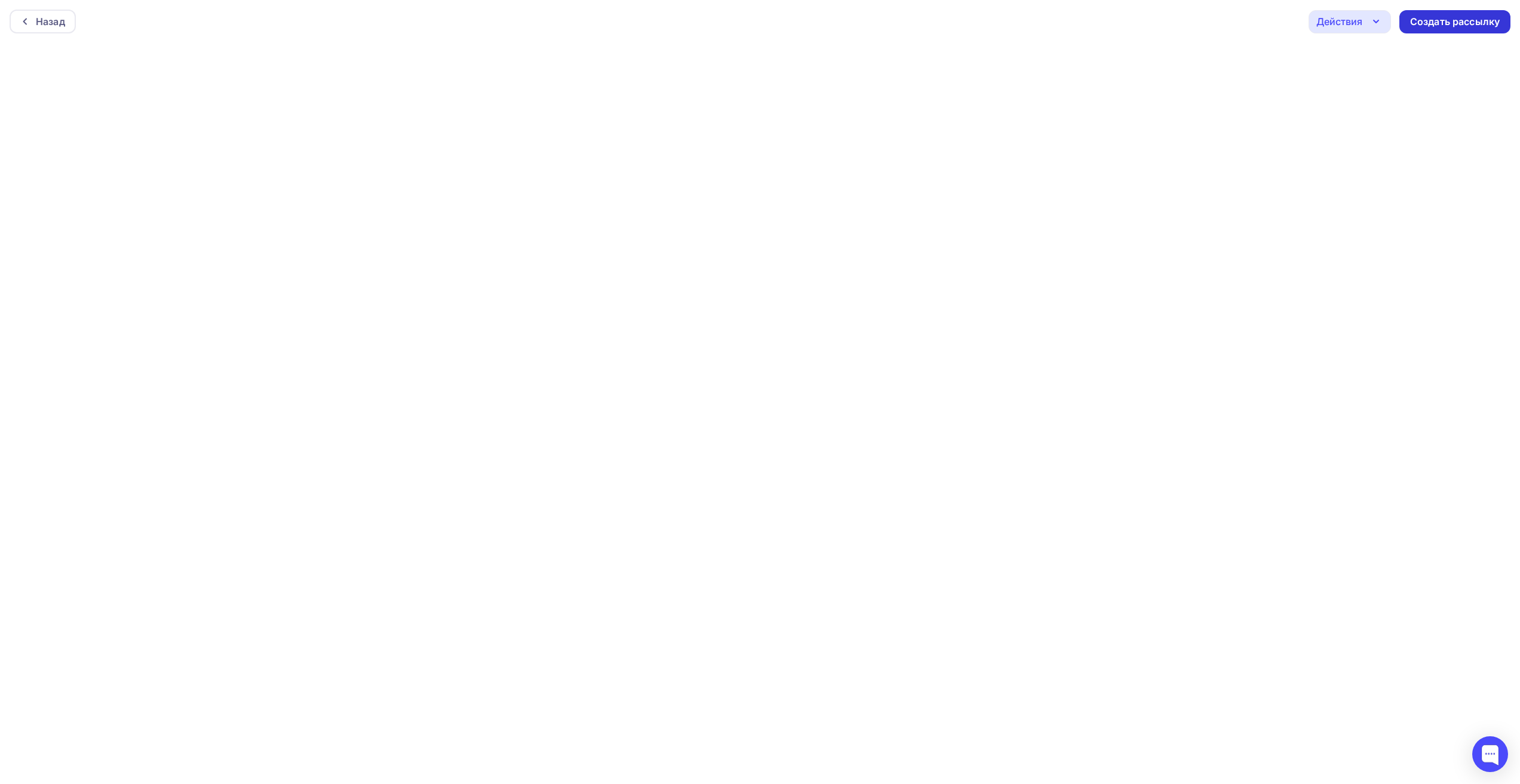
click at [1477, 25] on div "Создать рассылку" at bounding box center [1455, 22] width 89 height 13
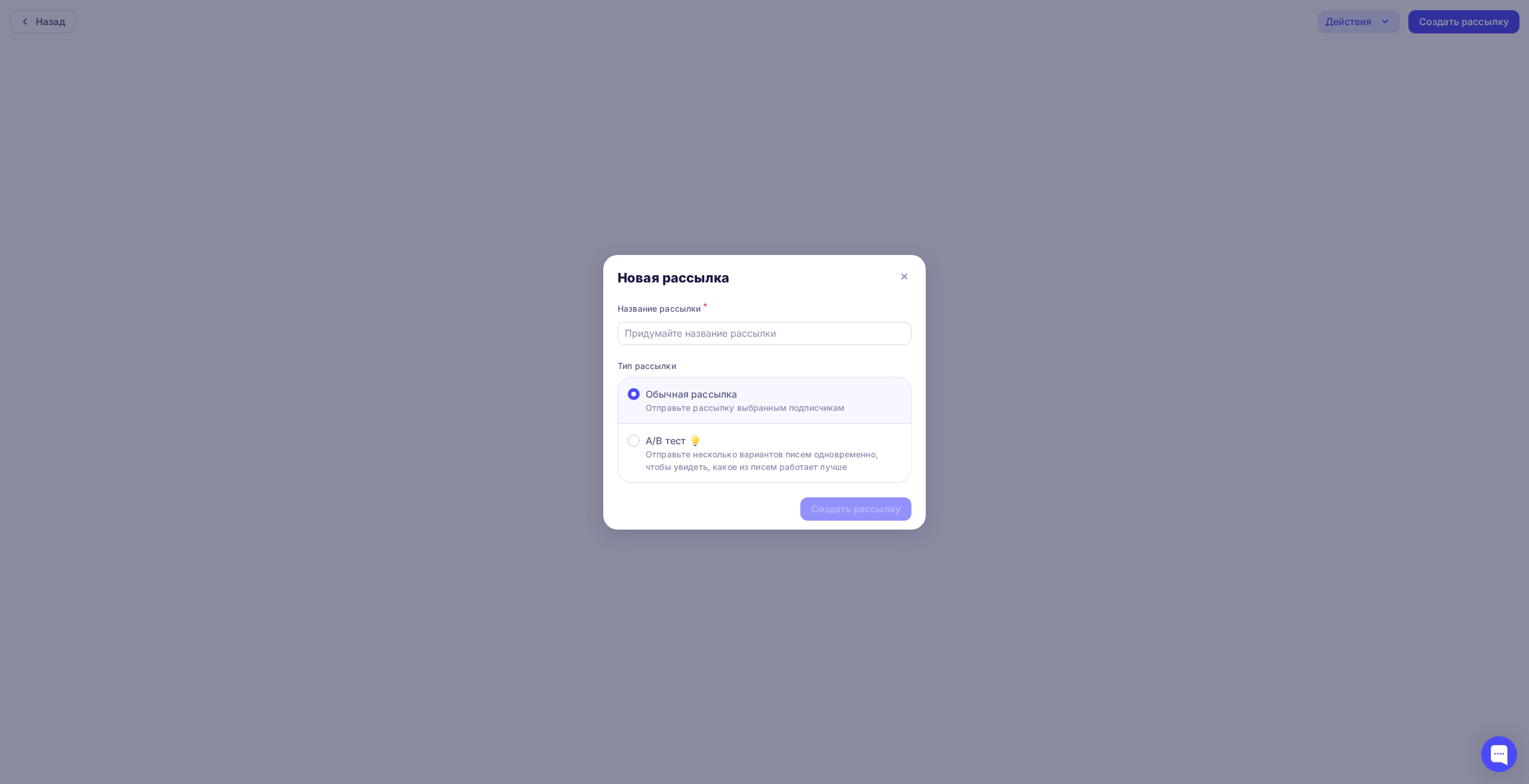
click at [696, 337] on input "text" at bounding box center [765, 332] width 281 height 14
type input "c"
type input "ссылка"
click at [882, 503] on div "Создать рассылку" at bounding box center [855, 509] width 89 height 13
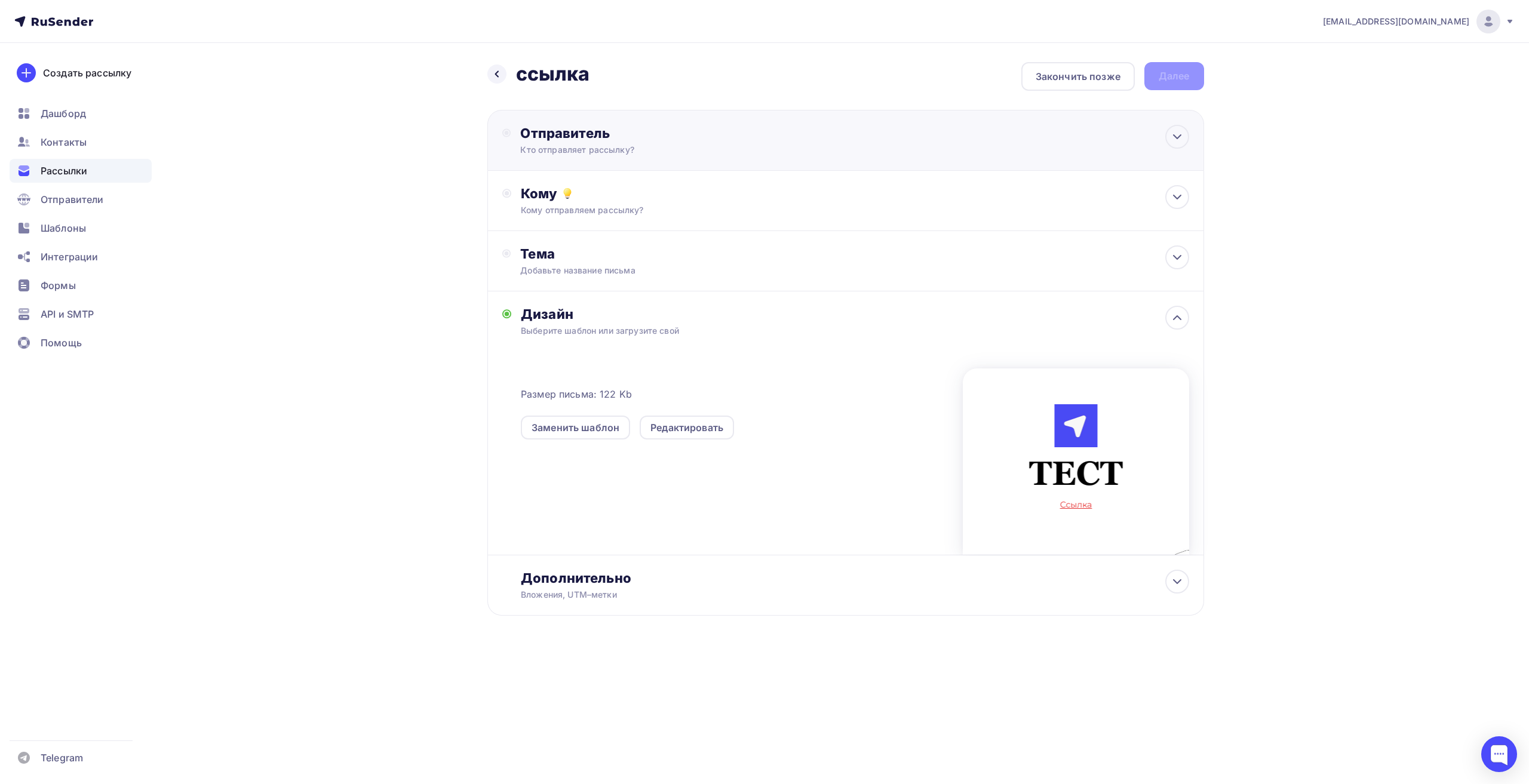
click at [543, 152] on div "Кто отправляет рассылку?" at bounding box center [636, 150] width 233 height 12
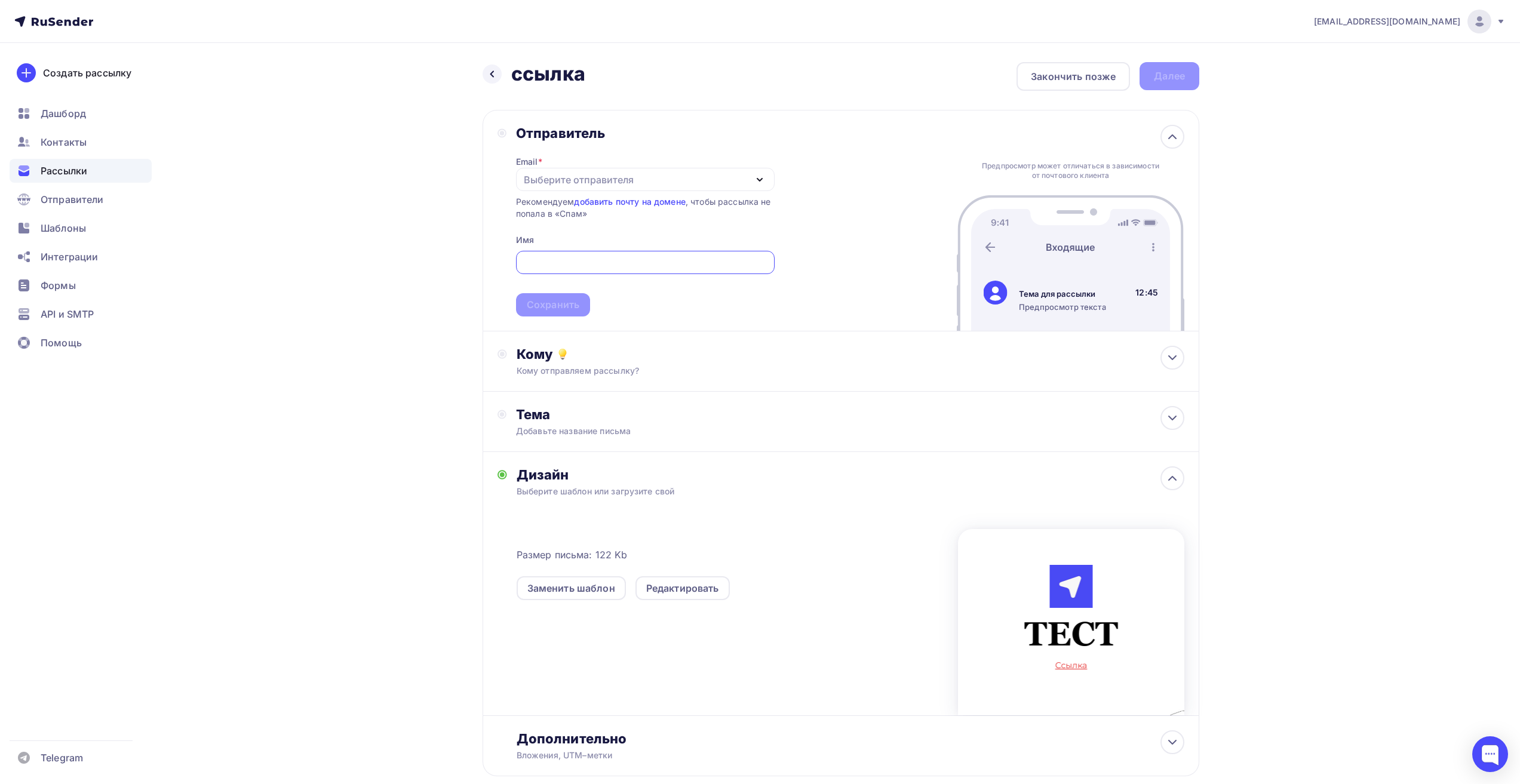
click at [575, 180] on div "Выберите отправителя" at bounding box center [578, 180] width 110 height 14
click at [577, 237] on div "[EMAIL_ADDRESS][DOMAIN_NAME]" at bounding box center [614, 238] width 168 height 14
click at [554, 260] on input "text" at bounding box center [645, 262] width 245 height 14
paste input "тест ссылки"
type input "тест ссылки"
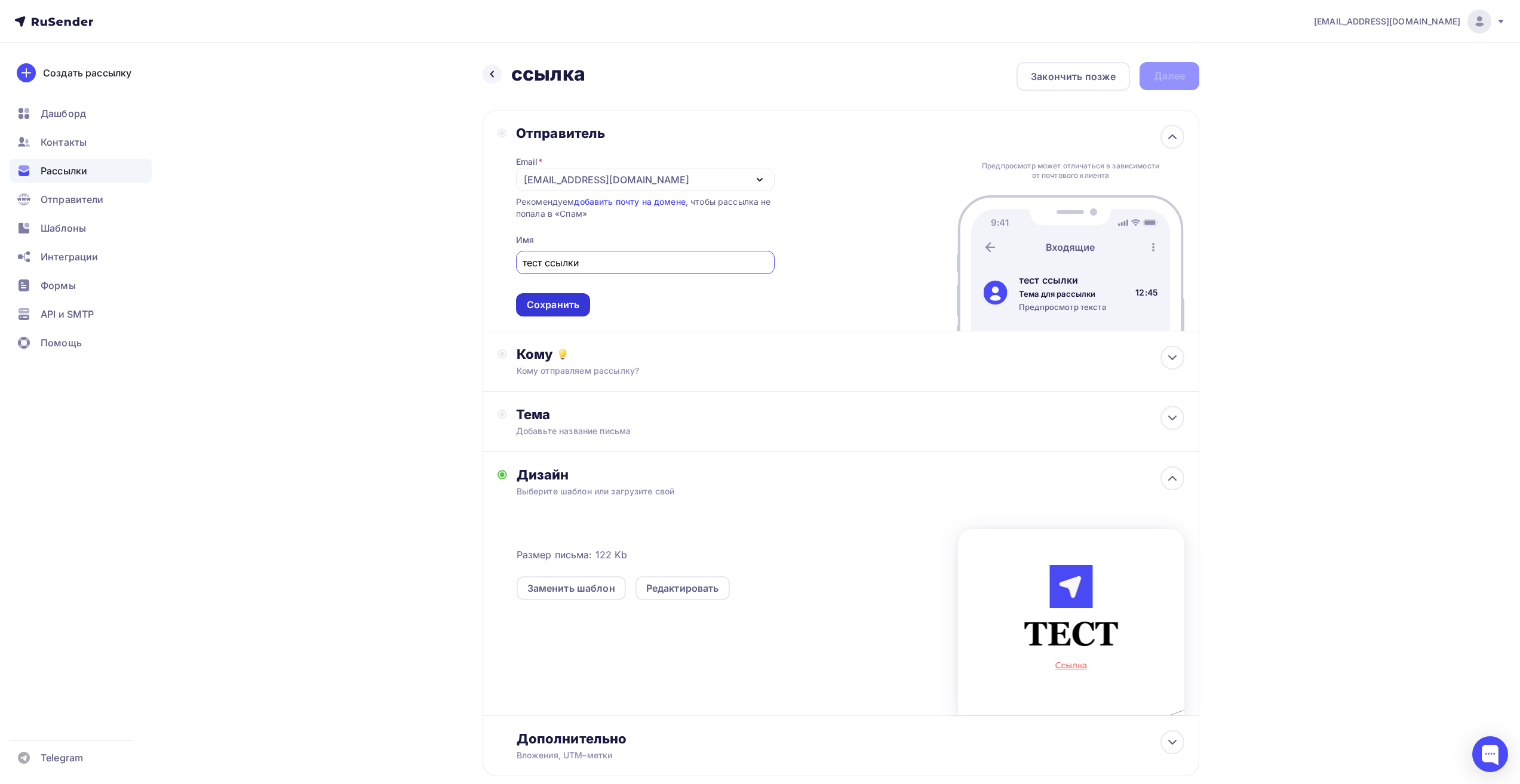
click at [553, 296] on div "Сохранить" at bounding box center [552, 305] width 74 height 23
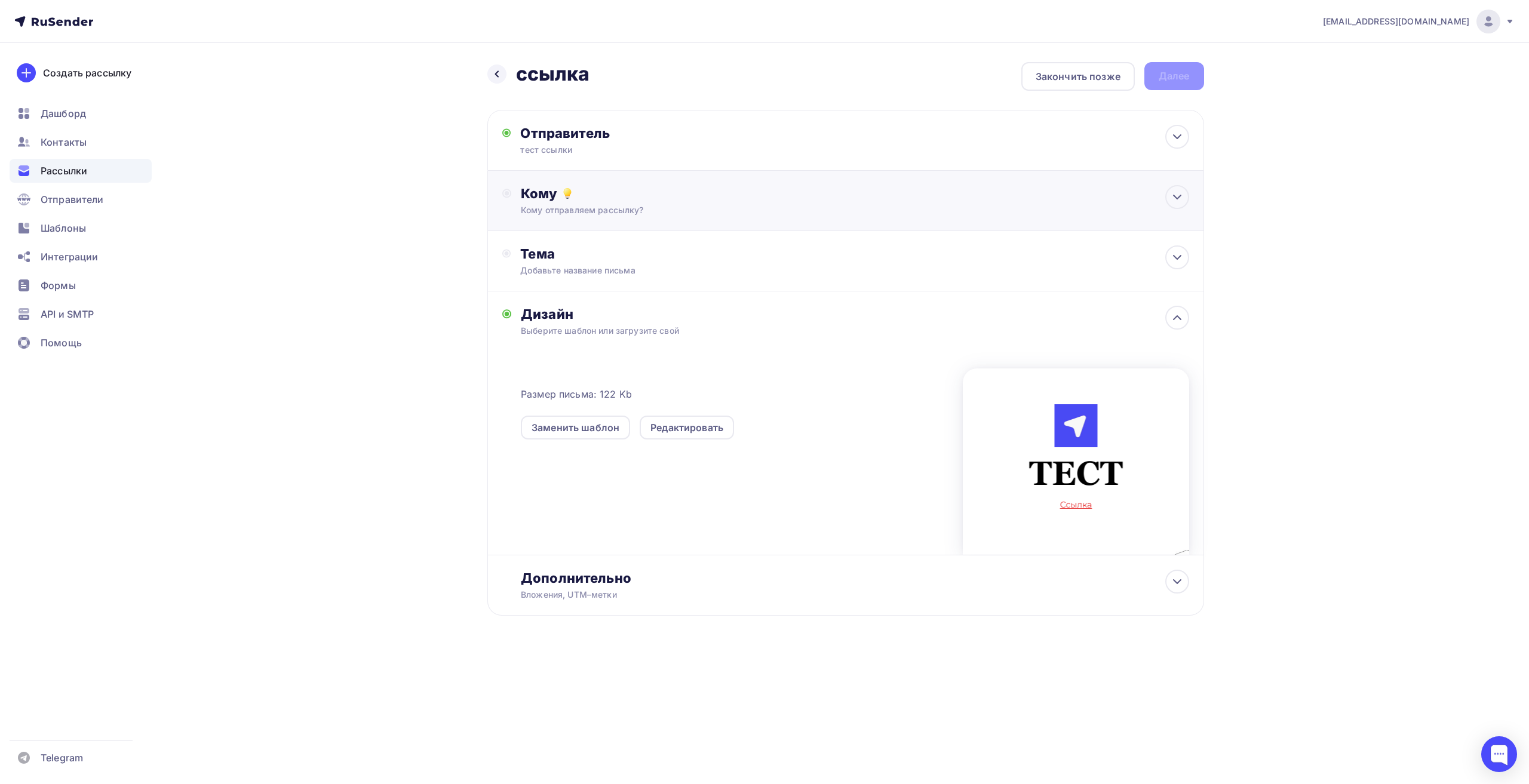
click at [572, 208] on div "Кому отправляем рассылку?" at bounding box center [822, 210] width 602 height 12
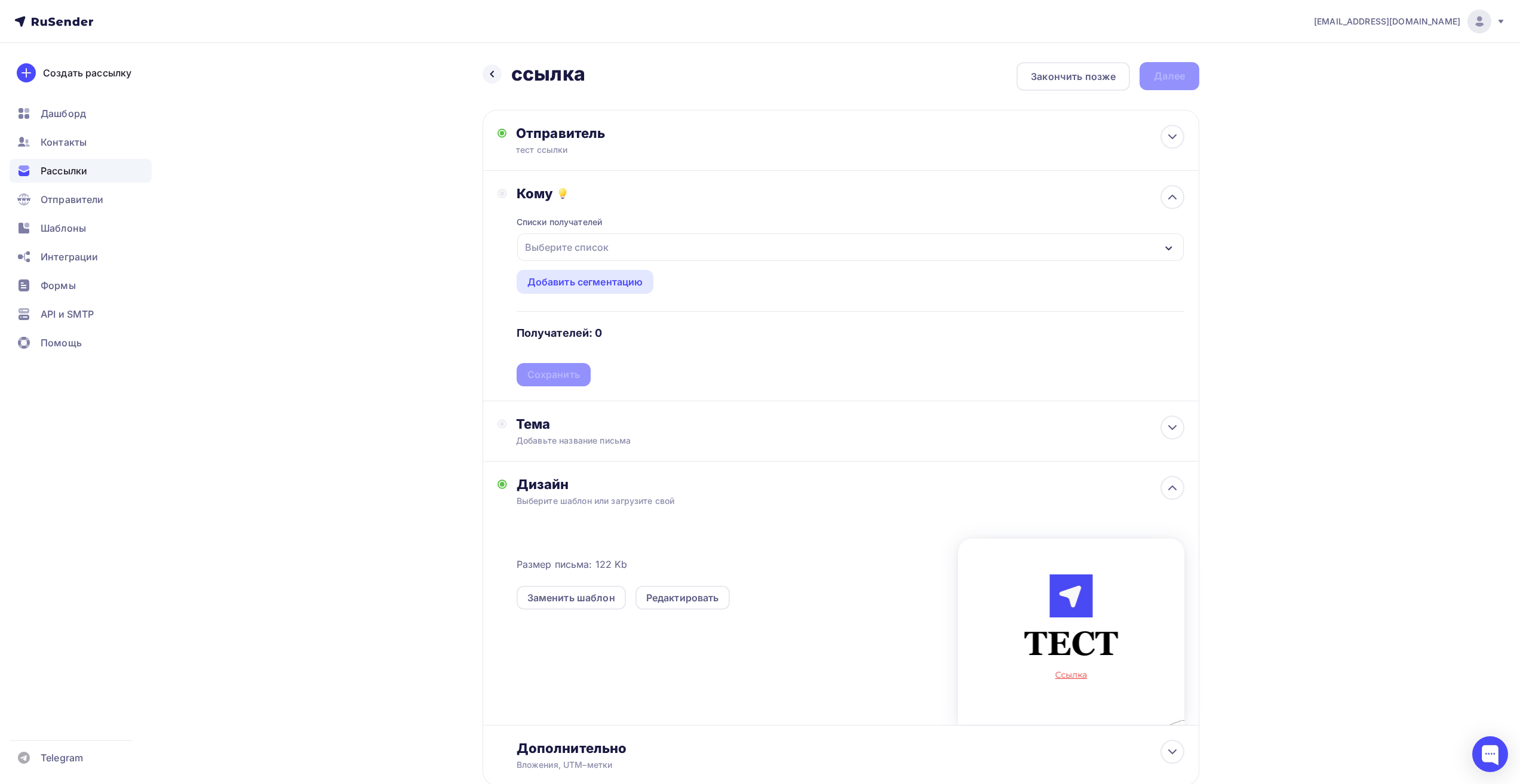
click at [541, 247] on div "Выберите список" at bounding box center [566, 247] width 93 height 21
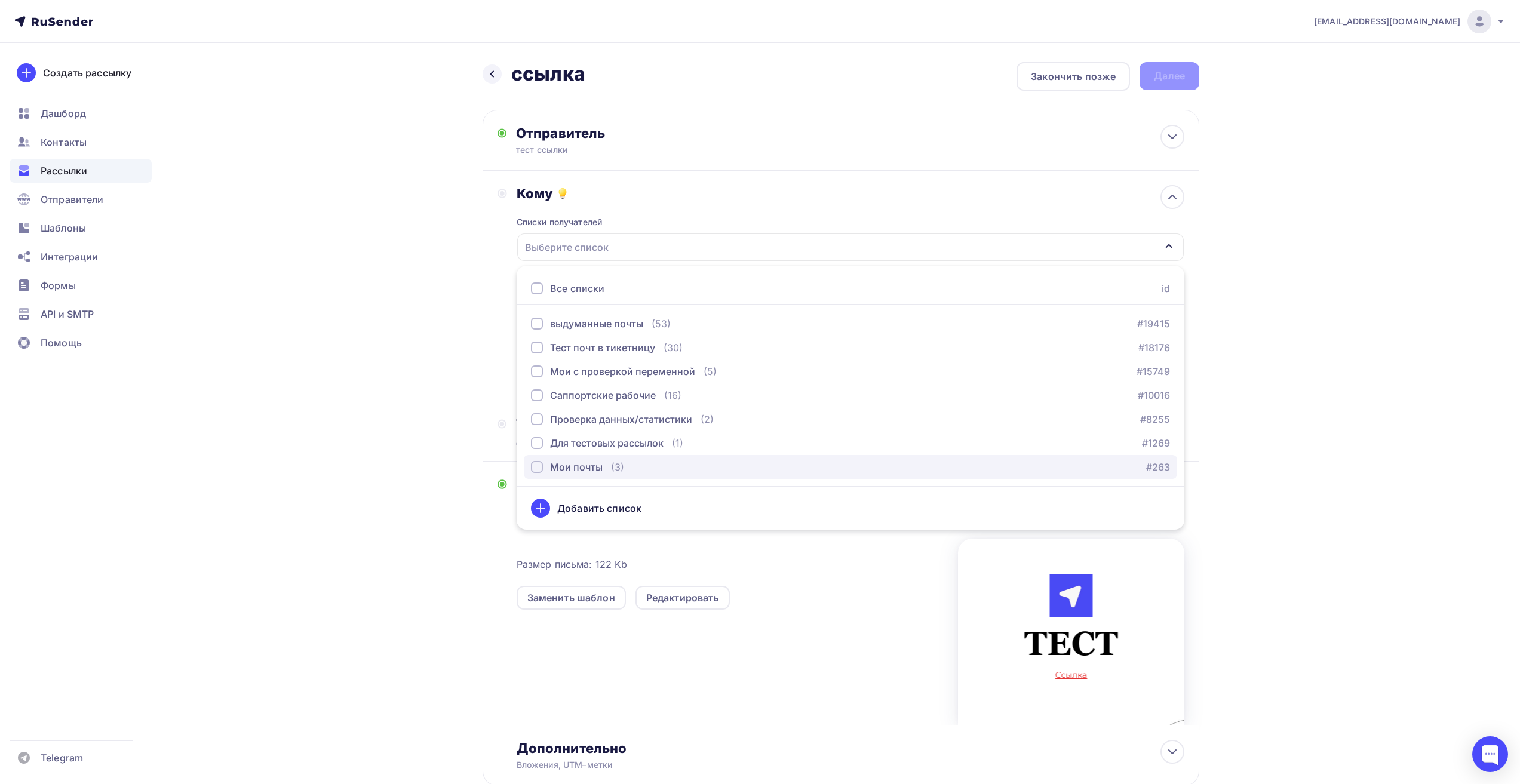
click at [567, 463] on div "Мои почты" at bounding box center [576, 467] width 53 height 14
click at [380, 378] on div "Назад ссылка ссылка Закончить позже Далее Отправитель тест ссылки Email * mail@…" at bounding box center [760, 453] width 979 height 820
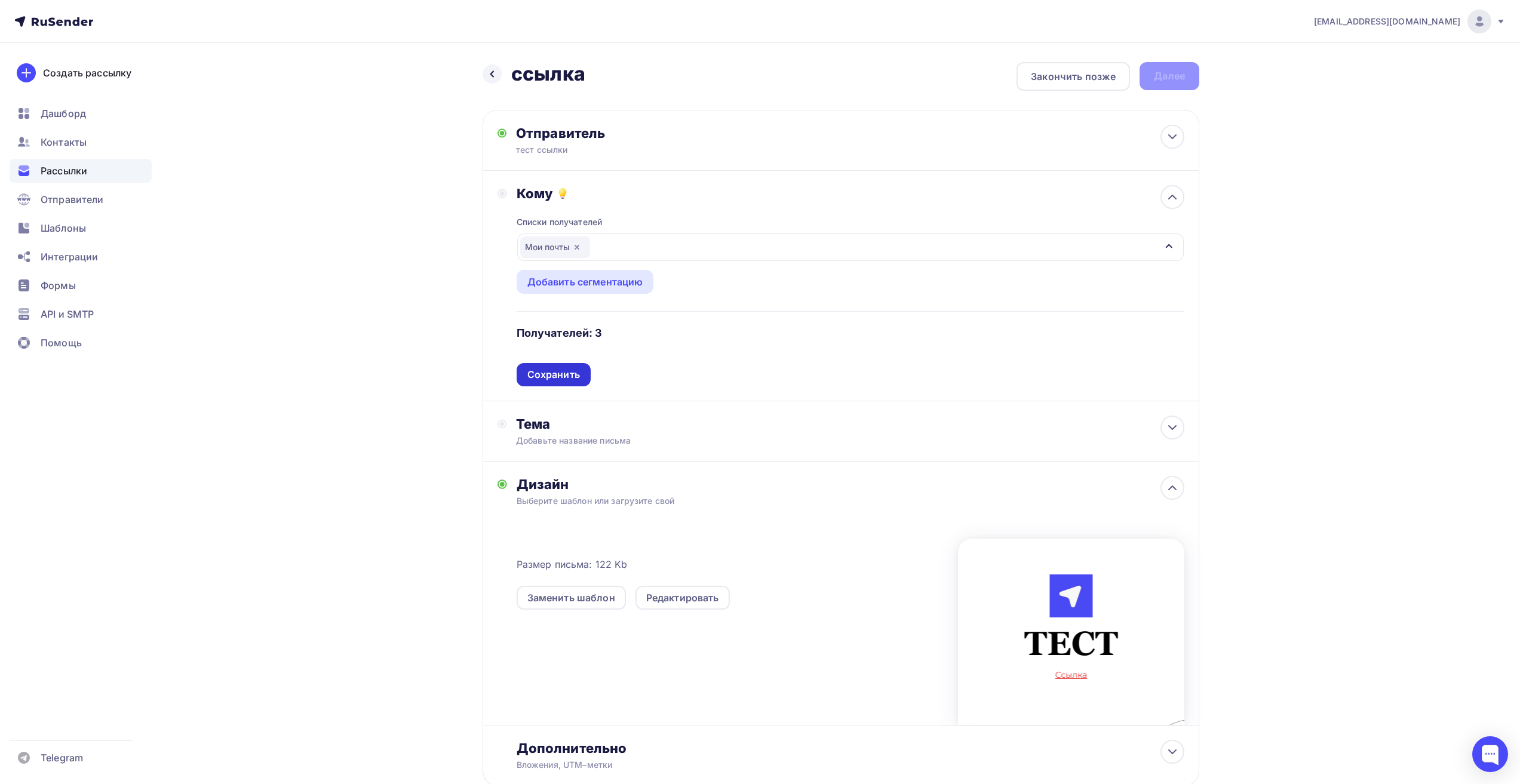
click at [545, 382] on div "Сохранить" at bounding box center [553, 375] width 74 height 23
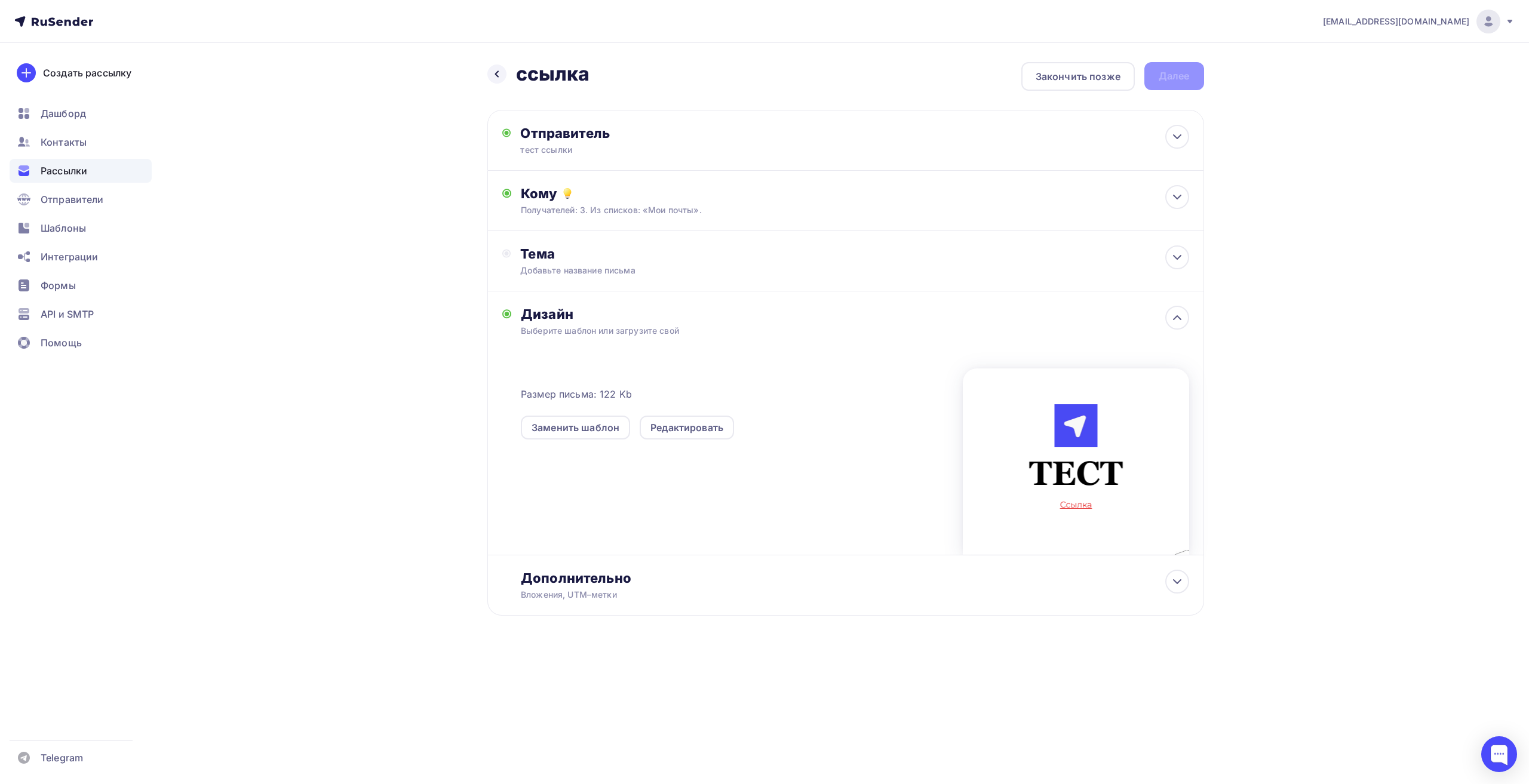
click at [560, 291] on div "Дизайн Выберите шаблон или загрузите свой Размер письма: 122 Kb Заменить шаблон…" at bounding box center [846, 423] width 717 height 264
click at [567, 274] on div "Добавьте название письма" at bounding box center [626, 270] width 212 height 12
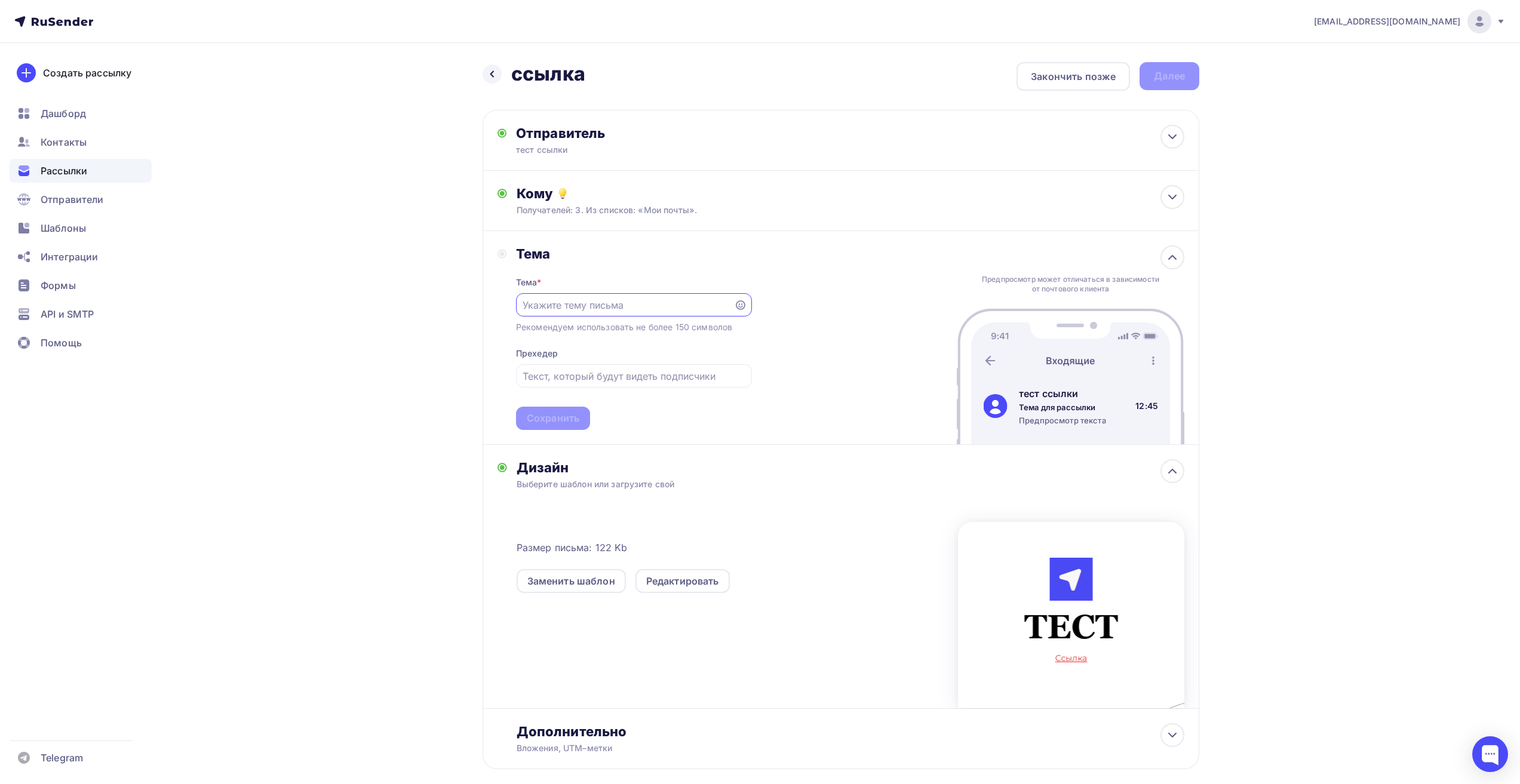
click at [563, 309] on input "text" at bounding box center [625, 305] width 205 height 14
click at [565, 306] on input "text" at bounding box center [625, 305] width 205 height 14
paste input "тест ссылки"
type input "тест ссылки"
click at [444, 313] on div "Назад ссылка ссылка Закончить позже Далее Отправитель тест ссылки Email * mail@…" at bounding box center [760, 445] width 979 height 803
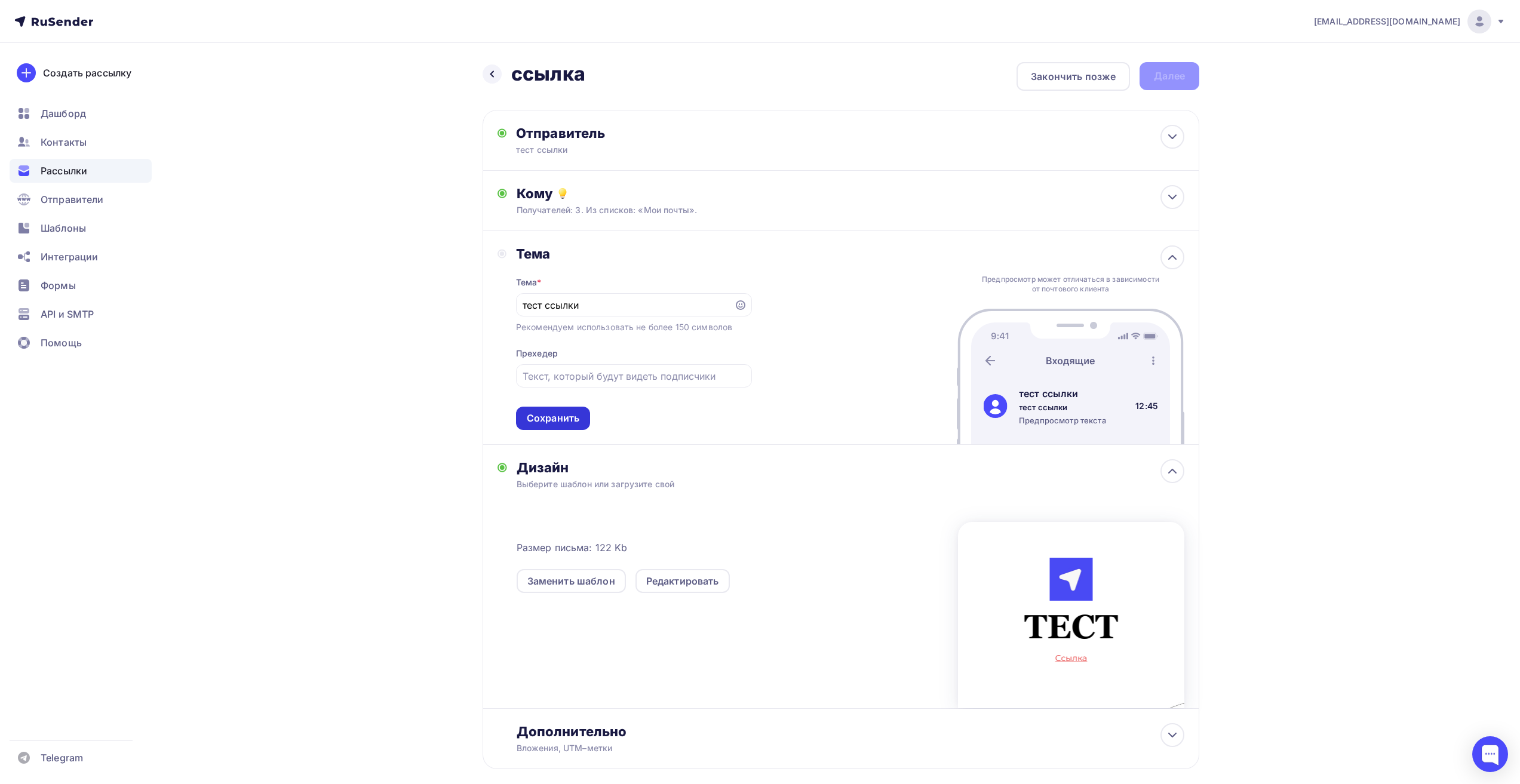
click at [542, 416] on div "Сохранить" at bounding box center [552, 418] width 53 height 13
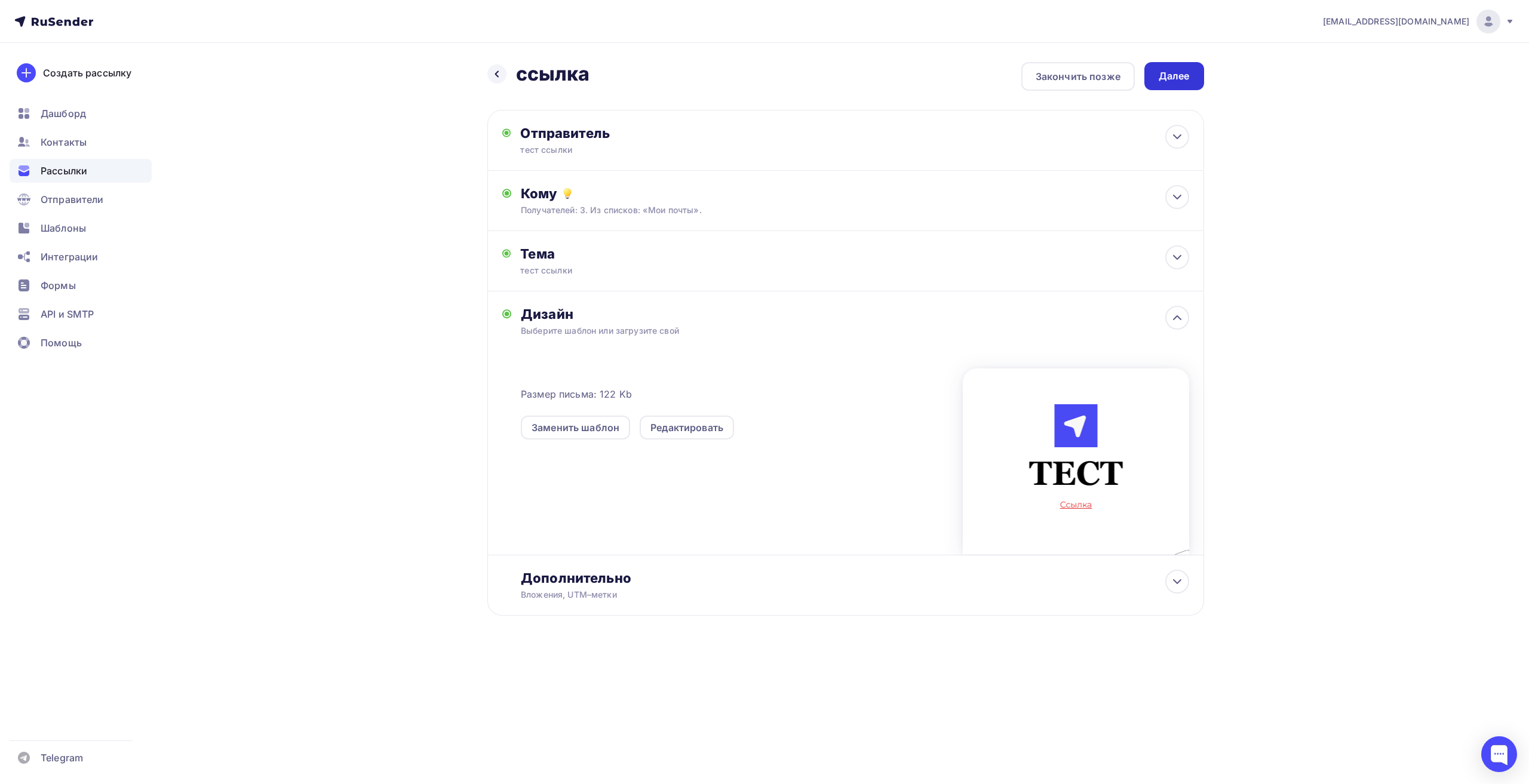
click at [1188, 69] on div "Далее" at bounding box center [1174, 76] width 31 height 13
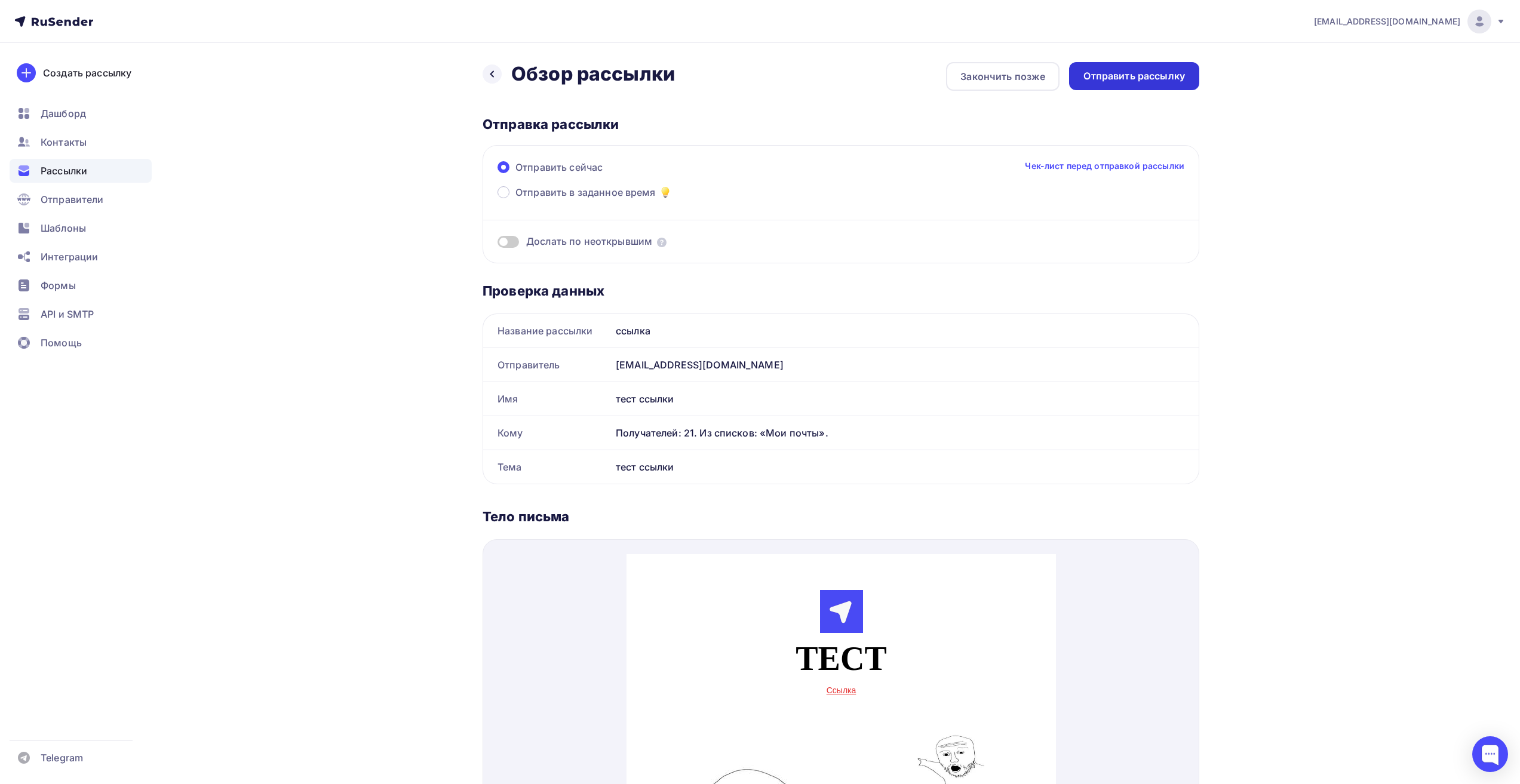
click at [1146, 69] on div "Отправить рассылку" at bounding box center [1135, 76] width 102 height 13
